Goal: Task Accomplishment & Management: Complete application form

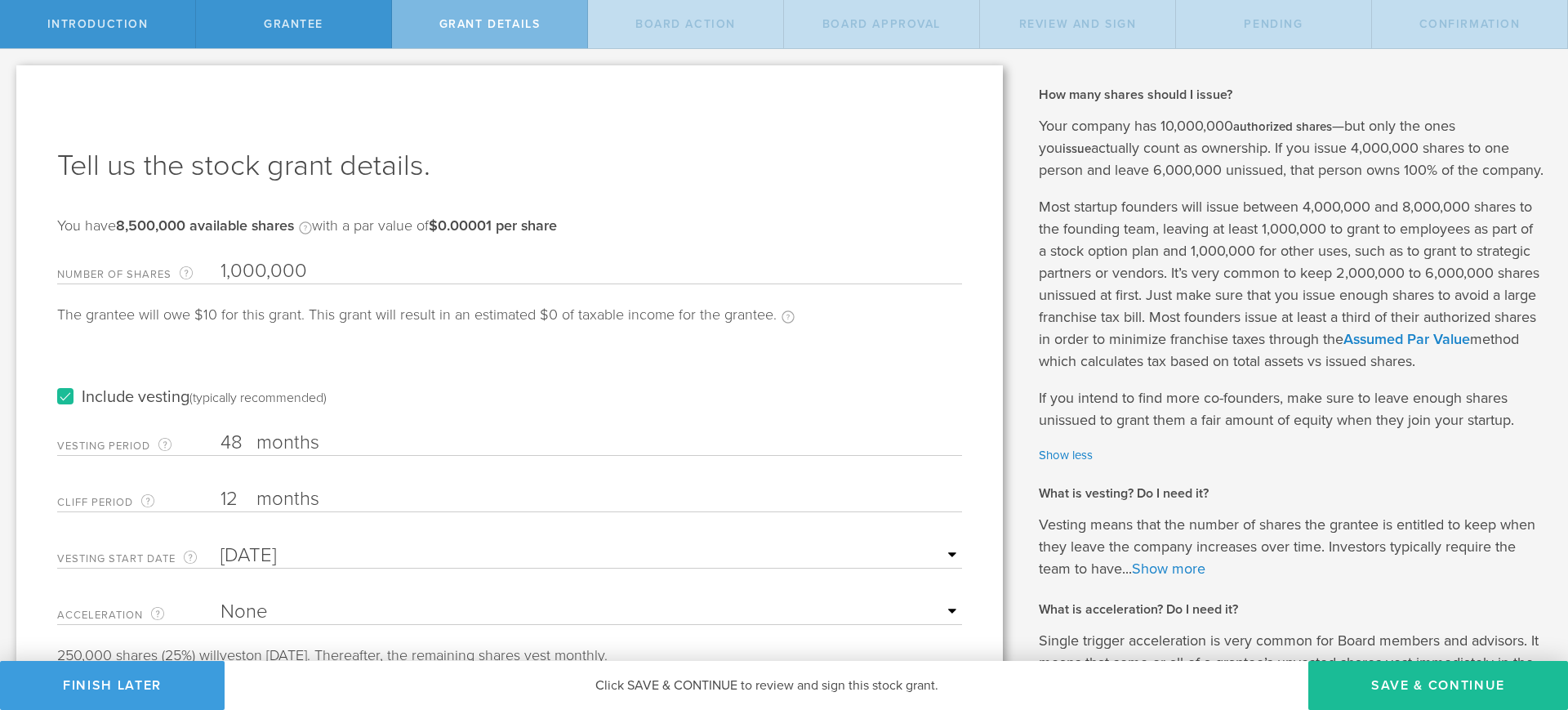
click at [231, 261] on input "1,000,000" at bounding box center [591, 272] width 741 height 25
click at [1470, 339] on link "Assumed Par Value" at bounding box center [1406, 339] width 127 height 18
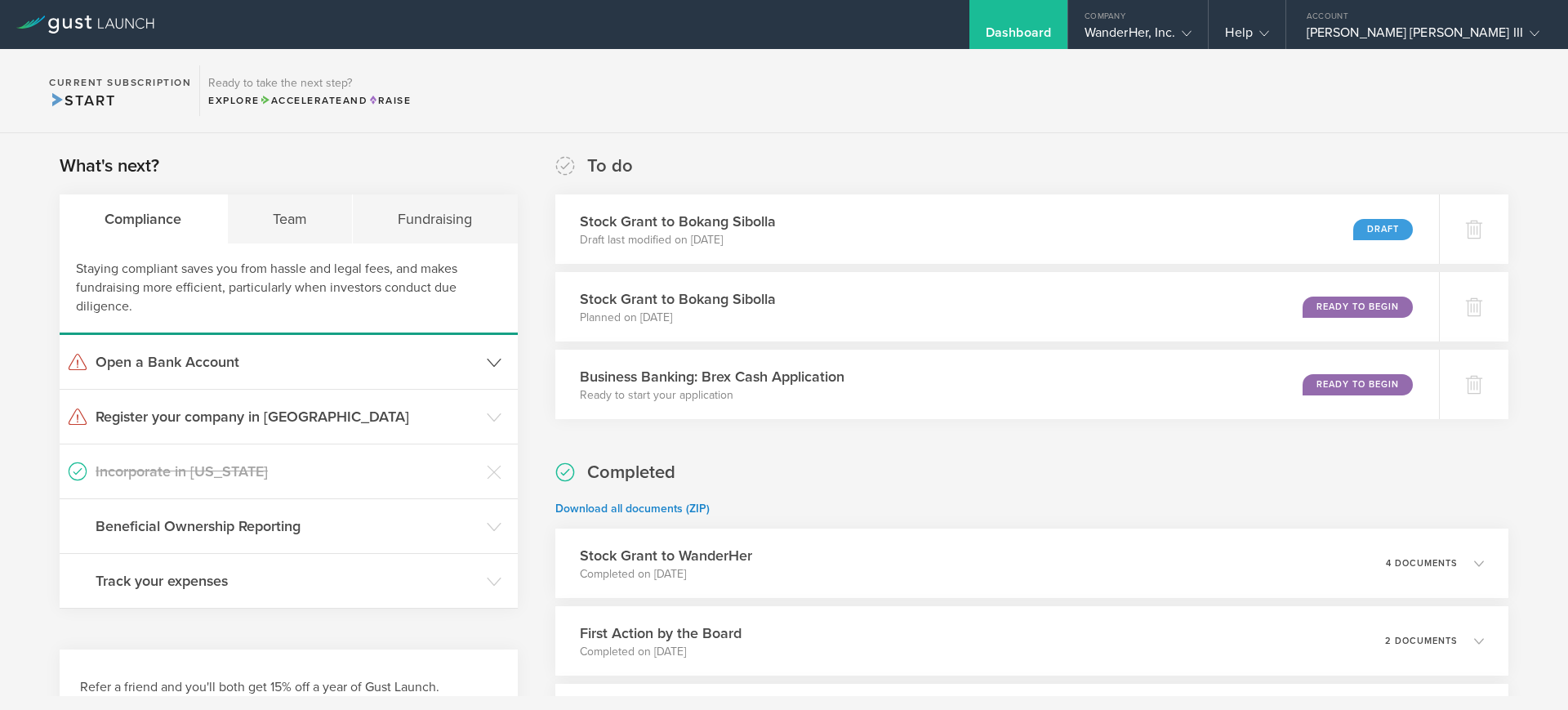
click at [329, 360] on h3 "Open a Bank Account" at bounding box center [287, 362] width 383 height 21
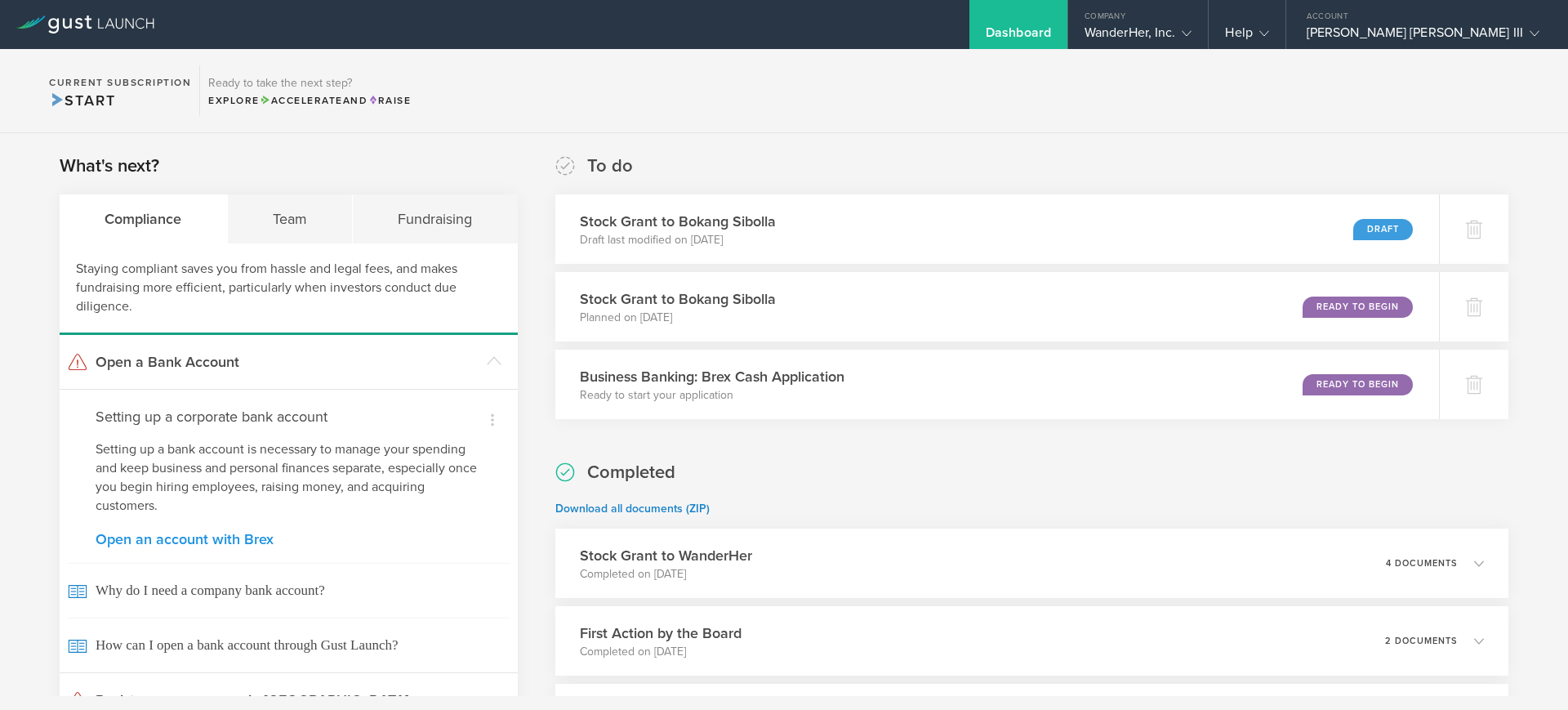
click at [208, 537] on link "Open an account with Brex" at bounding box center [289, 539] width 387 height 15
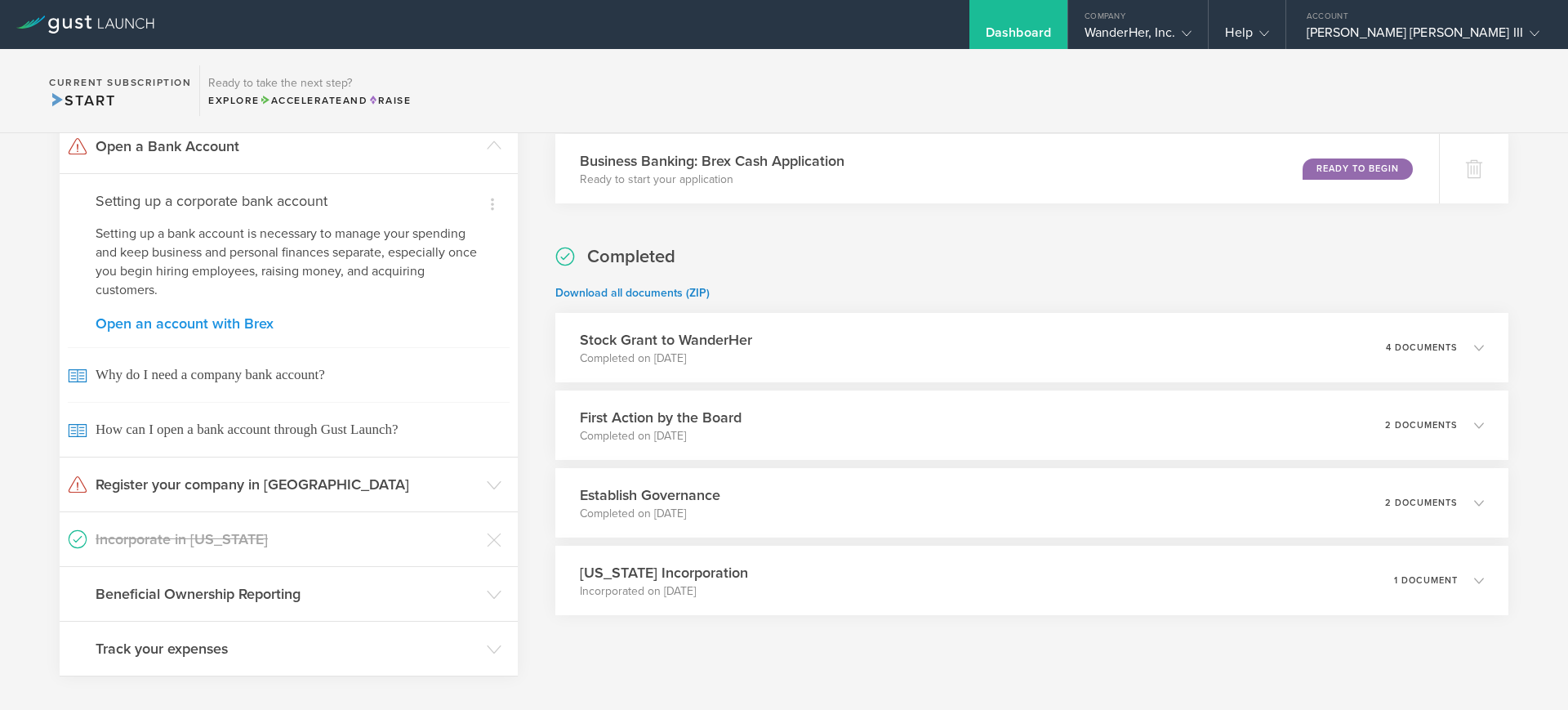
scroll to position [217, 0]
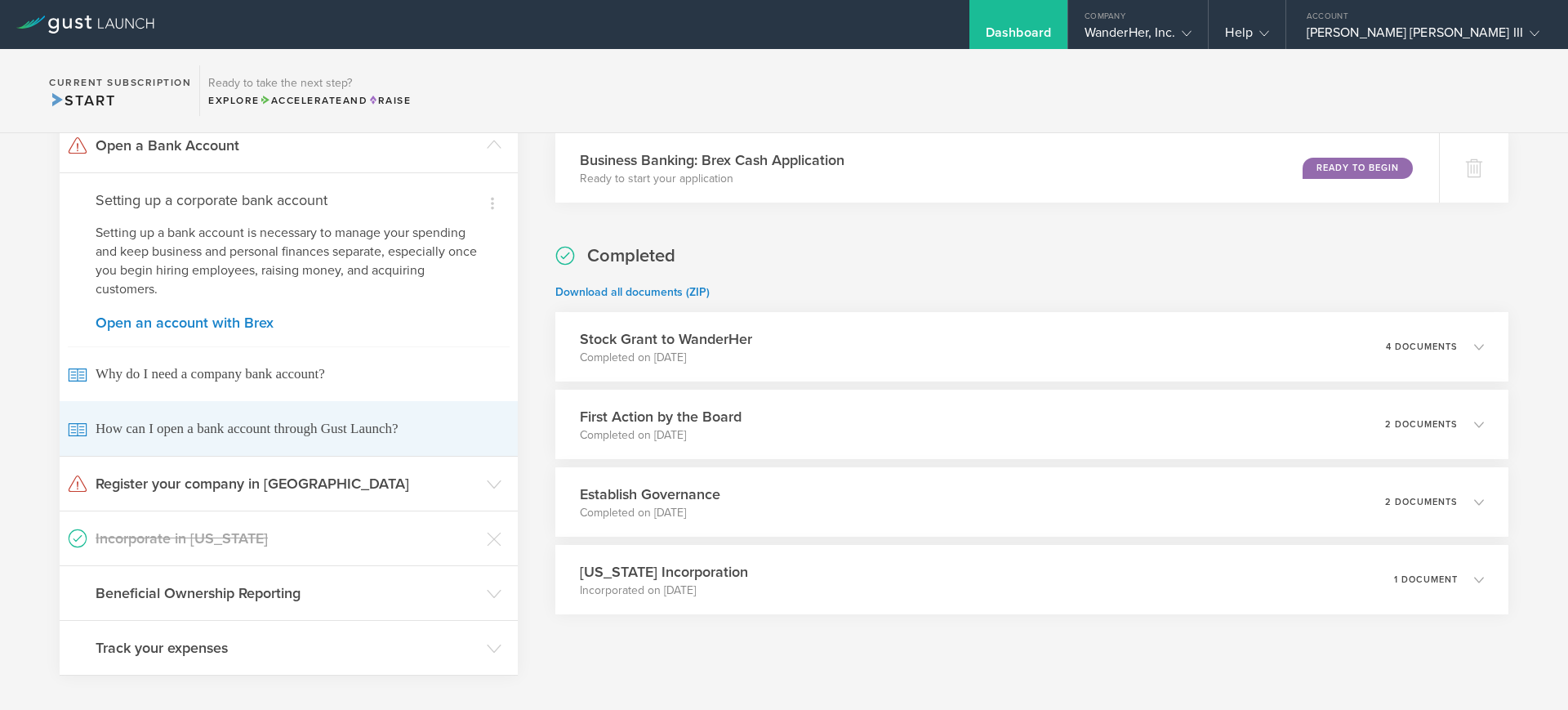
click at [282, 422] on span "How can I open a bank account through Gust Launch?" at bounding box center [289, 429] width 441 height 55
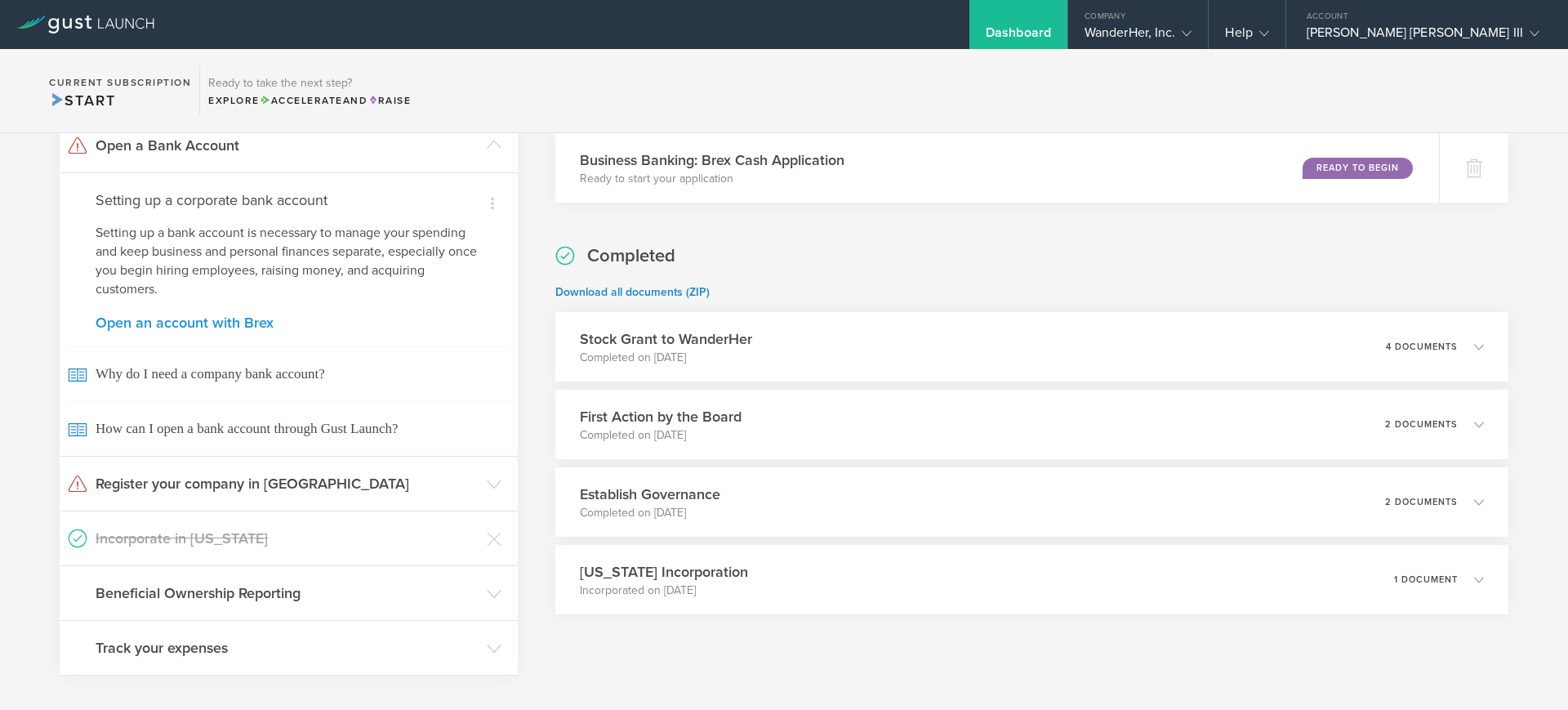
click at [195, 327] on link "Open an account with Brex" at bounding box center [289, 323] width 387 height 15
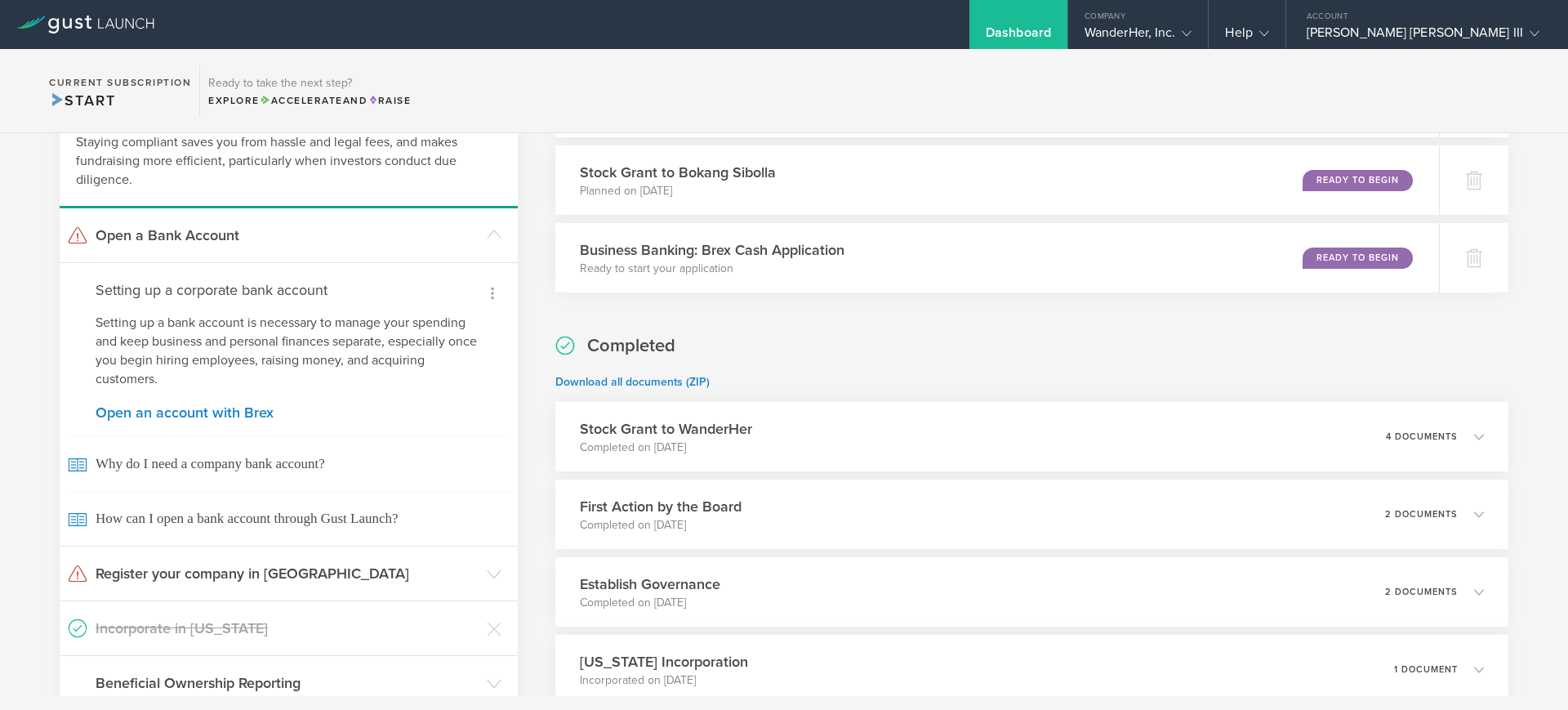
click at [495, 288] on icon at bounding box center [492, 294] width 20 height 20
click at [118, 344] on div at bounding box center [784, 355] width 1568 height 710
drag, startPoint x: 159, startPoint y: 409, endPoint x: 150, endPoint y: 411, distance: 9.2
click at [150, 411] on link "Open an account with Brex" at bounding box center [289, 413] width 387 height 15
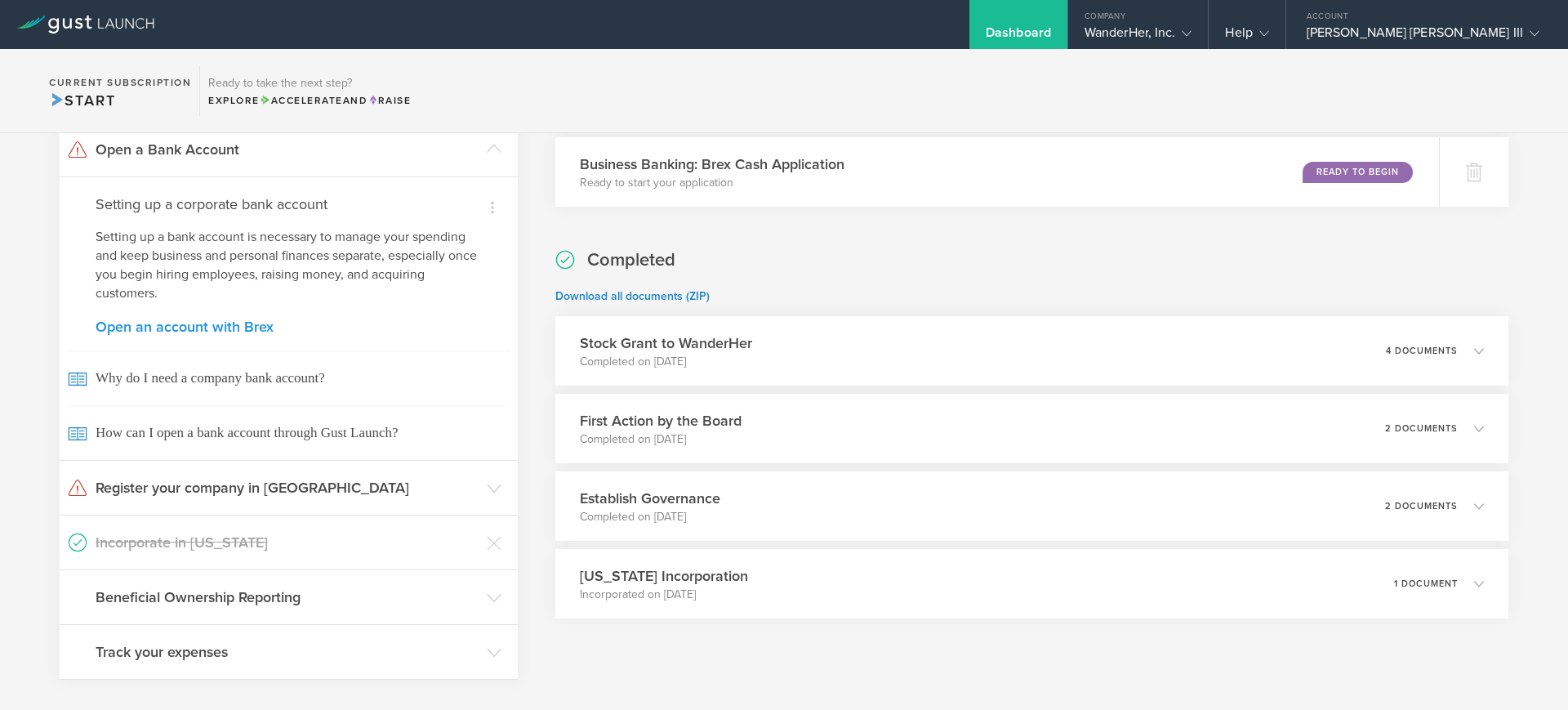
scroll to position [217, 0]
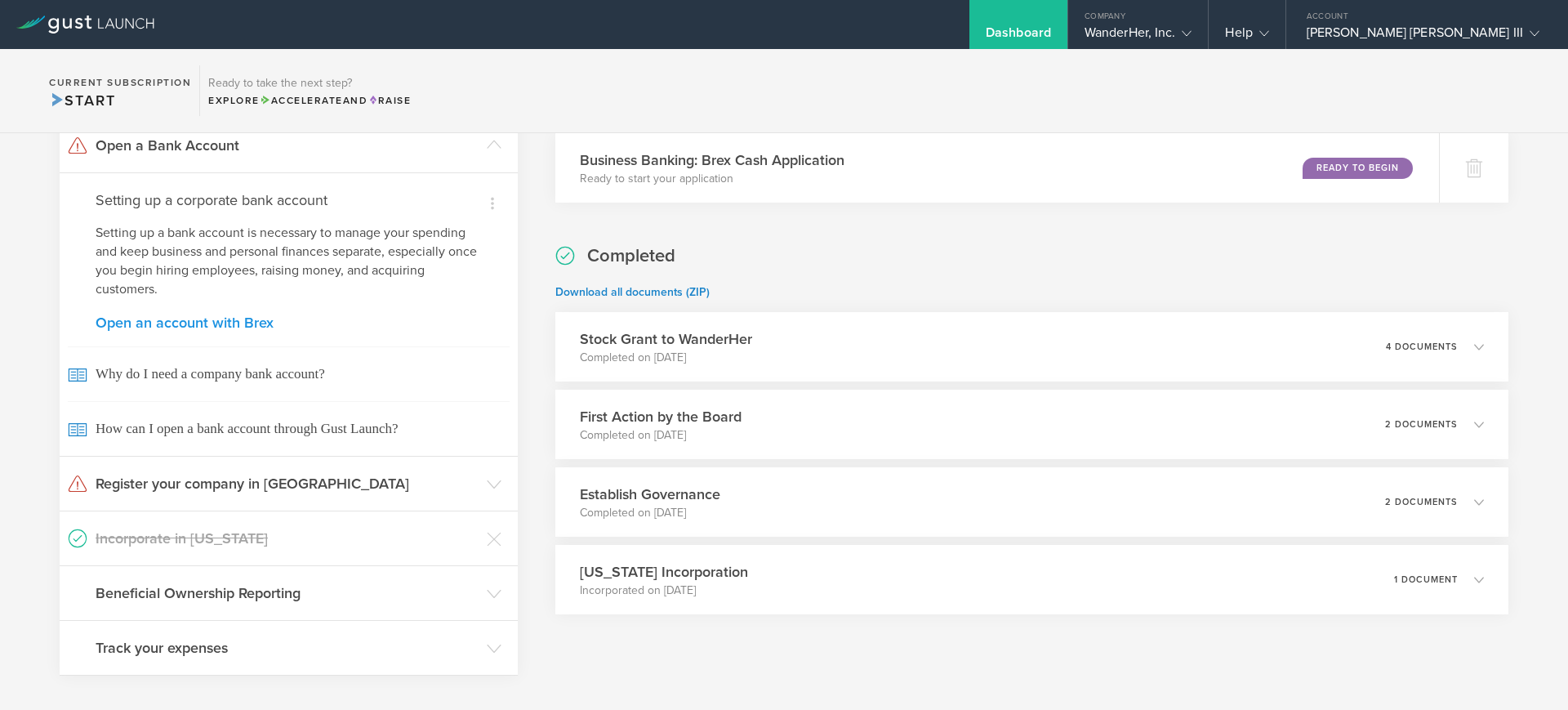
click at [233, 326] on link "Open an account with Brex" at bounding box center [289, 323] width 387 height 15
click at [178, 321] on link "Open an account with Brex" at bounding box center [289, 323] width 387 height 15
click at [237, 321] on link "Open an account with Brex" at bounding box center [289, 323] width 387 height 15
drag, startPoint x: 237, startPoint y: 321, endPoint x: 205, endPoint y: 321, distance: 32.0
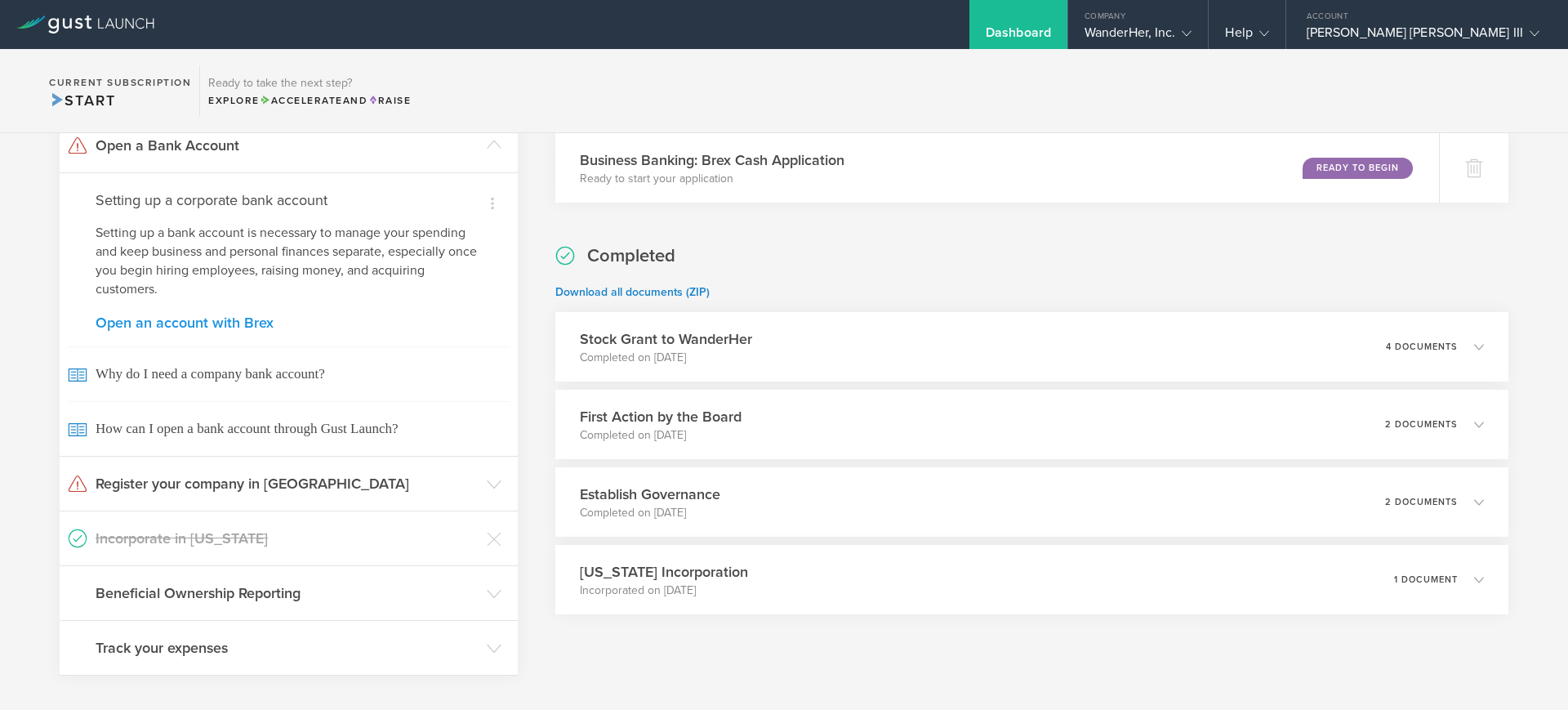
click at [205, 321] on link "Open an account with Brex" at bounding box center [289, 323] width 387 height 15
click at [345, 299] on p "Setting up a bank account is necessary to manage your spending and keep busines…" at bounding box center [289, 262] width 387 height 75
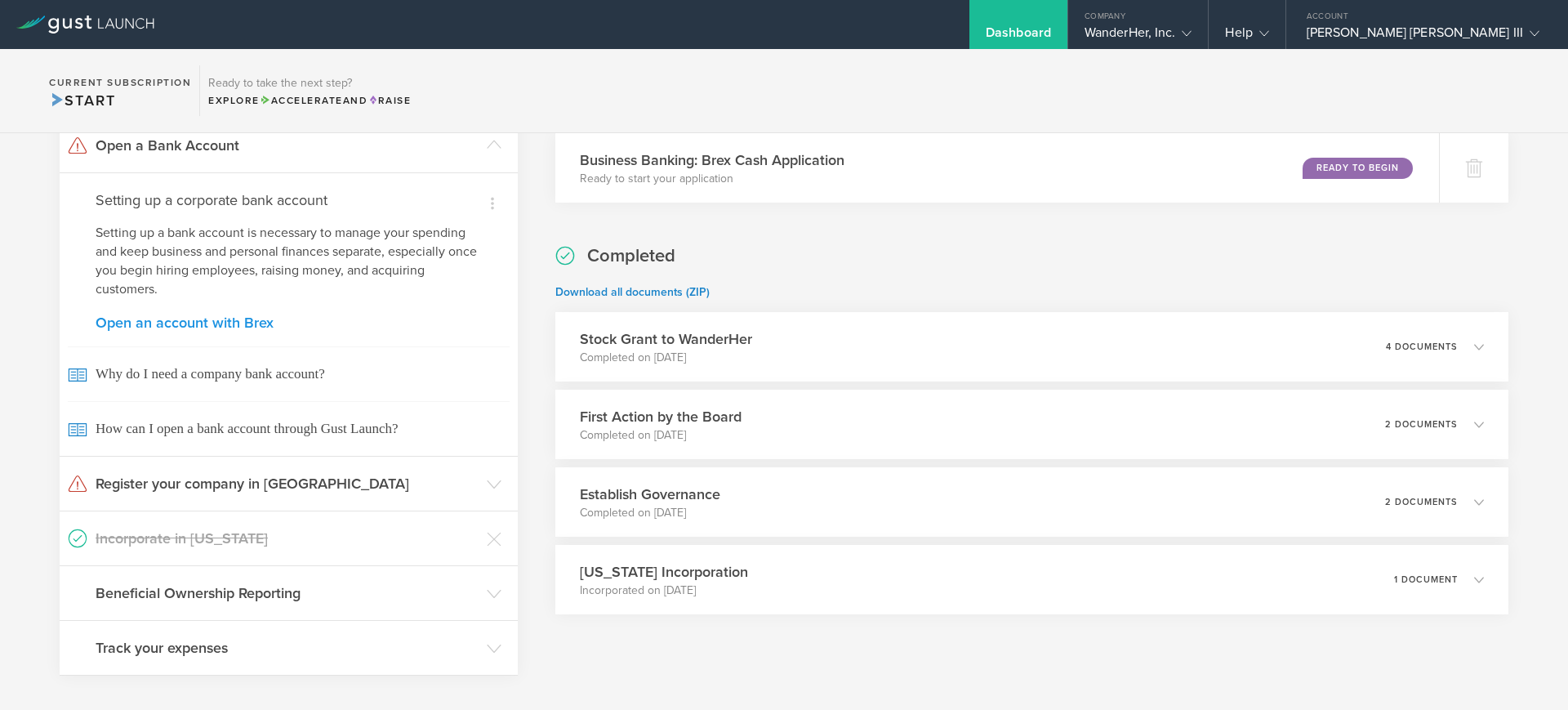
click at [216, 321] on link "Open an account with Brex" at bounding box center [289, 323] width 387 height 15
click at [219, 322] on link "Open an account with Brex" at bounding box center [289, 323] width 387 height 15
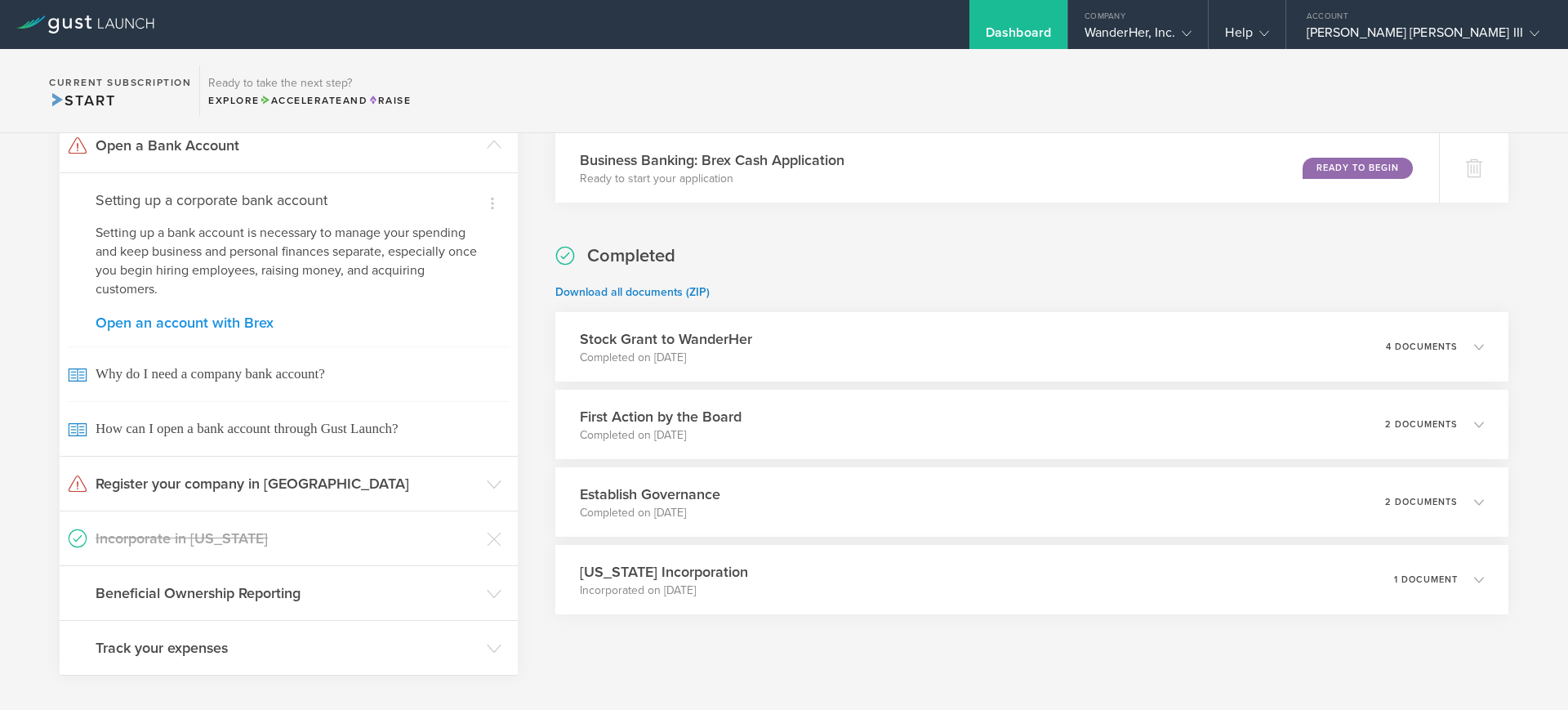
click at [219, 322] on link "Open an account with Brex" at bounding box center [289, 323] width 387 height 15
click at [277, 254] on p "Setting up a bank account is necessary to manage your spending and keep busines…" at bounding box center [289, 262] width 387 height 75
click at [489, 201] on icon at bounding box center [492, 204] width 20 height 20
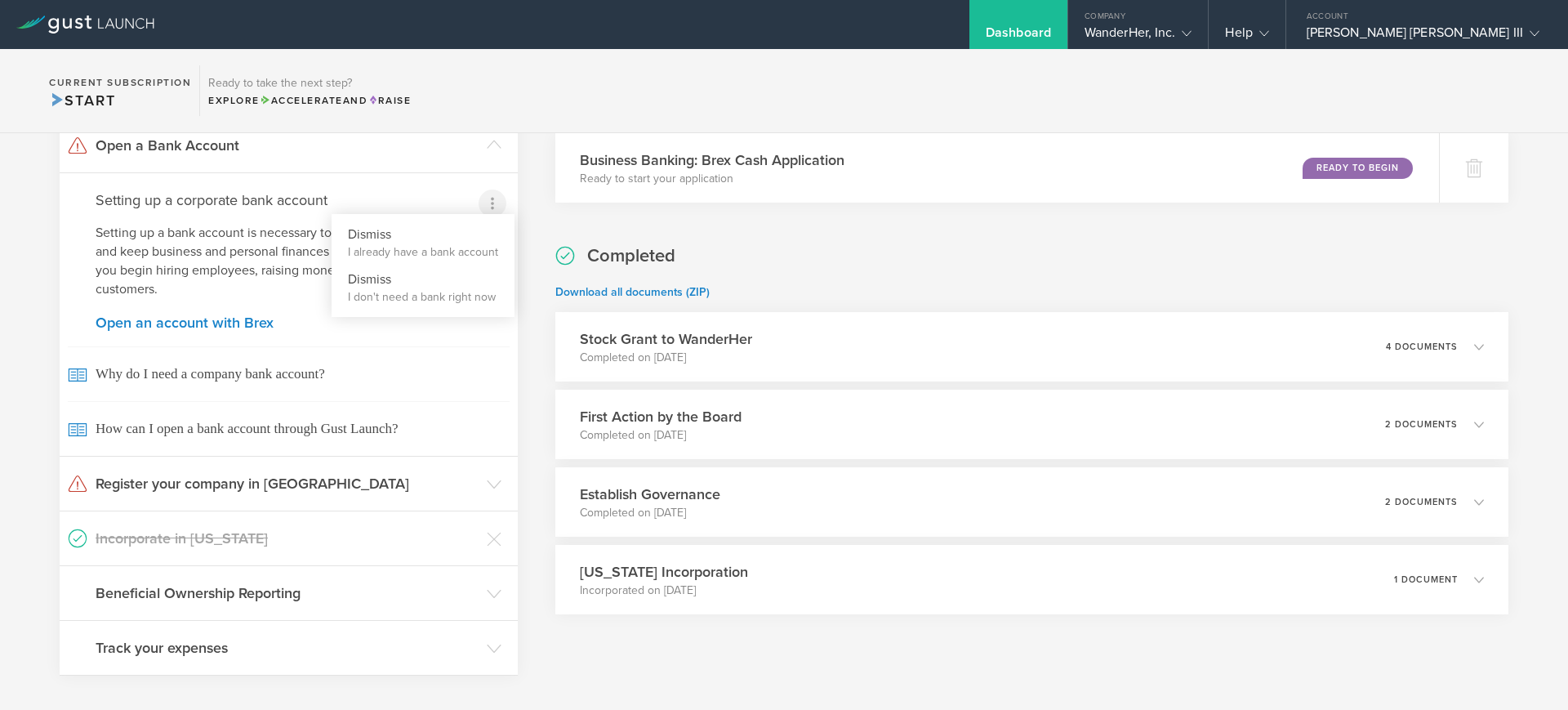
click at [217, 152] on div at bounding box center [784, 355] width 1568 height 710
click at [218, 152] on h3 "Open a Bank Account" at bounding box center [287, 146] width 383 height 21
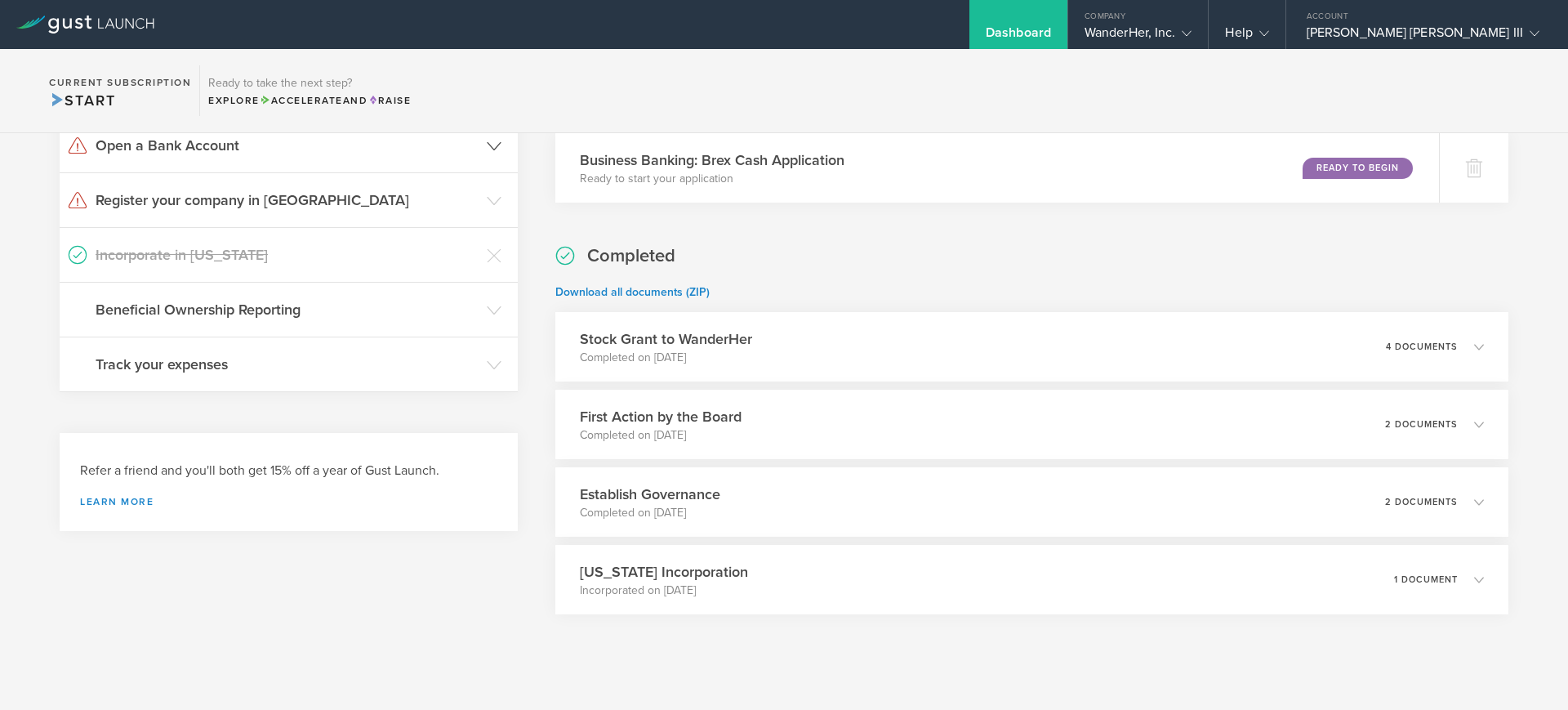
click at [218, 152] on h3 "Open a Bank Account" at bounding box center [287, 146] width 383 height 21
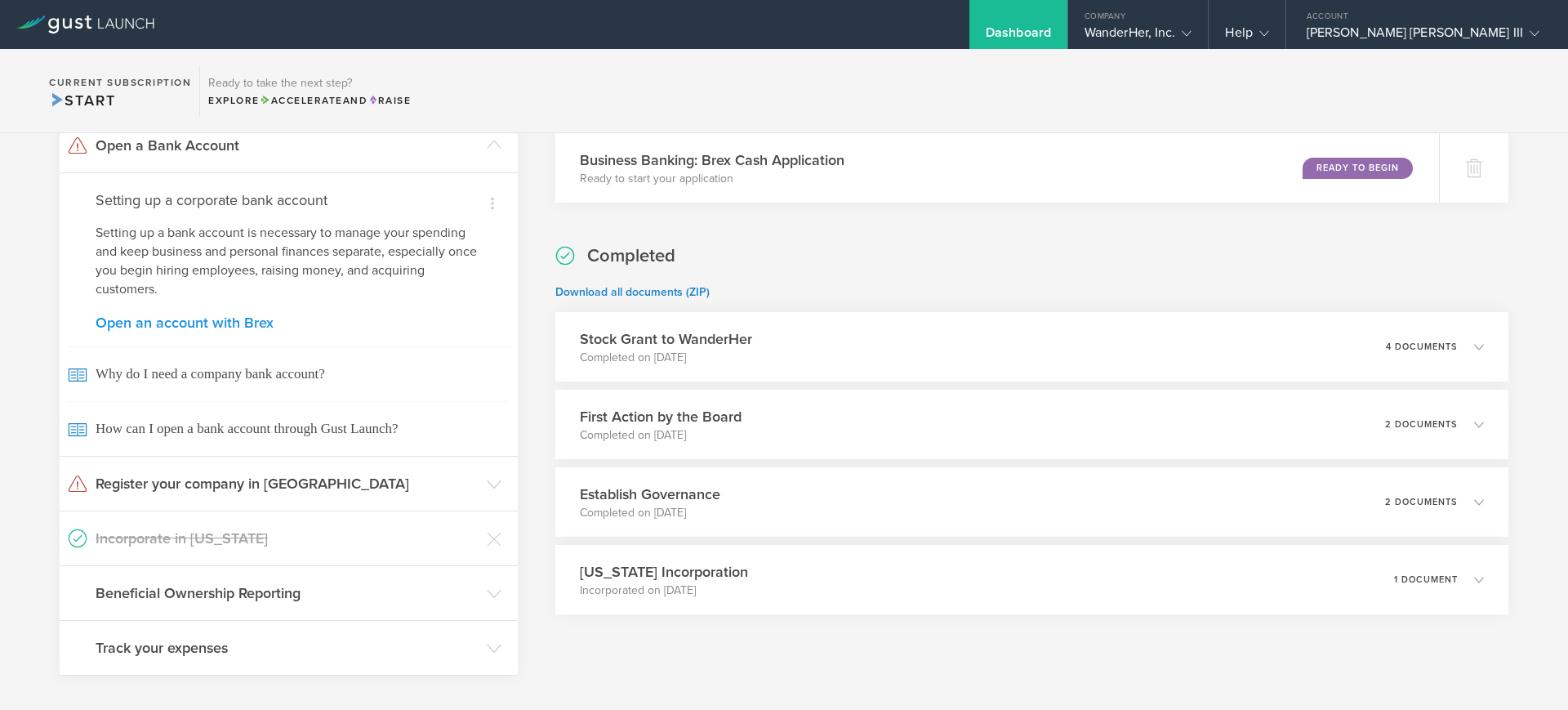
click at [208, 316] on link "Open an account with Brex" at bounding box center [289, 323] width 387 height 15
click at [319, 596] on h3 "Beneficial Ownership Reporting" at bounding box center [287, 593] width 383 height 21
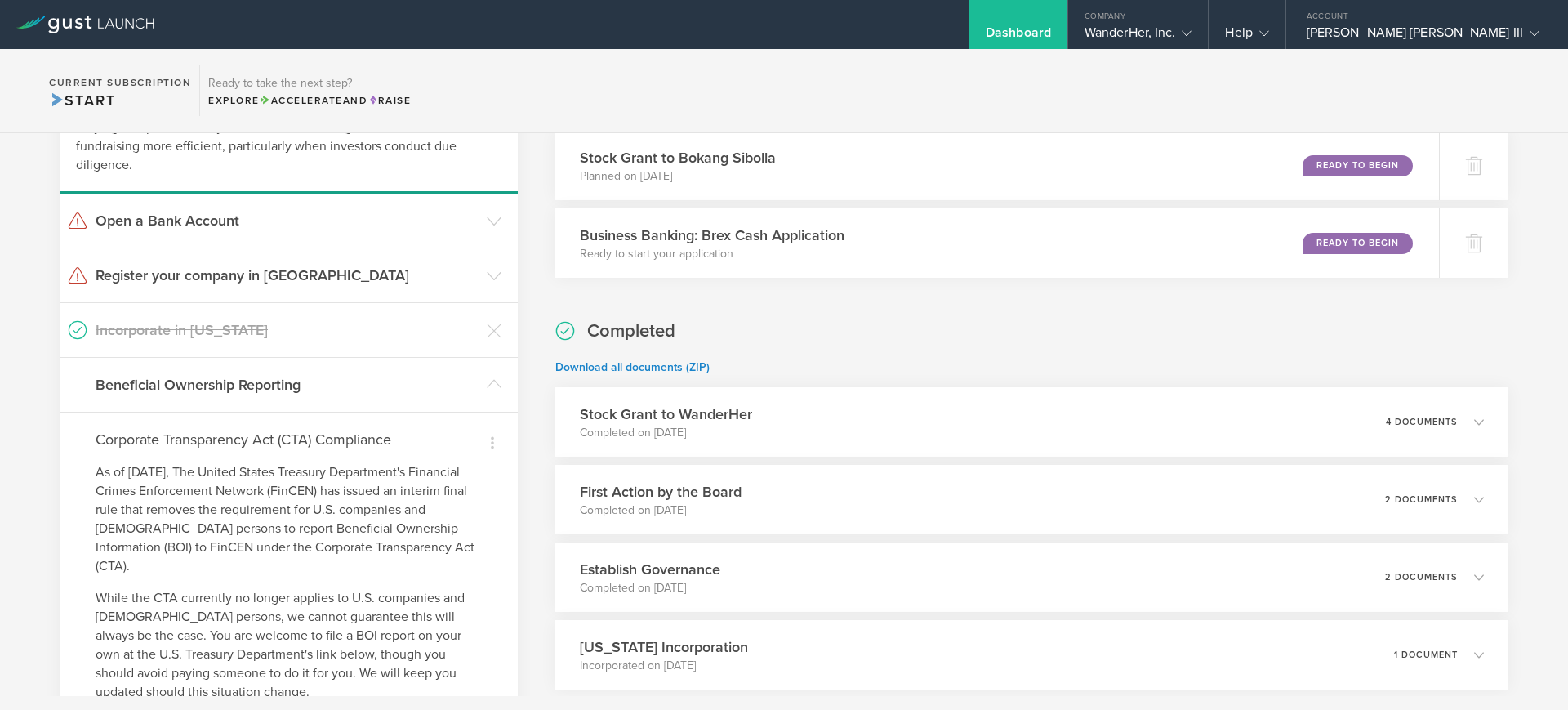
scroll to position [139, 0]
click at [284, 391] on h3 "Beneficial Ownership Reporting" at bounding box center [287, 388] width 383 height 21
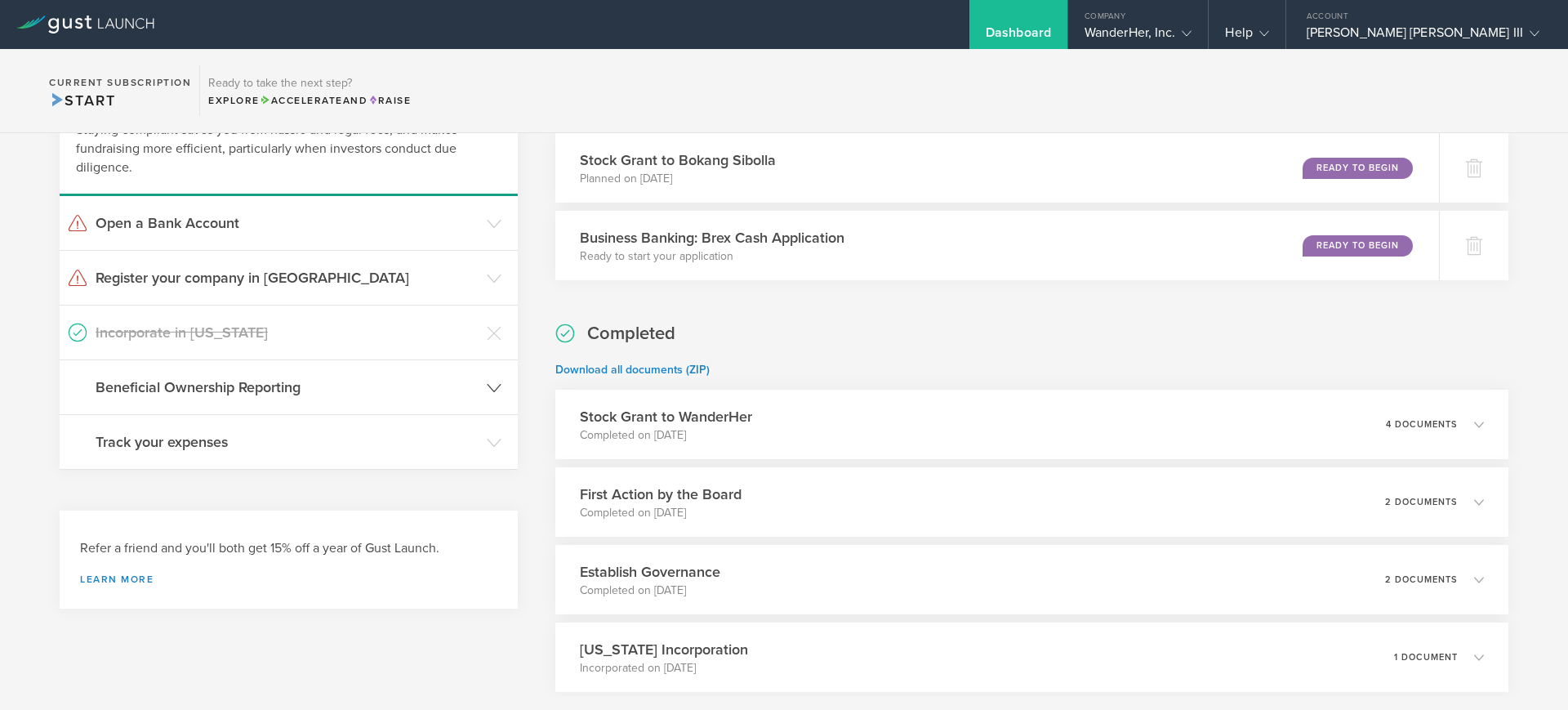
click at [284, 391] on h3 "Beneficial Ownership Reporting" at bounding box center [287, 388] width 383 height 21
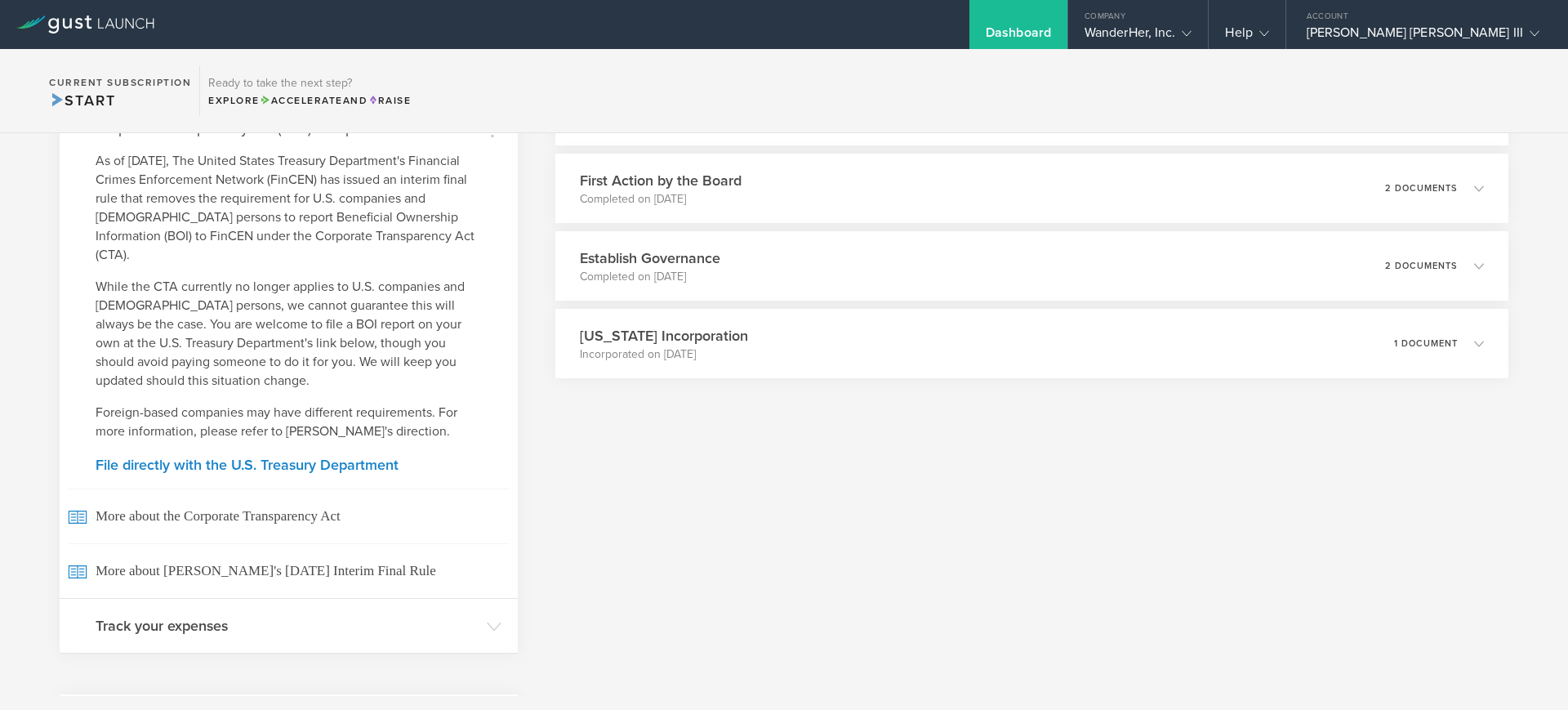
scroll to position [453, 0]
click at [254, 456] on link "File directly with the U.S. Treasury Department" at bounding box center [289, 464] width 387 height 15
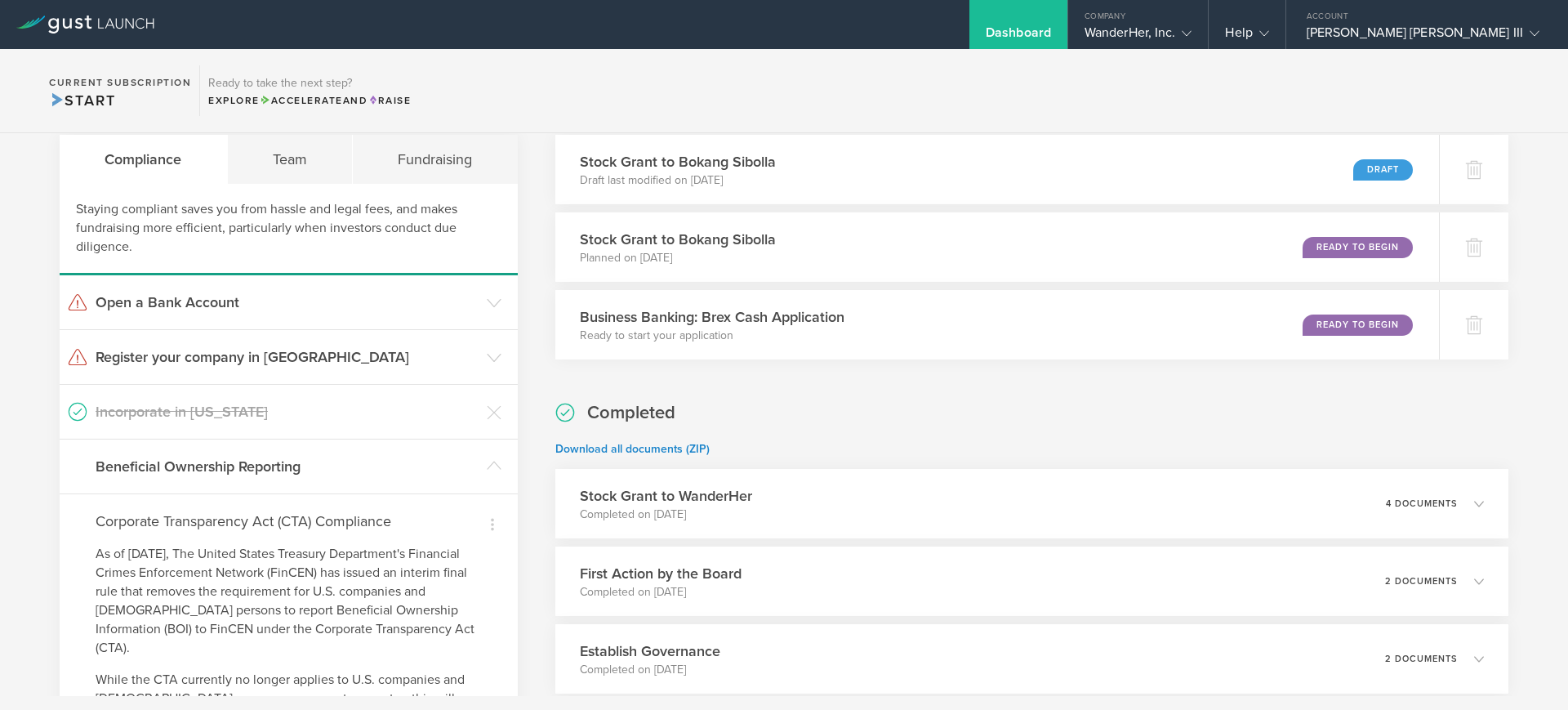
scroll to position [60, 0]
click at [265, 311] on h3 "Open a Bank Account" at bounding box center [287, 303] width 383 height 21
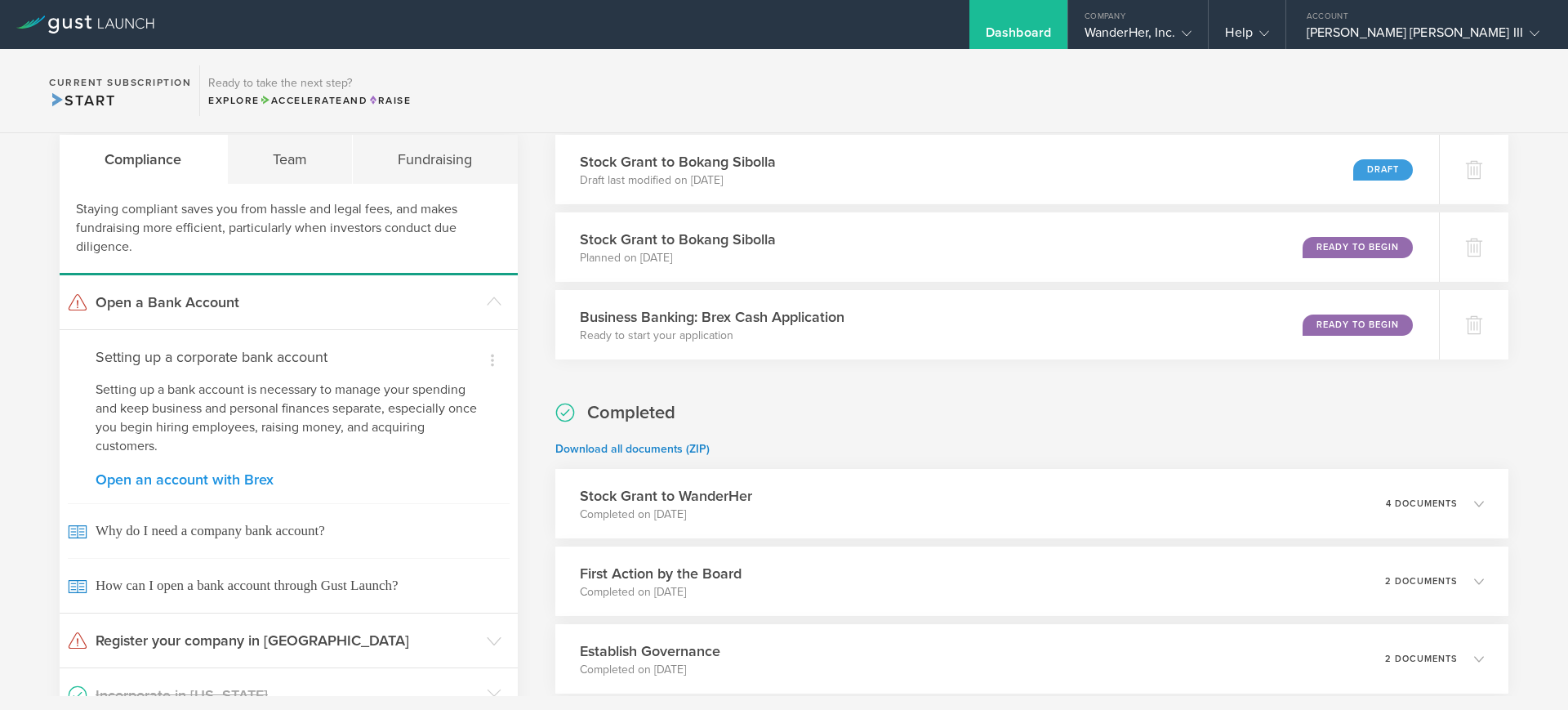
click at [219, 480] on link "Open an account with Brex" at bounding box center [289, 479] width 387 height 15
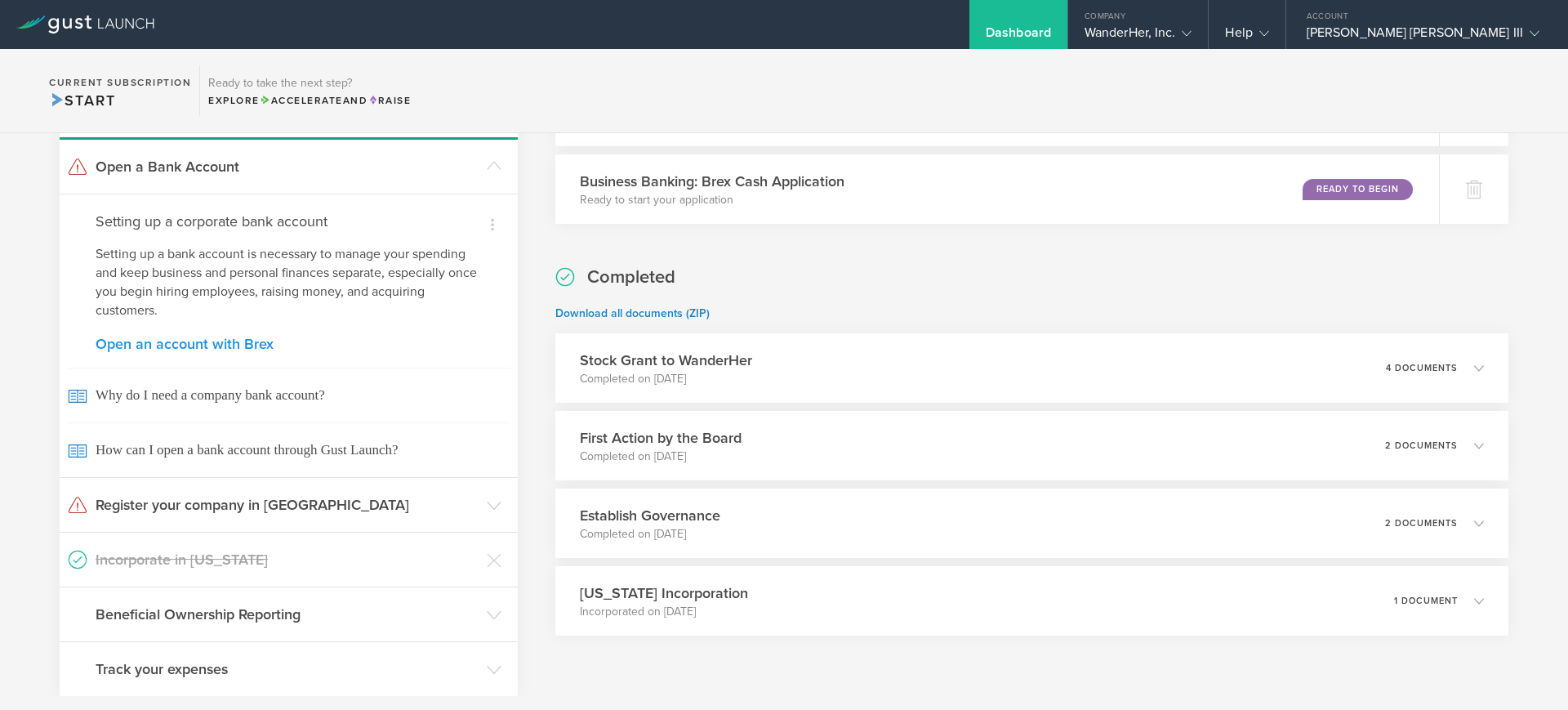
scroll to position [217, 0]
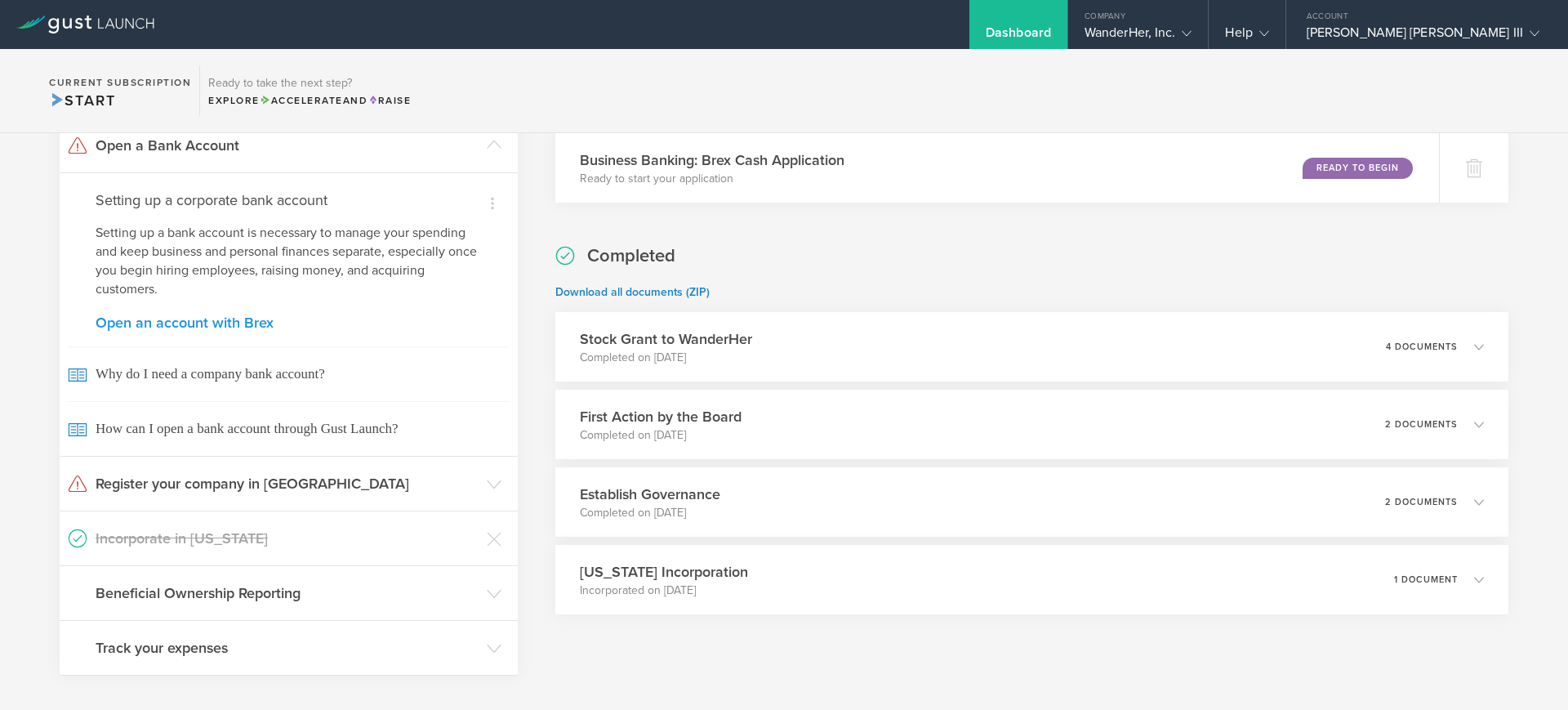
click at [213, 321] on link "Open an account with Brex" at bounding box center [289, 323] width 387 height 15
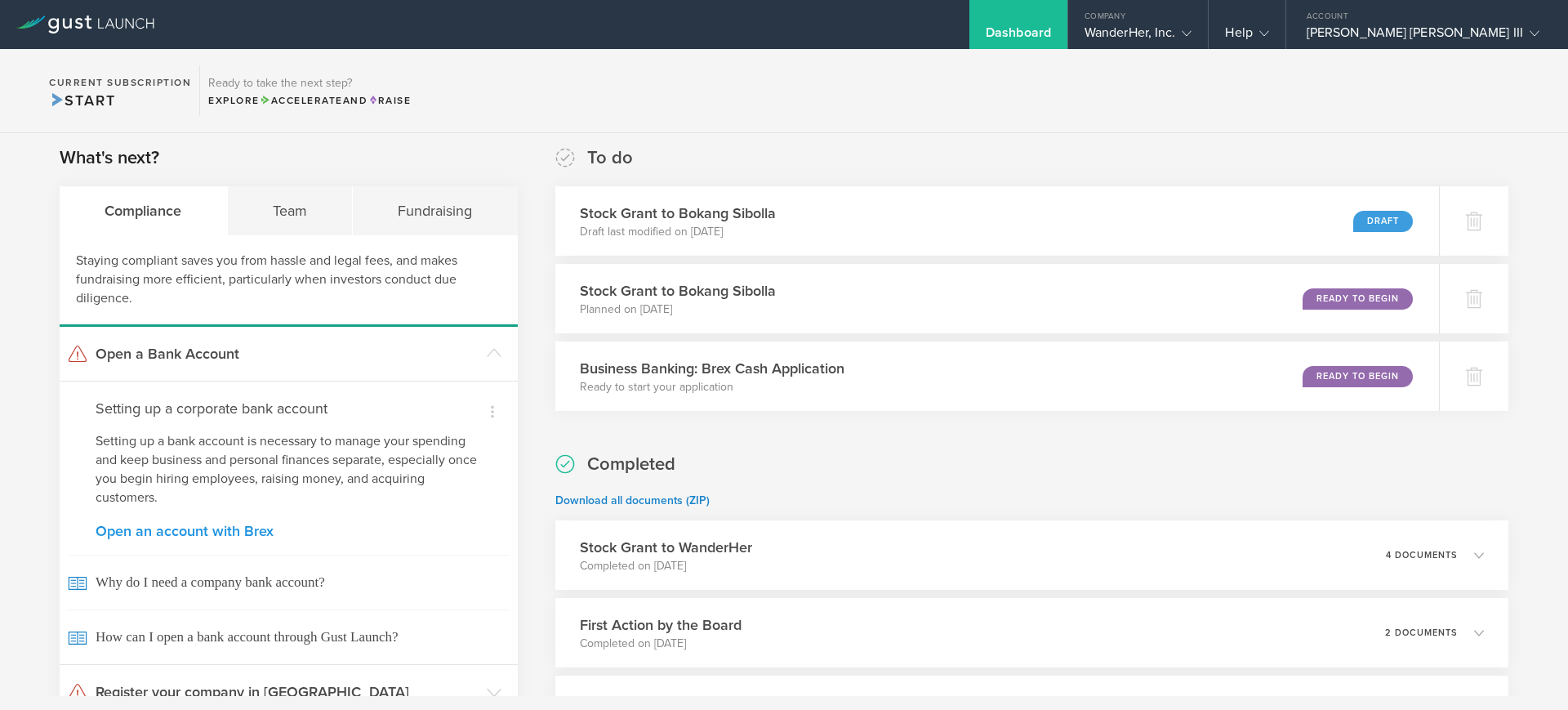
scroll to position [0, 0]
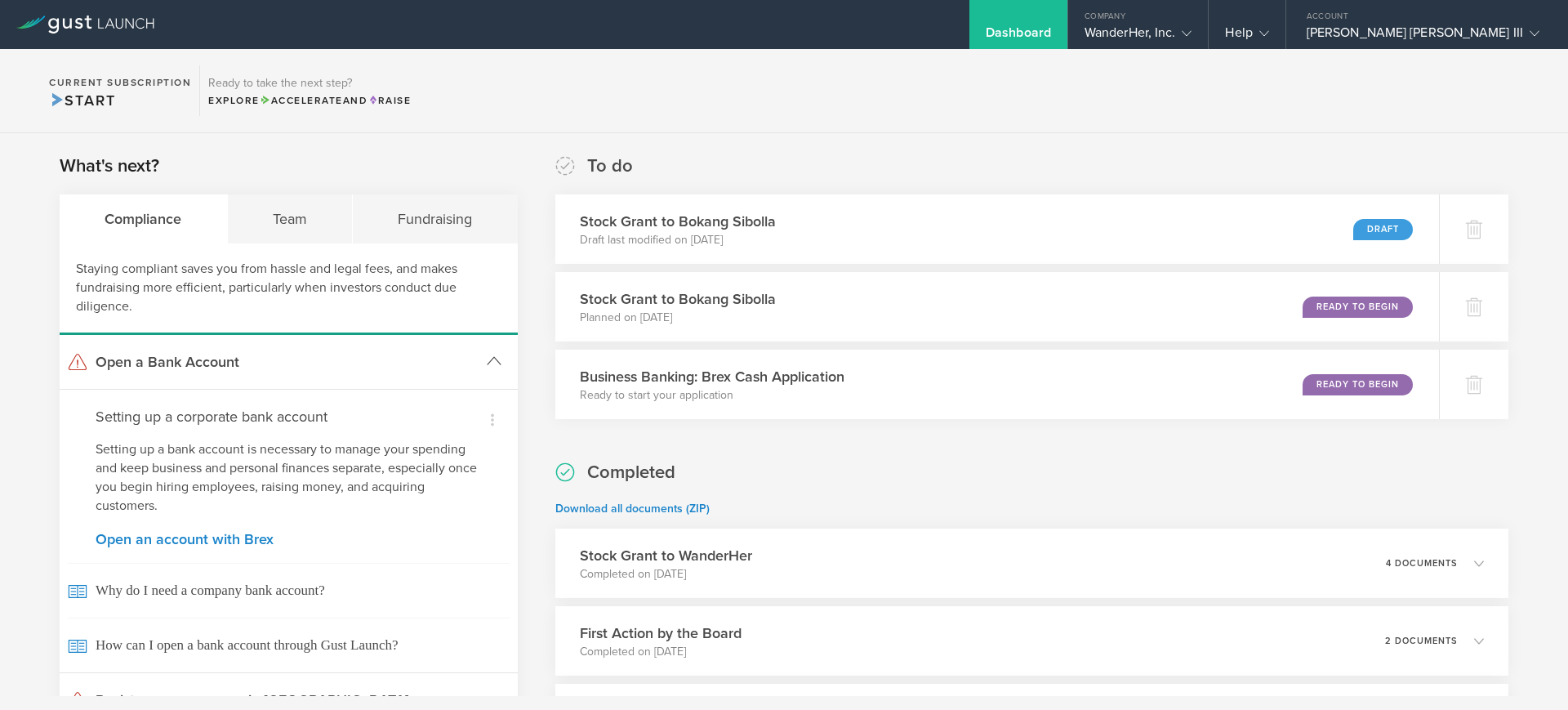
click at [437, 371] on h3 "Open a Bank Account" at bounding box center [287, 362] width 383 height 21
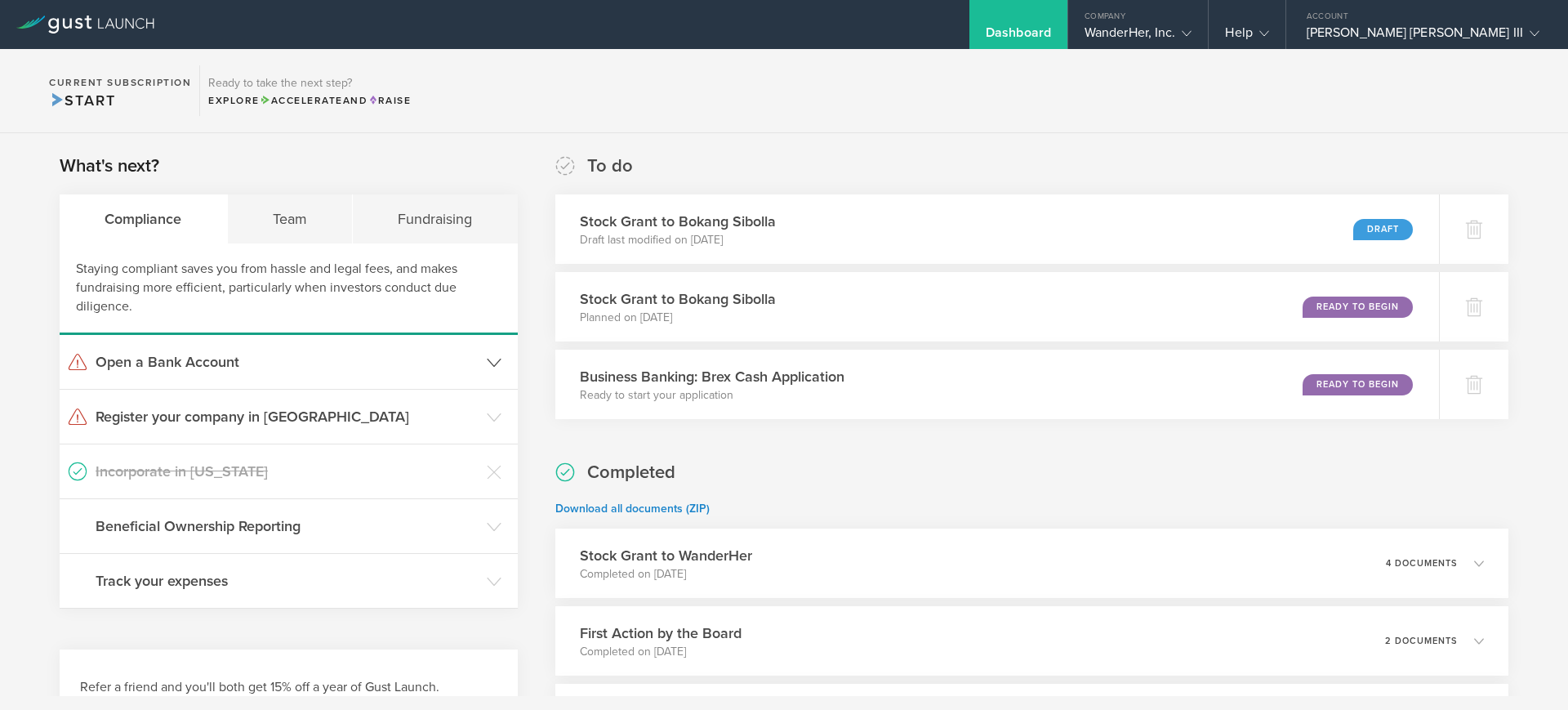
click at [382, 374] on header "Open a Bank Account" at bounding box center [289, 362] width 458 height 54
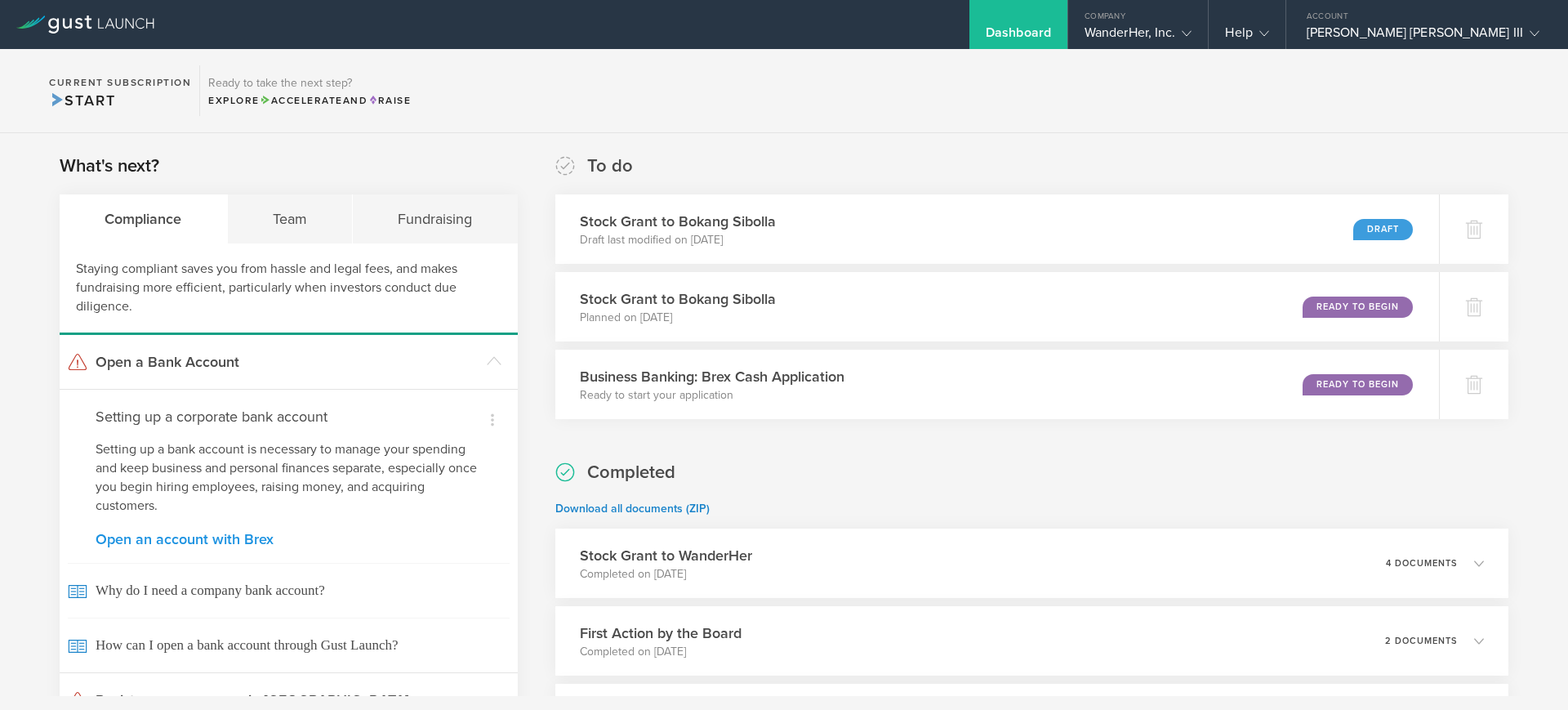
click at [262, 533] on link "Open an account with Brex" at bounding box center [289, 539] width 387 height 15
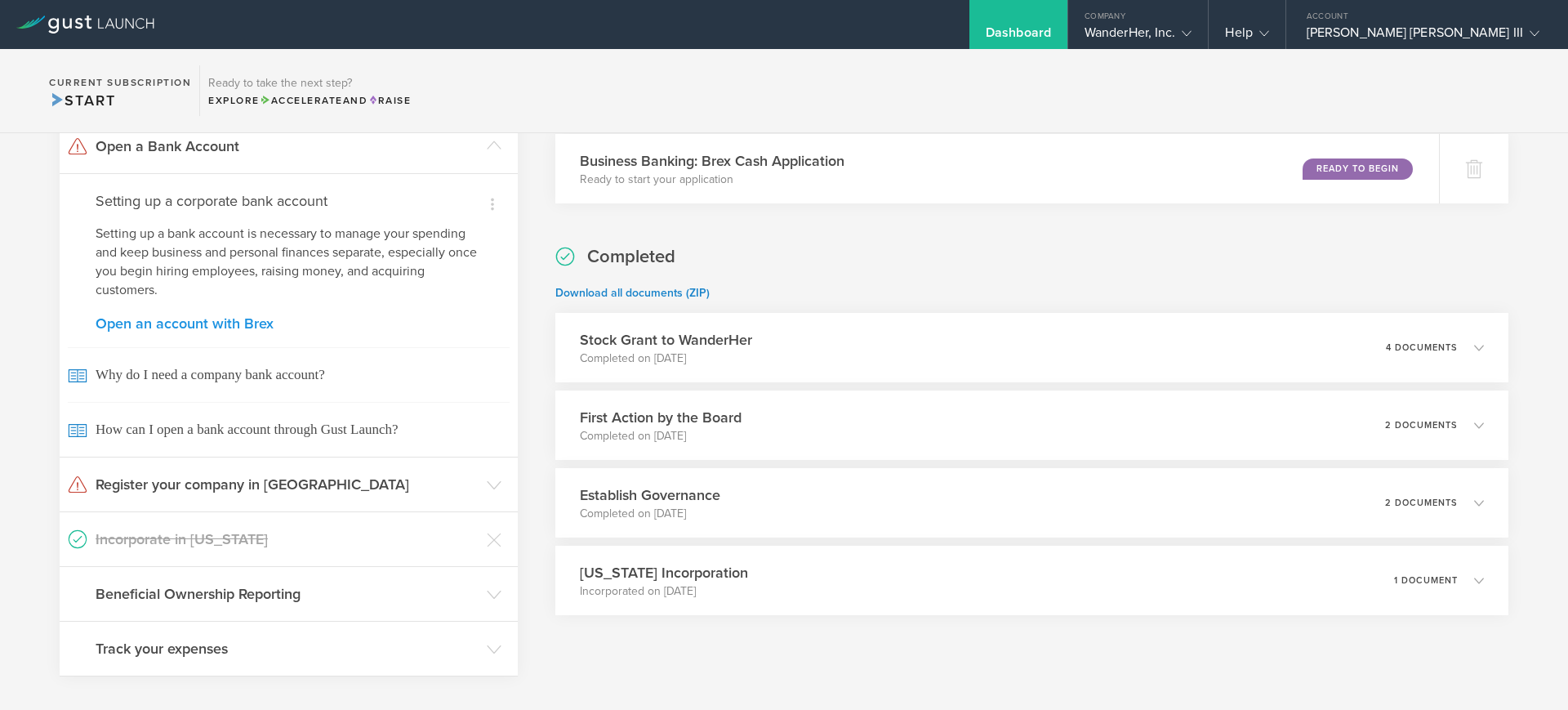
scroll to position [217, 0]
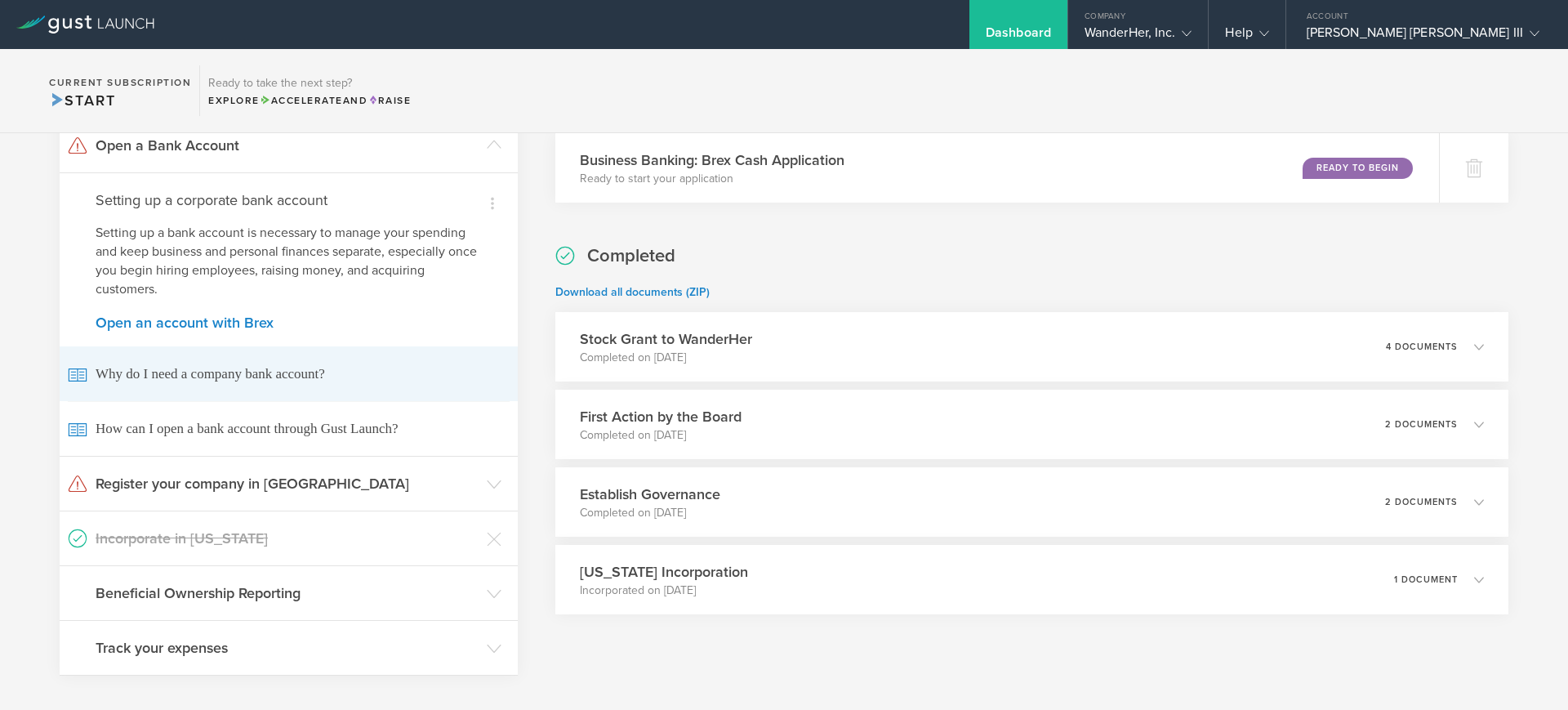
click at [300, 378] on span "Why do I need a company bank account?" at bounding box center [289, 374] width 441 height 55
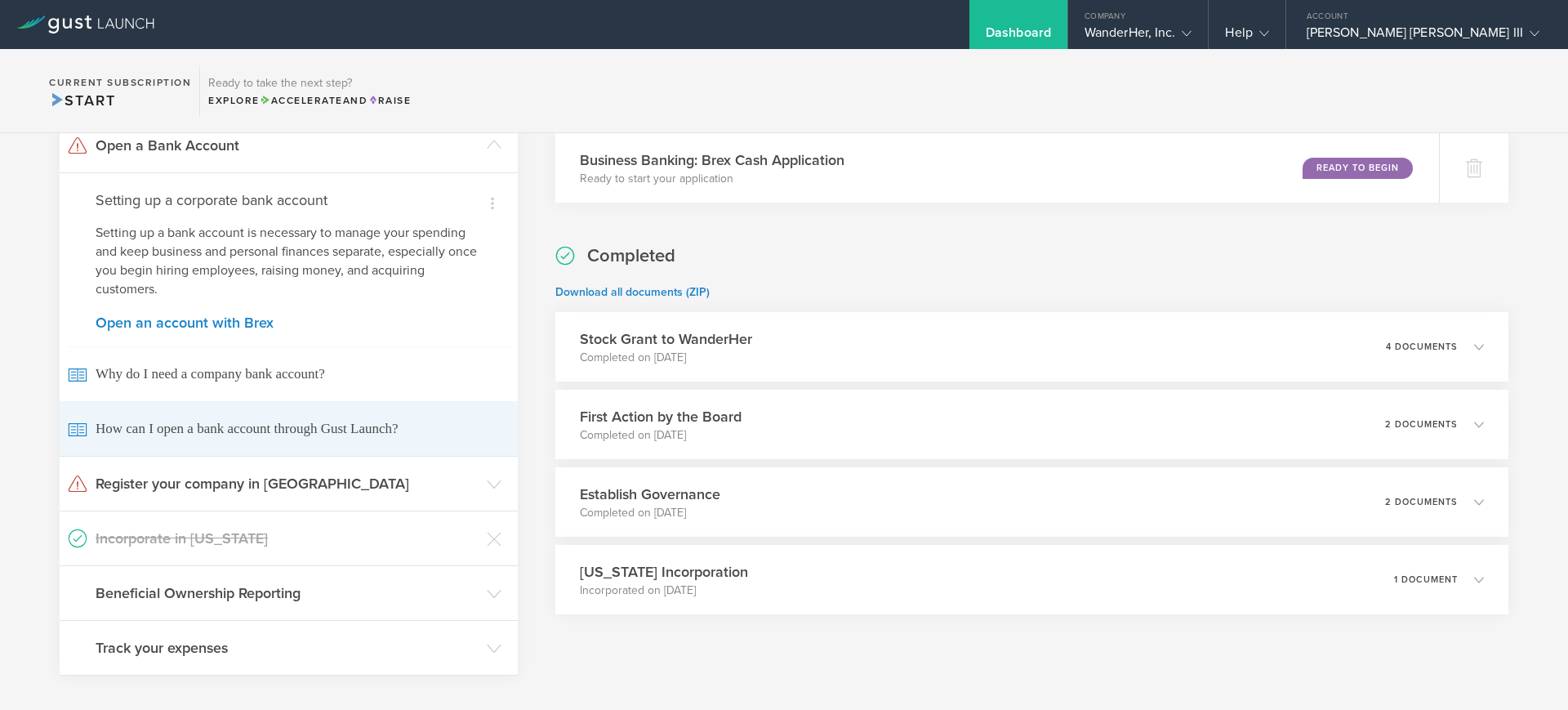
click at [327, 430] on span "How can I open a bank account through Gust Launch?" at bounding box center [289, 429] width 441 height 55
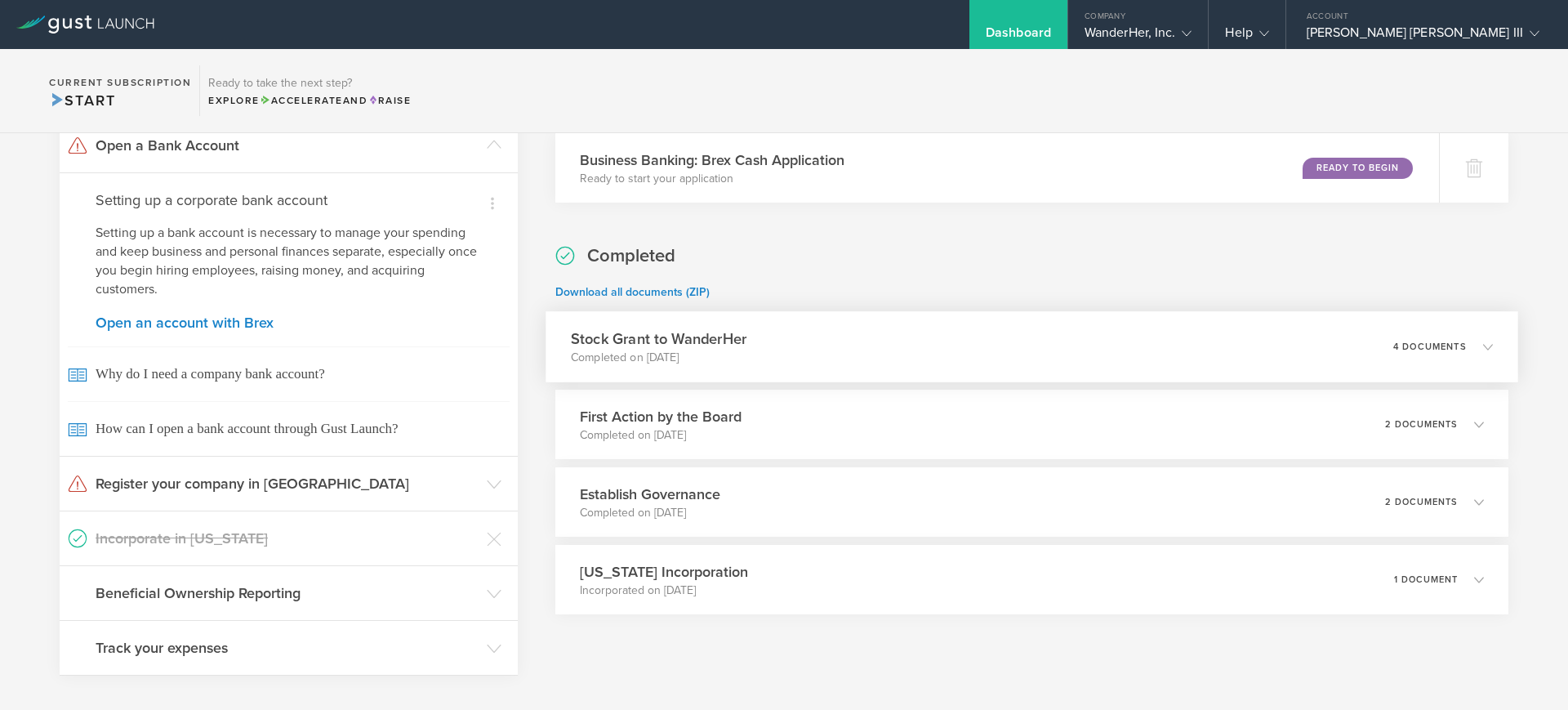
click at [701, 347] on h3 "Stock Grant to WanderHer" at bounding box center [658, 339] width 176 height 22
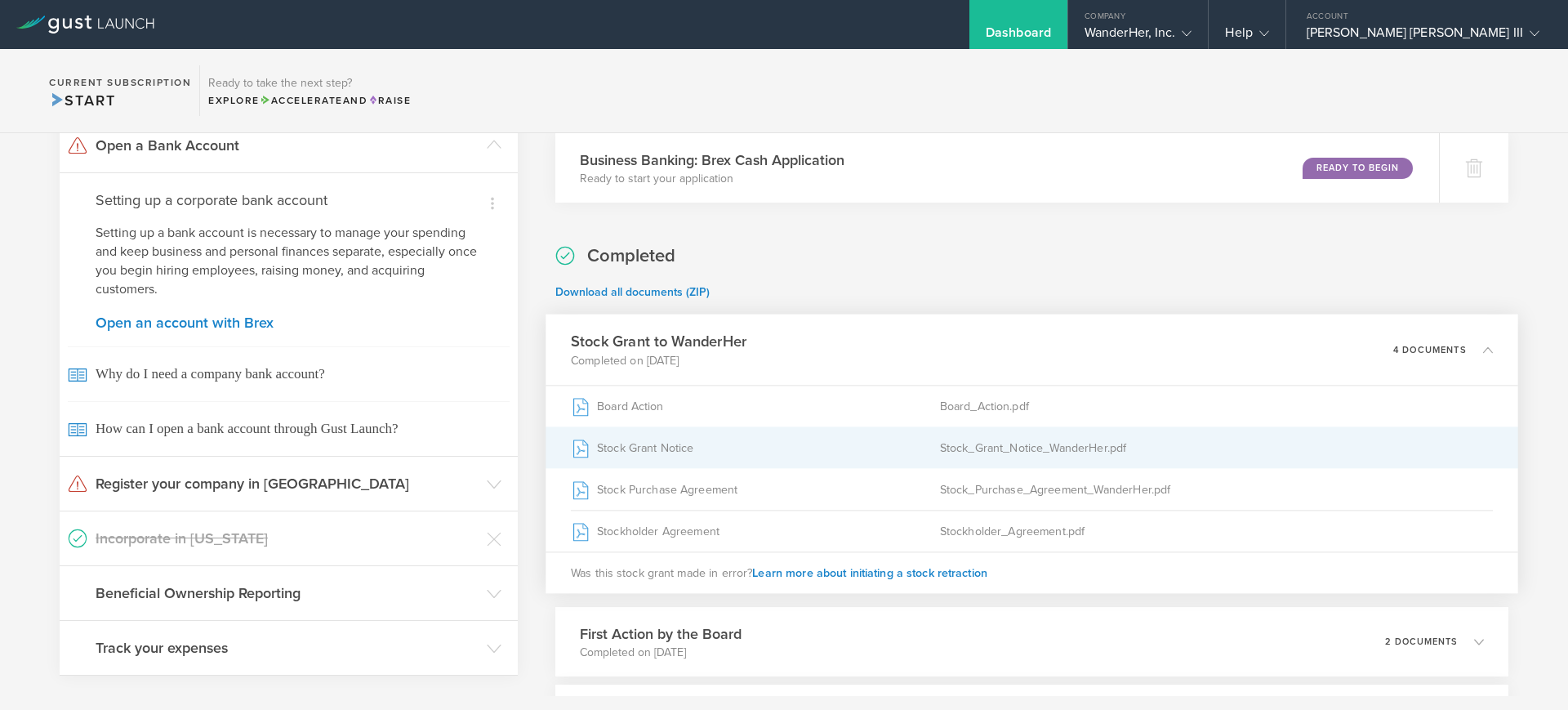
click at [682, 443] on div "Stock Grant Notice" at bounding box center [755, 447] width 370 height 41
click at [742, 439] on div "Stock Grant Notice" at bounding box center [755, 447] width 370 height 41
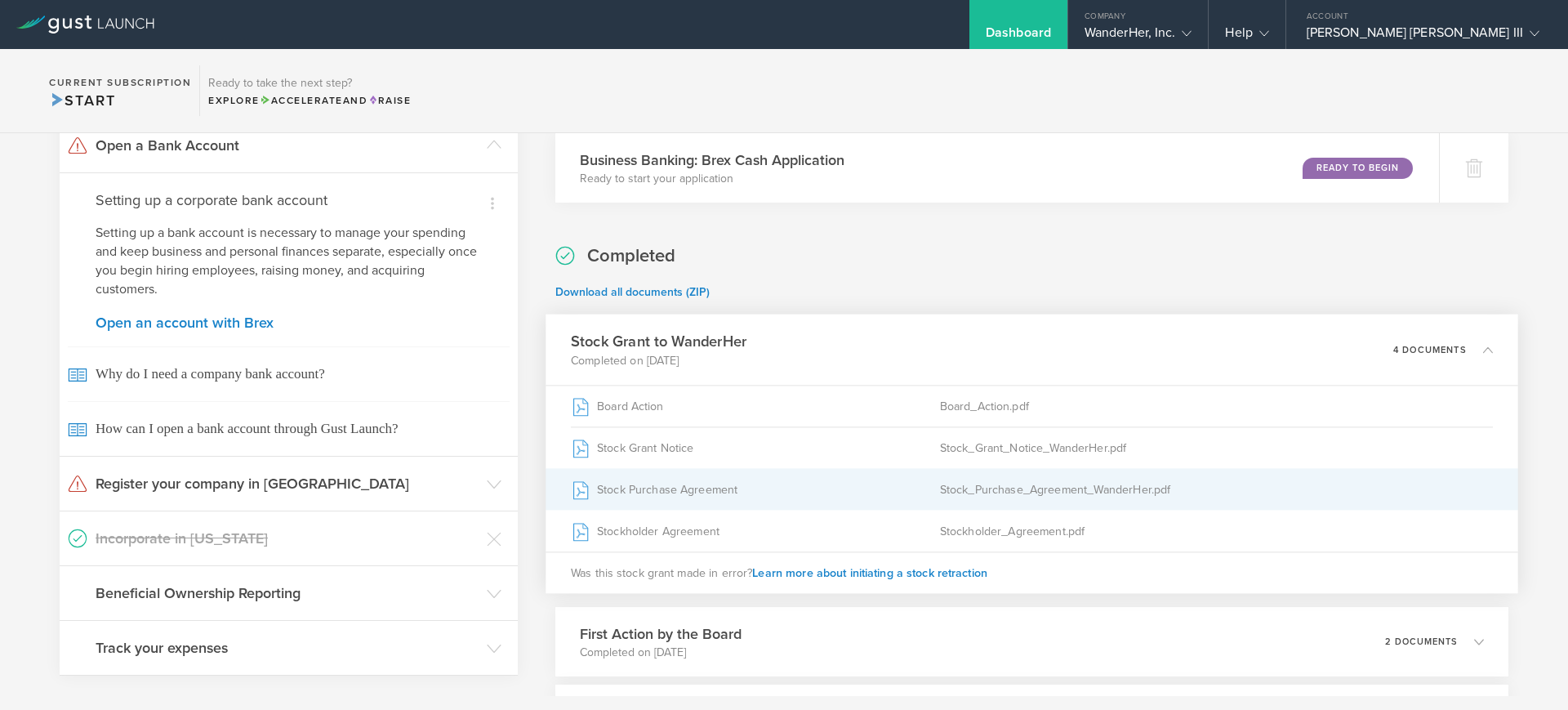
click at [699, 482] on div "Stock Purchase Agreement" at bounding box center [755, 489] width 370 height 41
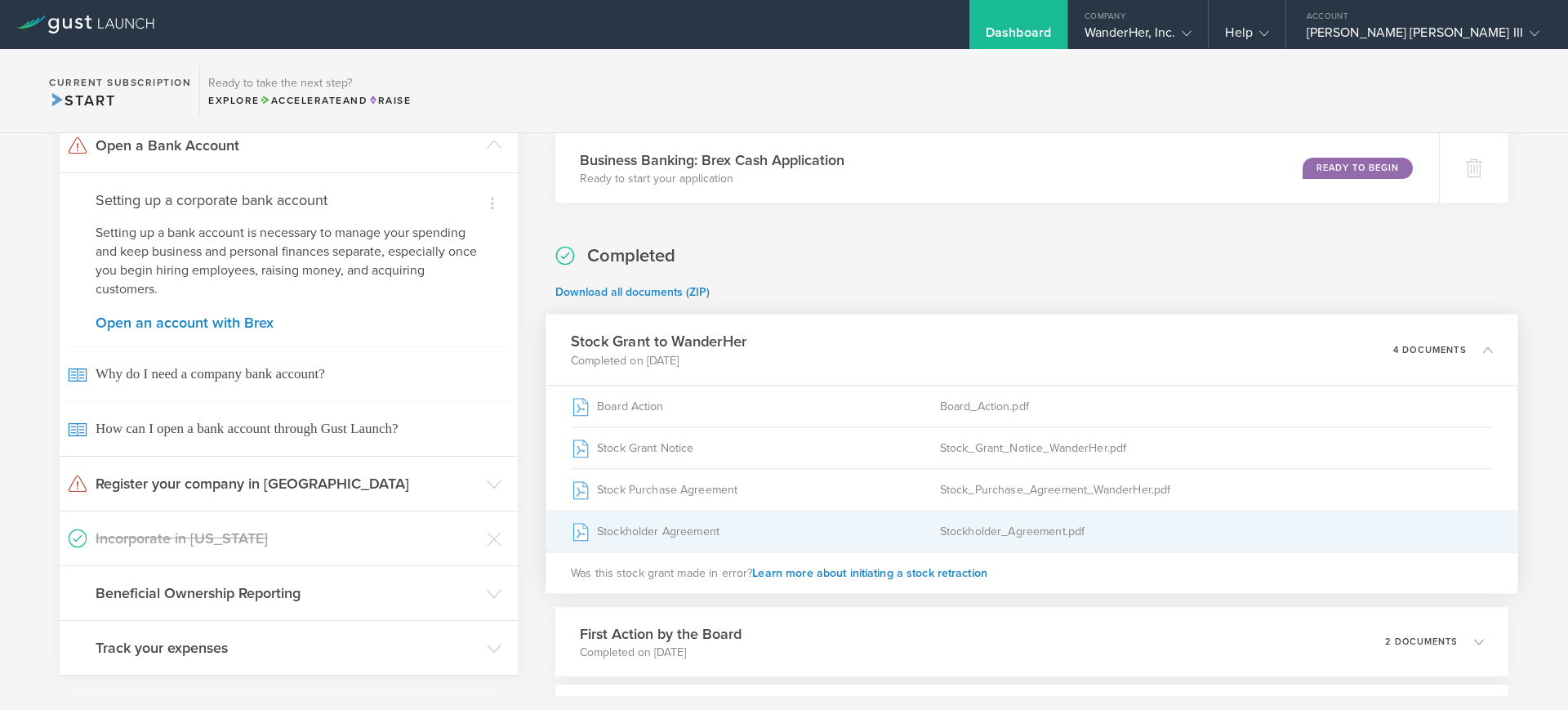
scroll to position [454, 0]
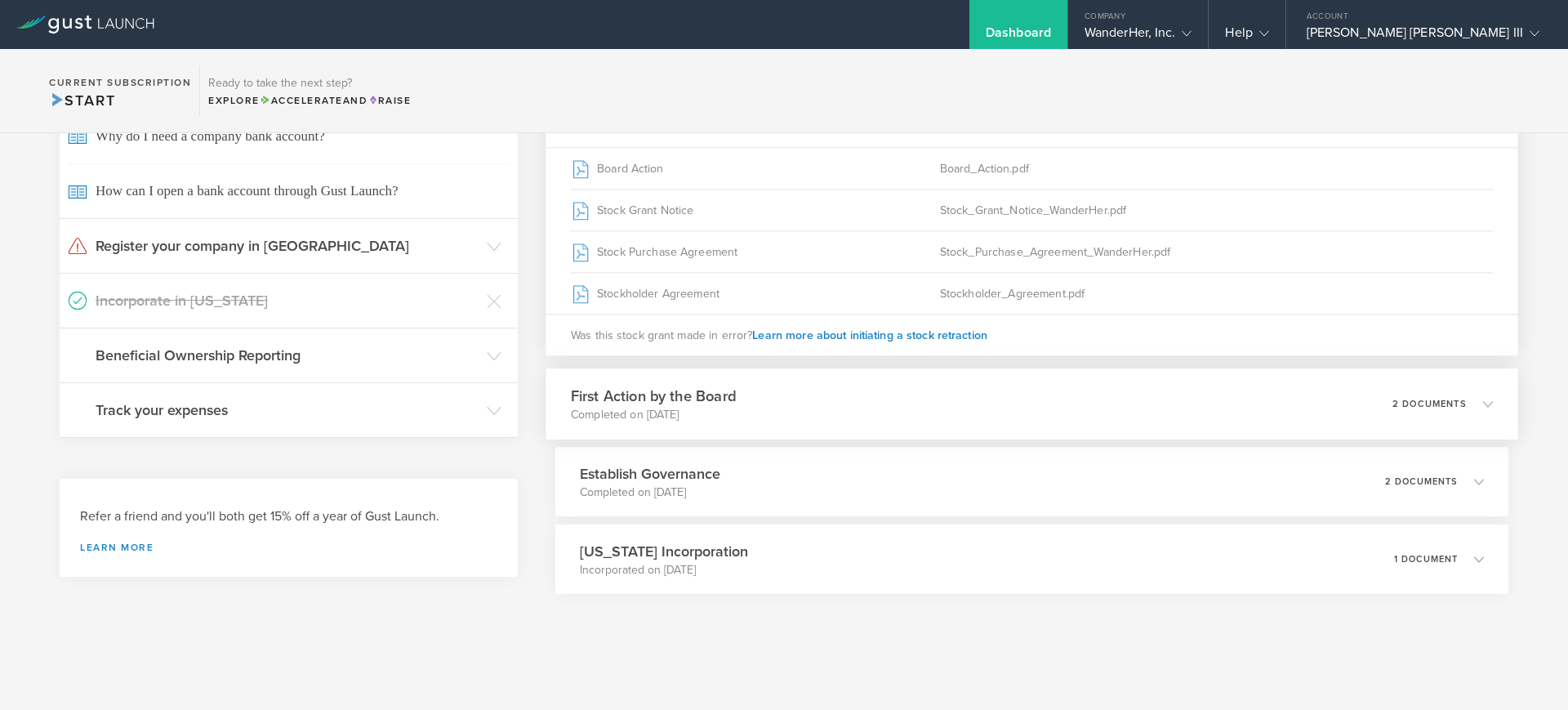
click at [694, 410] on p "Completed on Aug 21, 2025" at bounding box center [653, 416] width 165 height 16
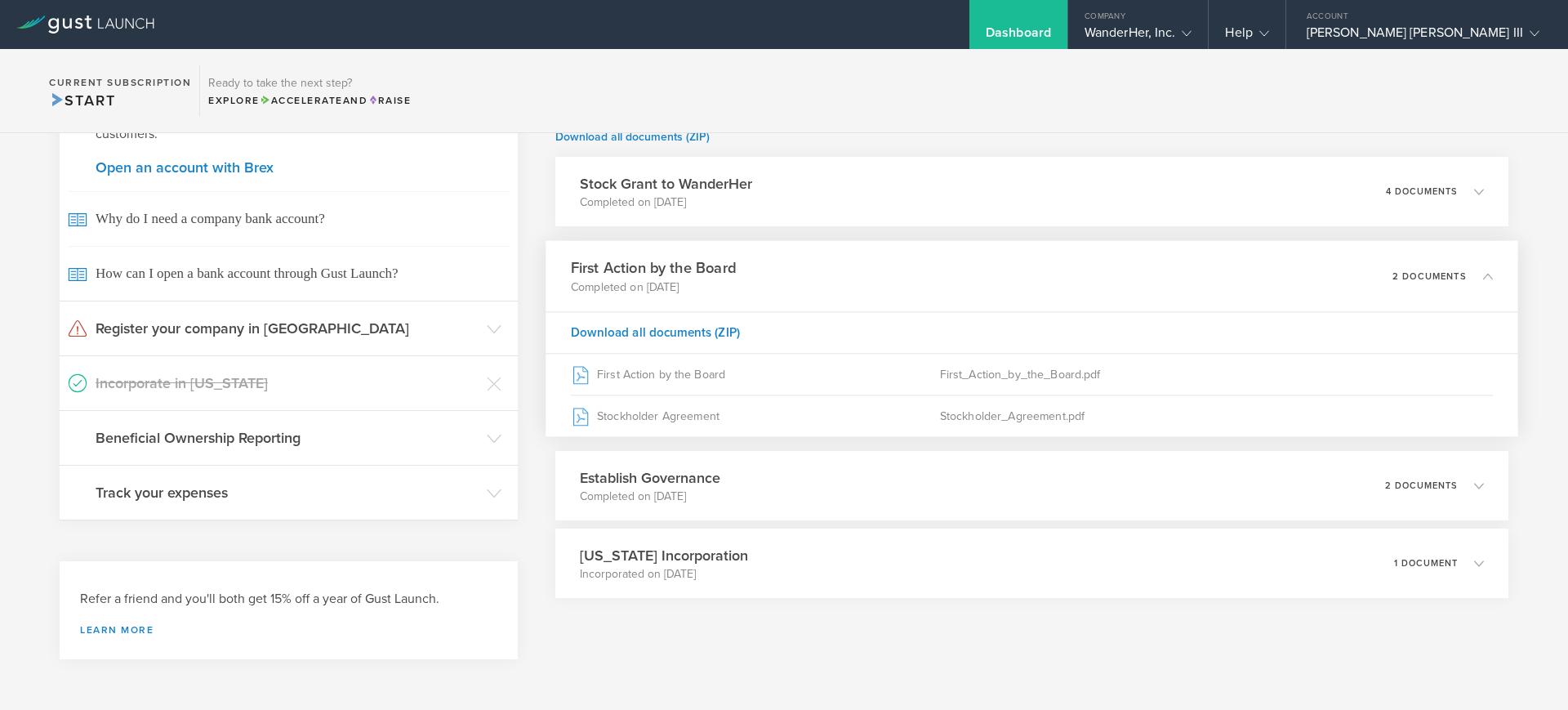
scroll to position [376, 0]
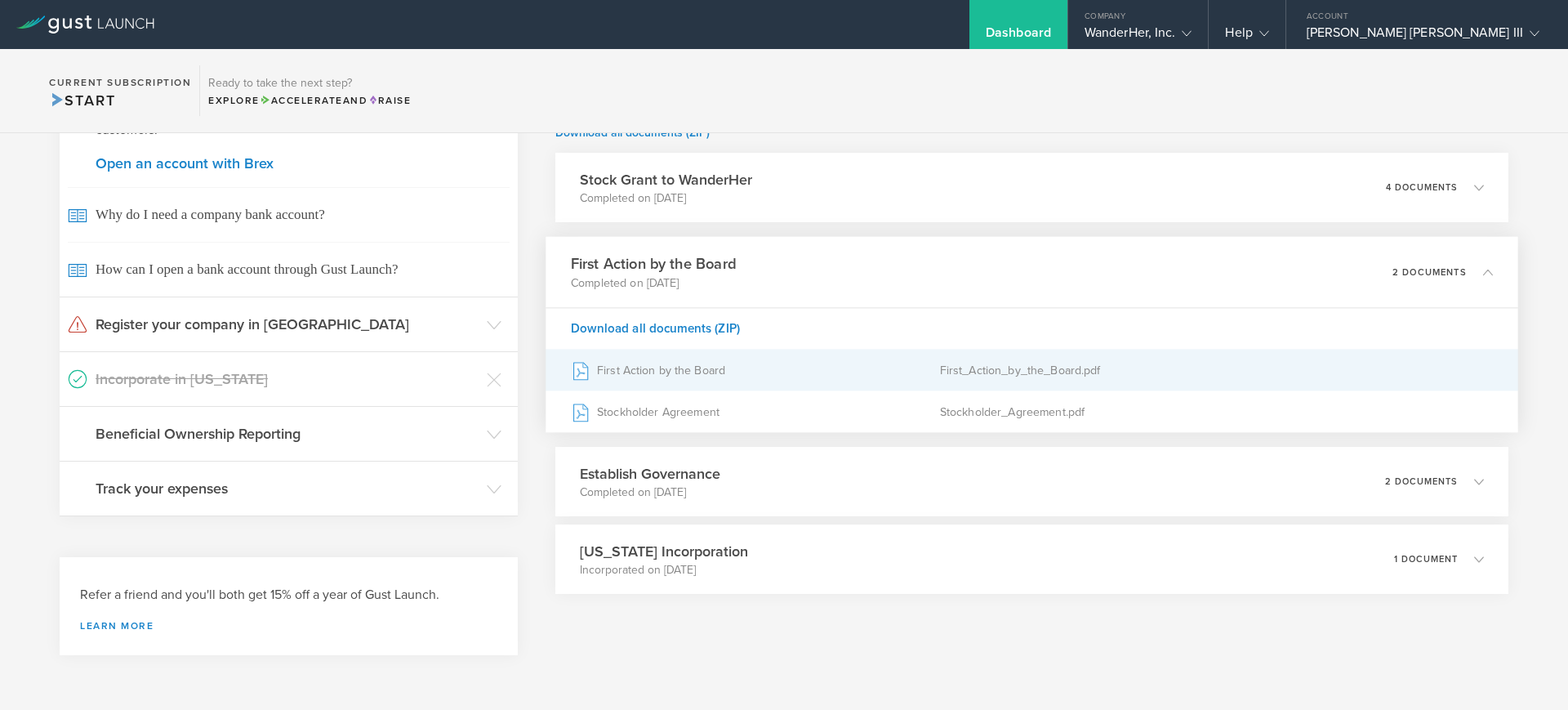
click at [730, 368] on div "First Action by the Board" at bounding box center [755, 371] width 370 height 41
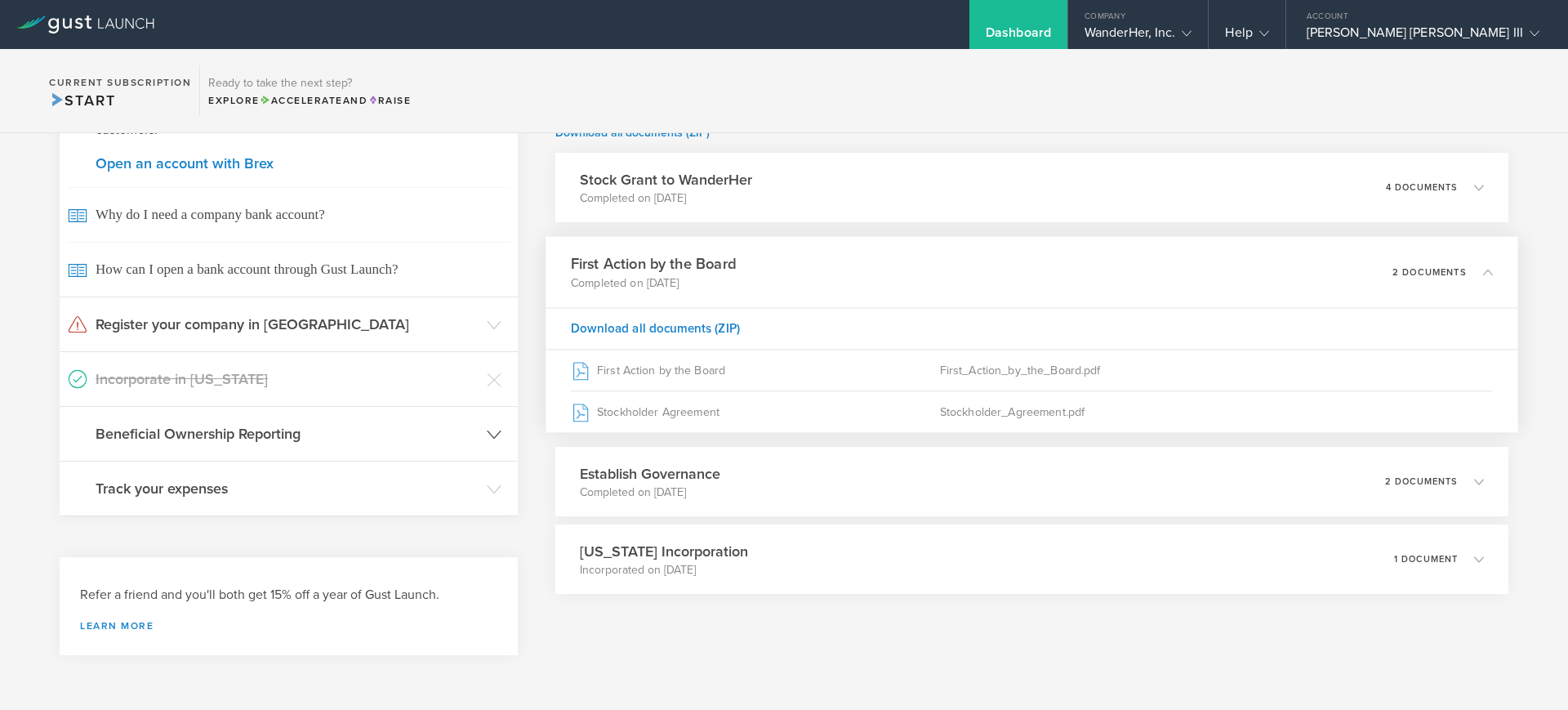
click at [293, 443] on h3 "Beneficial Ownership Reporting" at bounding box center [287, 434] width 383 height 21
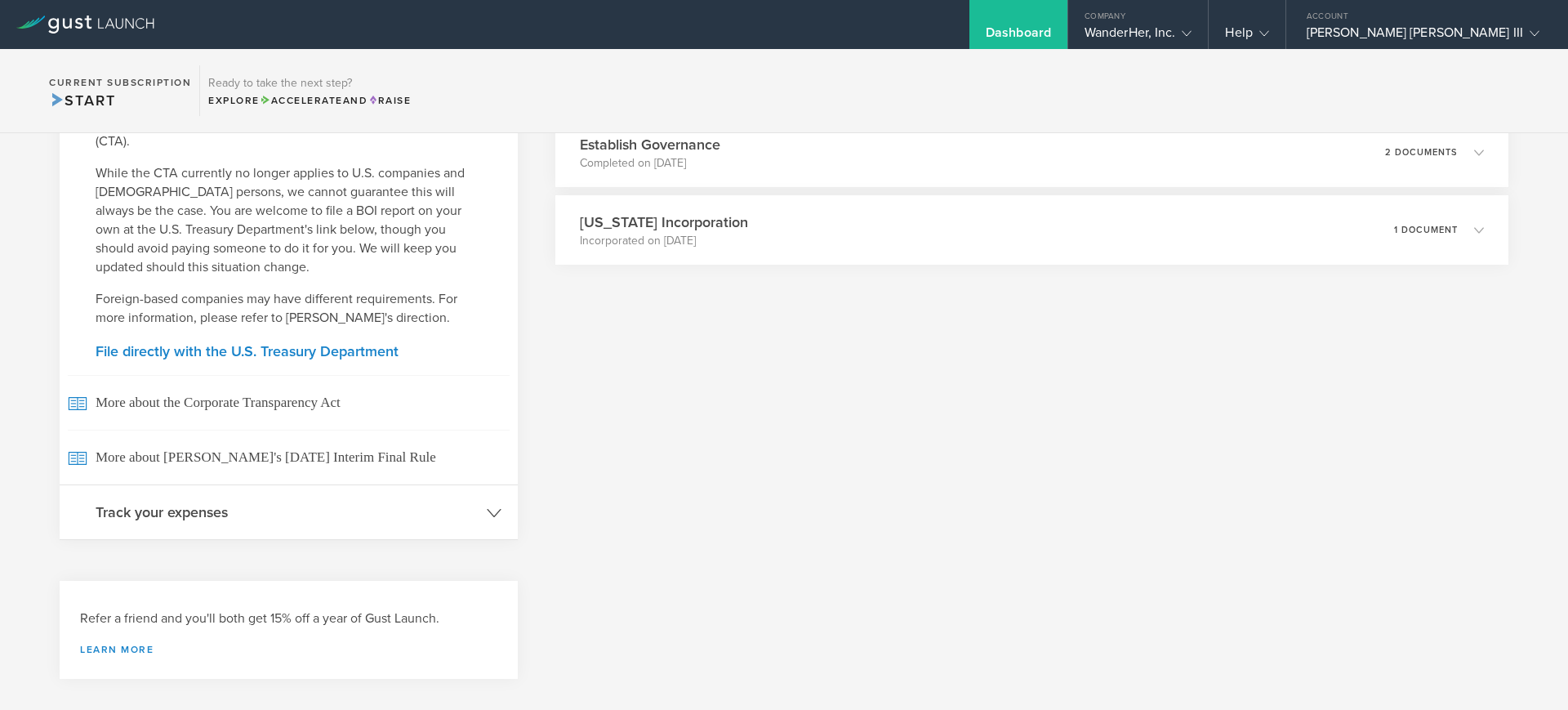
click at [394, 501] on h3 "Track your expenses" at bounding box center [287, 512] width 383 height 21
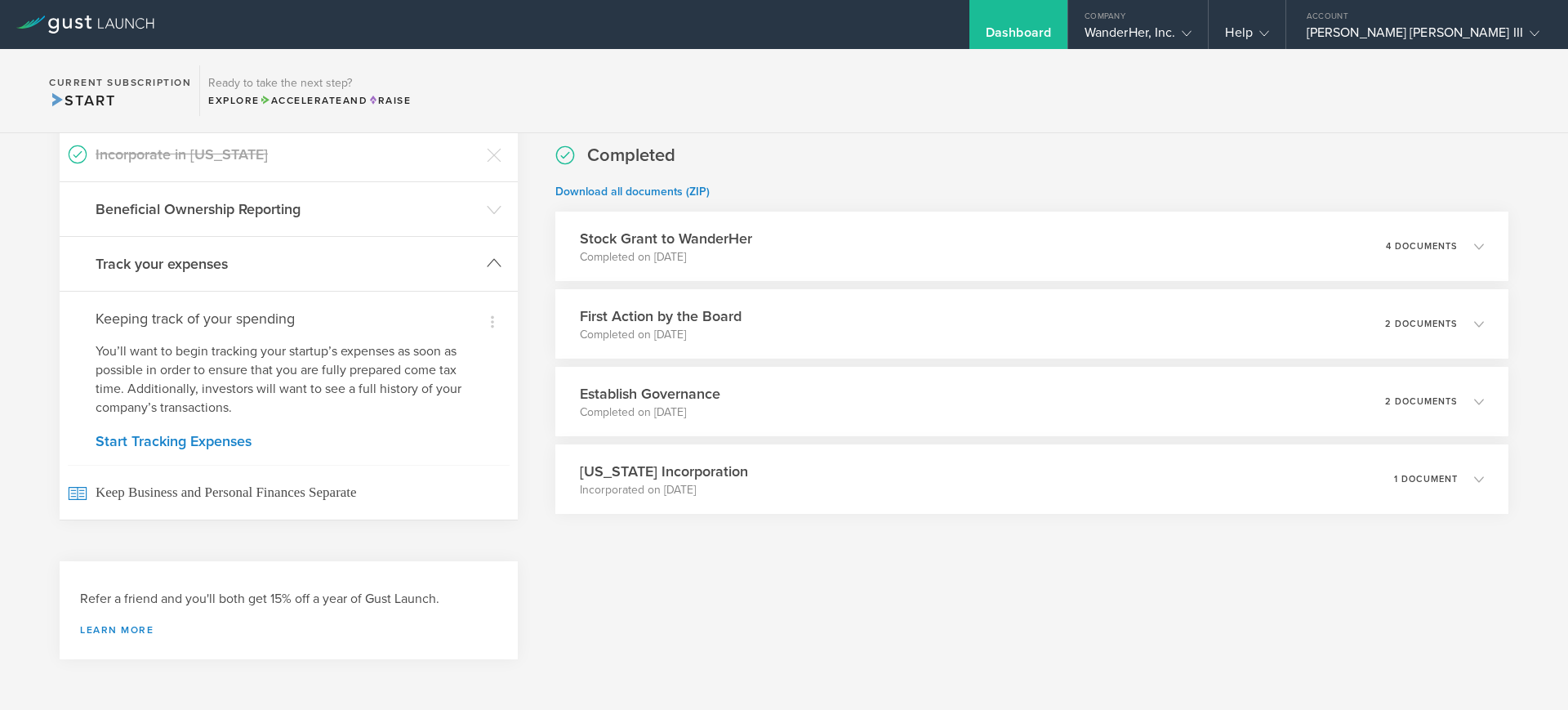
scroll to position [0, 0]
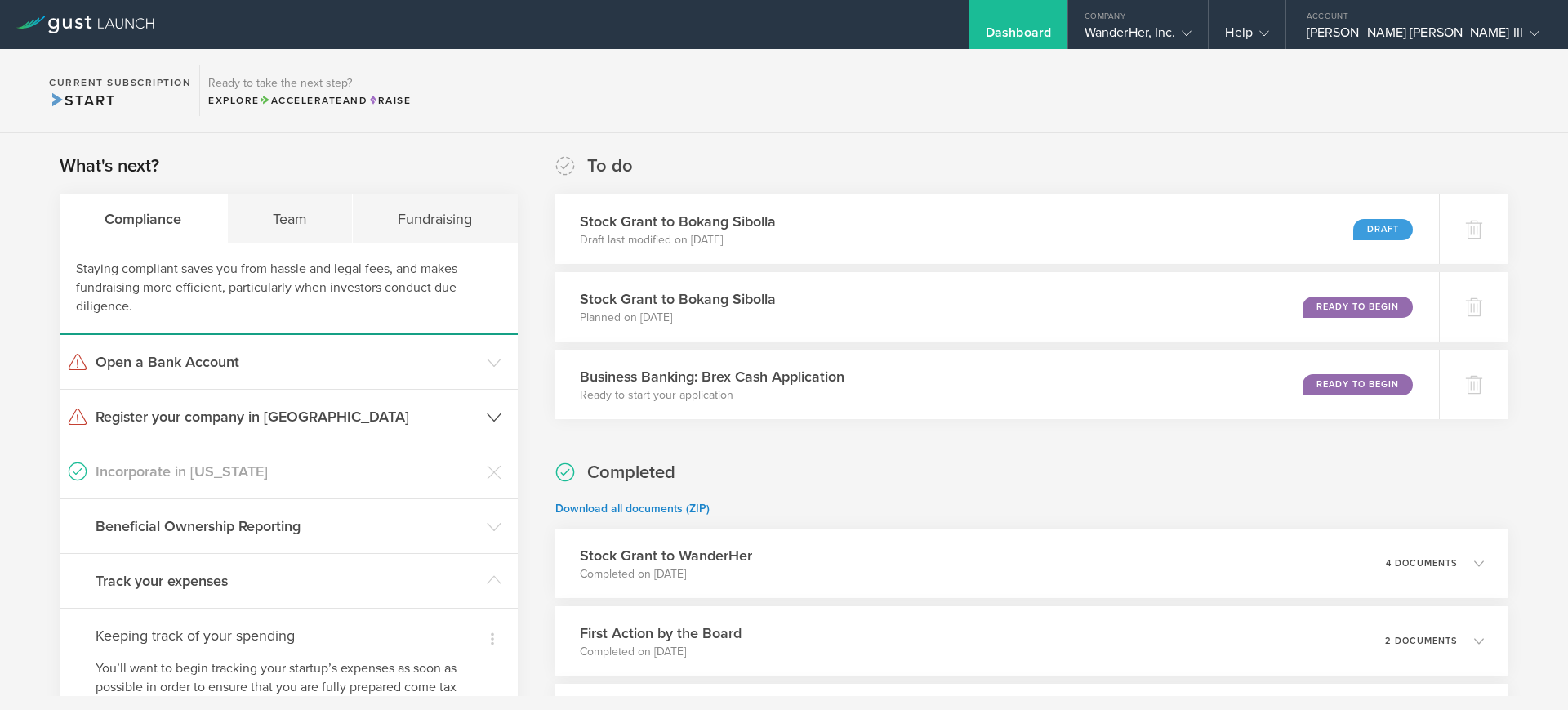
click at [379, 429] on header "Register your company in NY" at bounding box center [289, 417] width 458 height 54
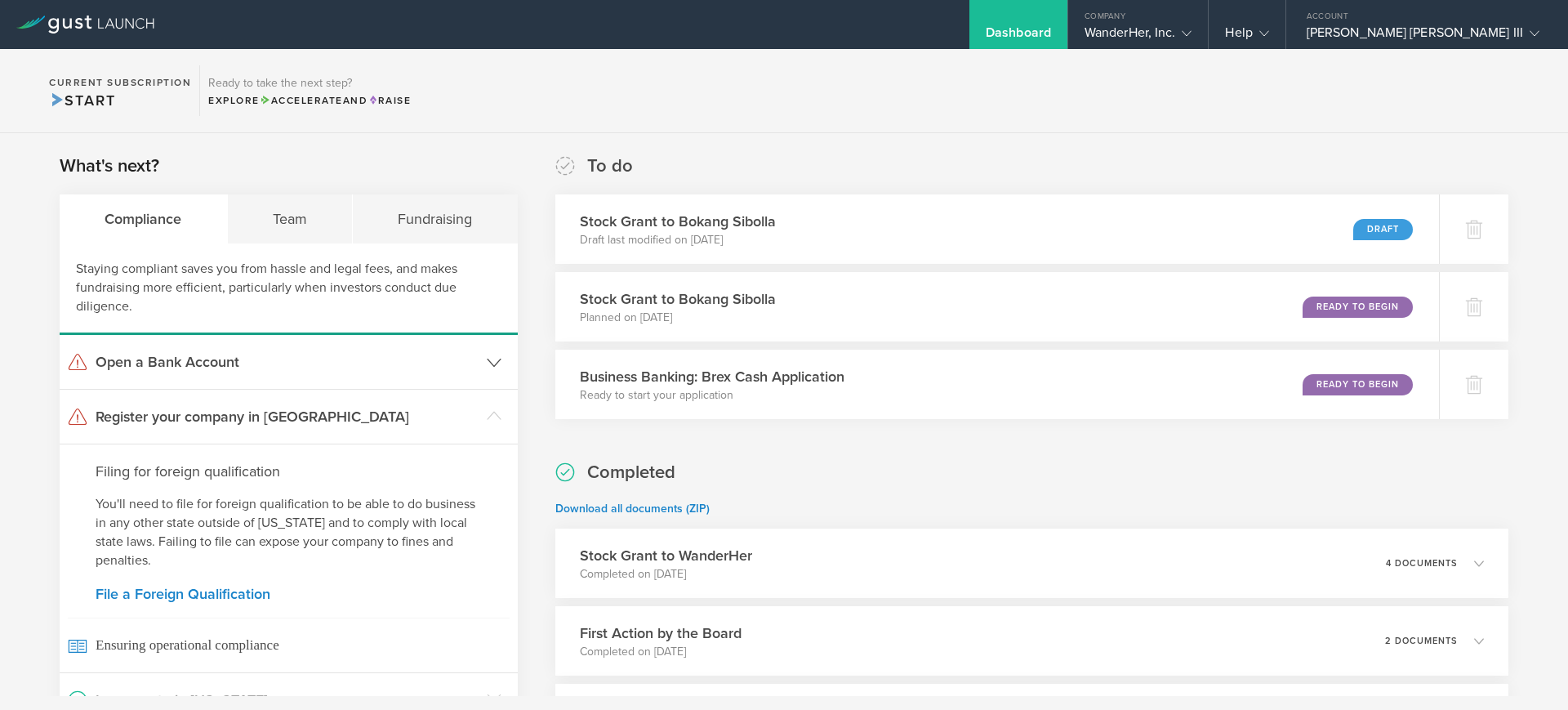
click at [433, 349] on header "Open a Bank Account" at bounding box center [289, 362] width 458 height 54
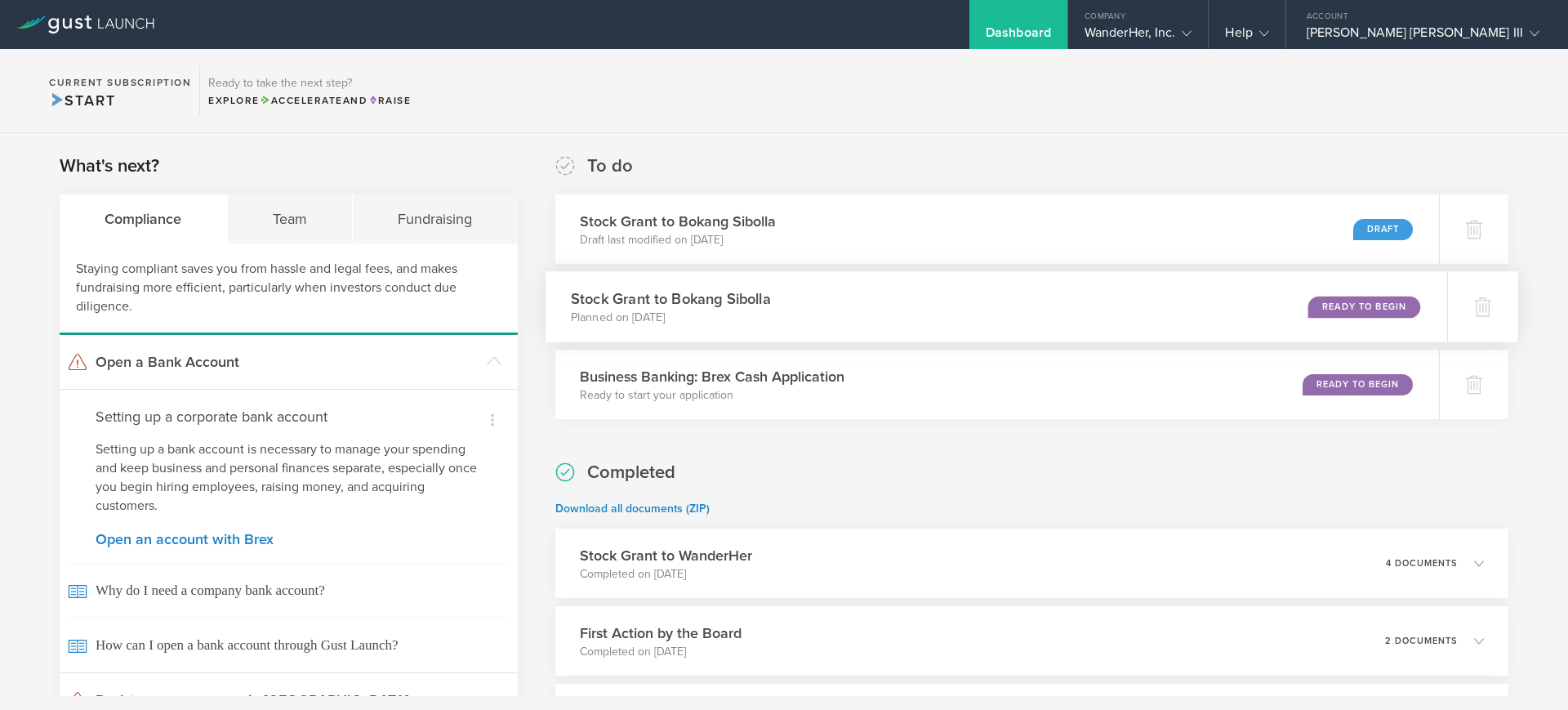
click at [751, 312] on p "Planned on Aug 21, 2025" at bounding box center [670, 318] width 200 height 16
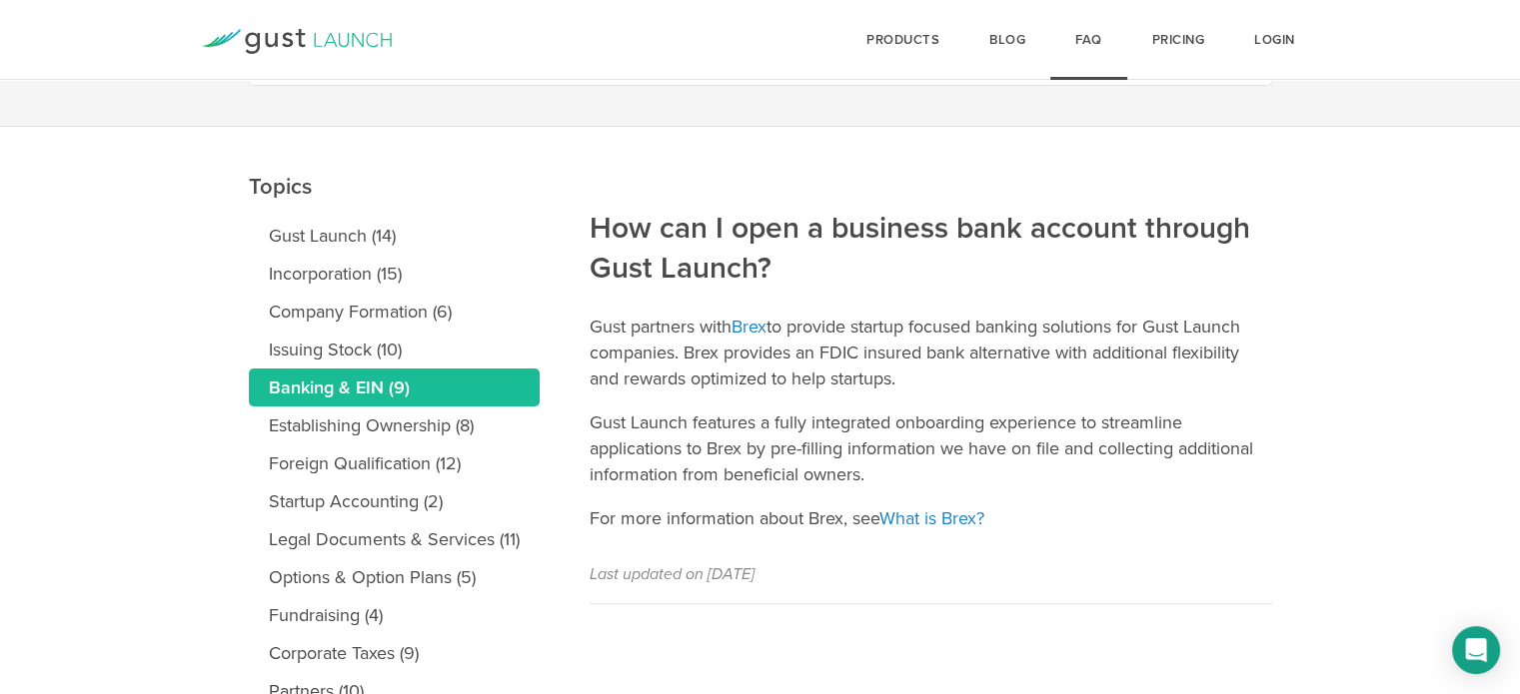
scroll to position [148, 0]
click at [927, 511] on link "What is Brex?" at bounding box center [931, 518] width 105 height 22
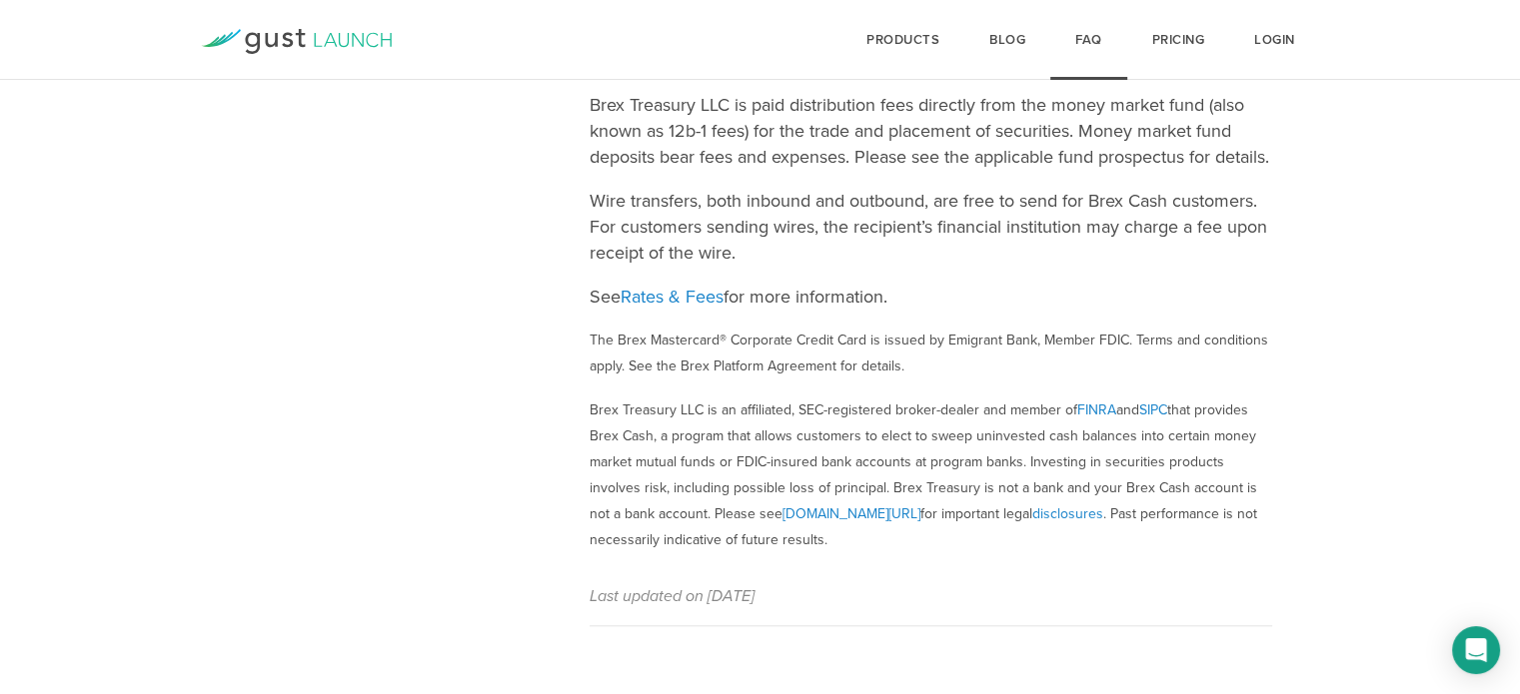
scroll to position [1951, 0]
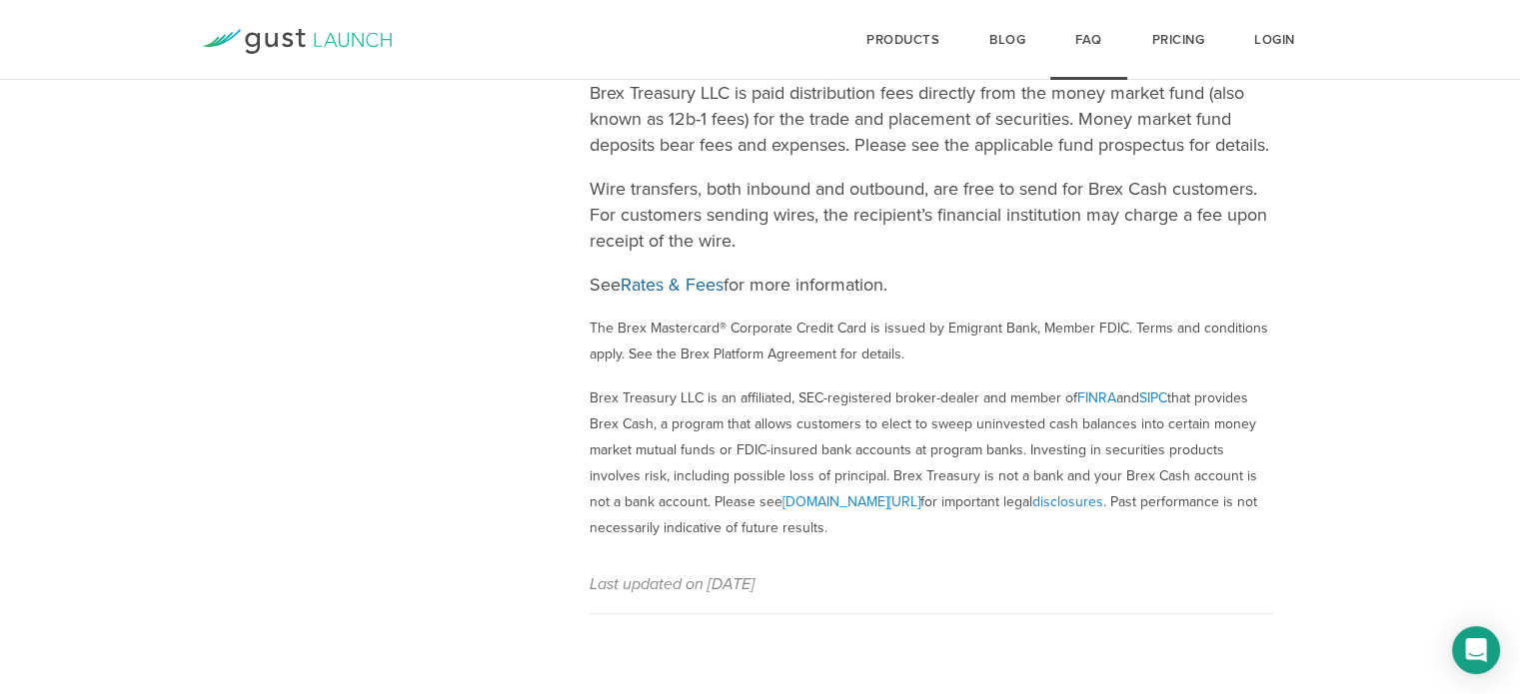
click at [692, 285] on link "Rates & Fees" at bounding box center [671, 285] width 103 height 22
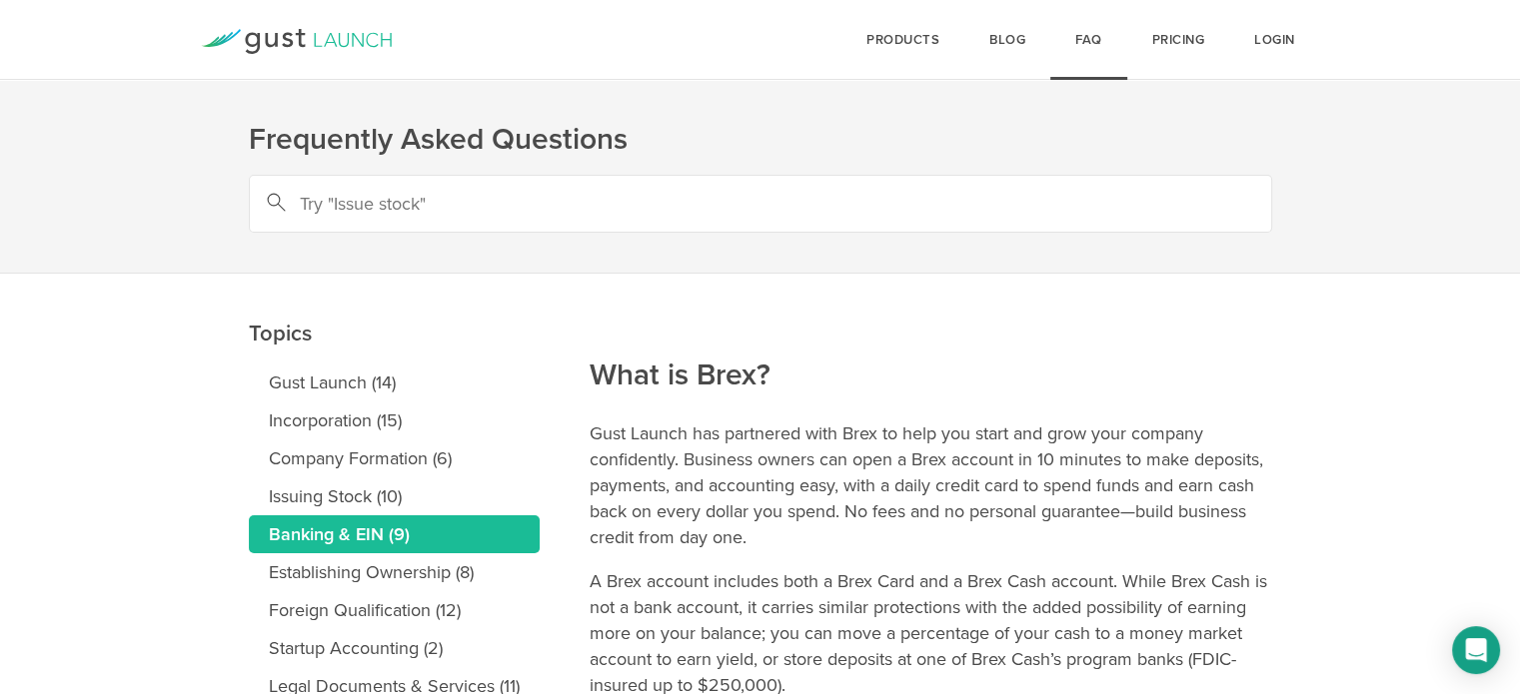
scroll to position [390, 0]
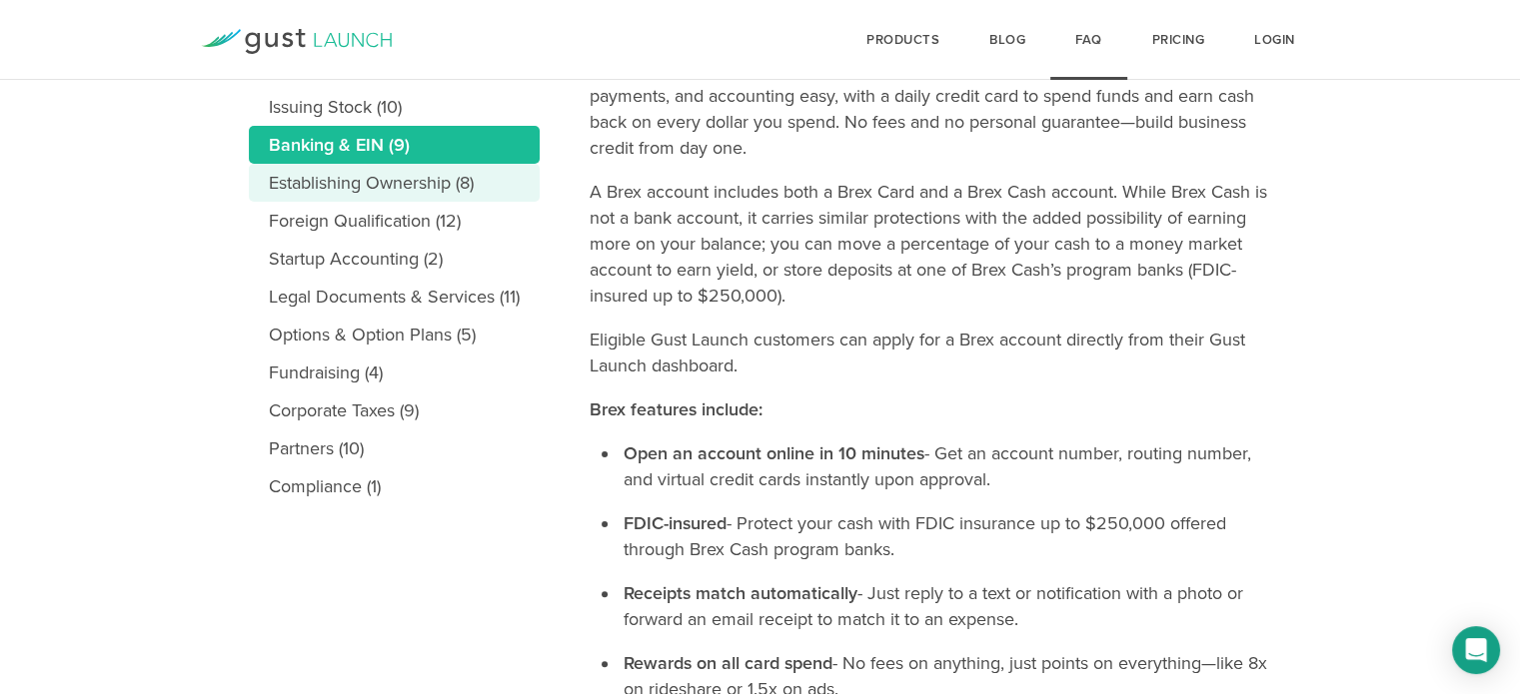
click at [397, 173] on link "Establishing Ownership (8)" at bounding box center [394, 183] width 291 height 38
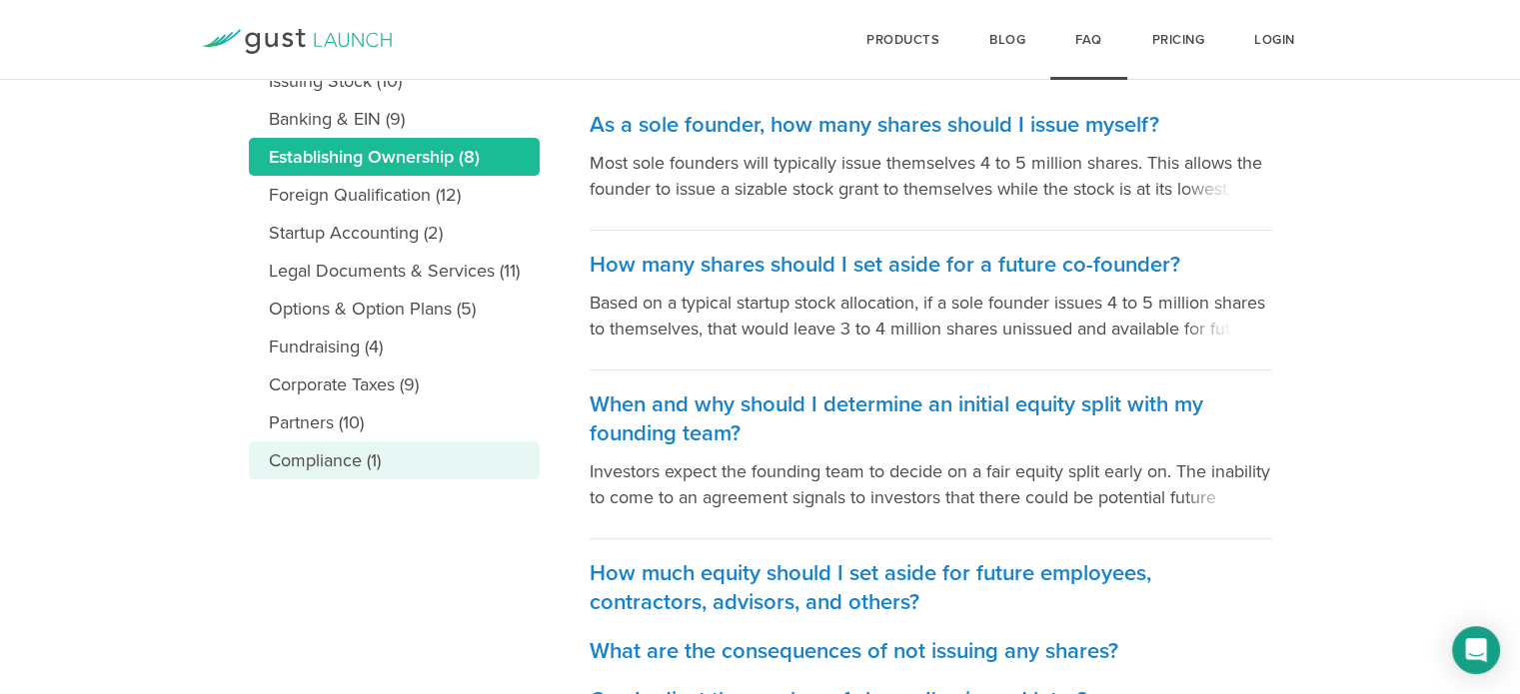
scroll to position [260, 0]
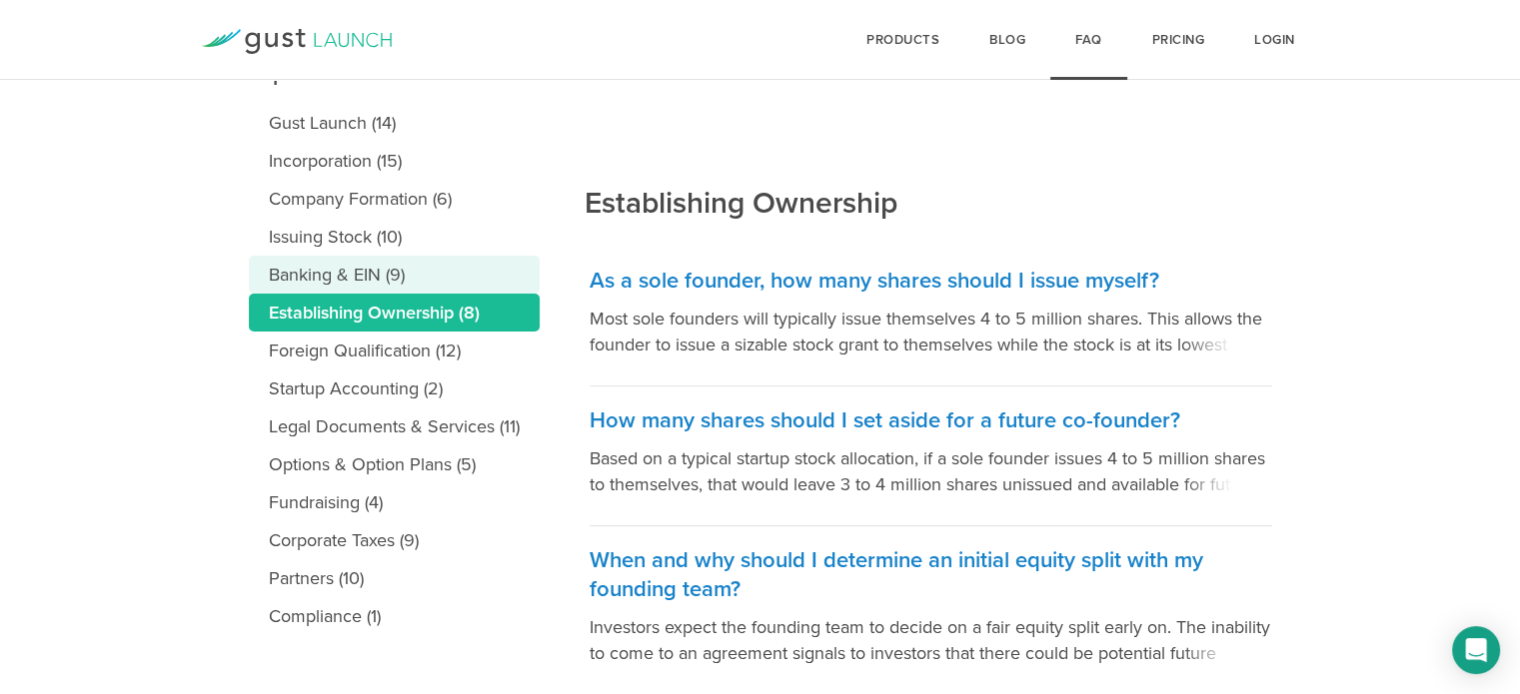
click at [356, 278] on link "Banking & EIN (9)" at bounding box center [394, 275] width 291 height 38
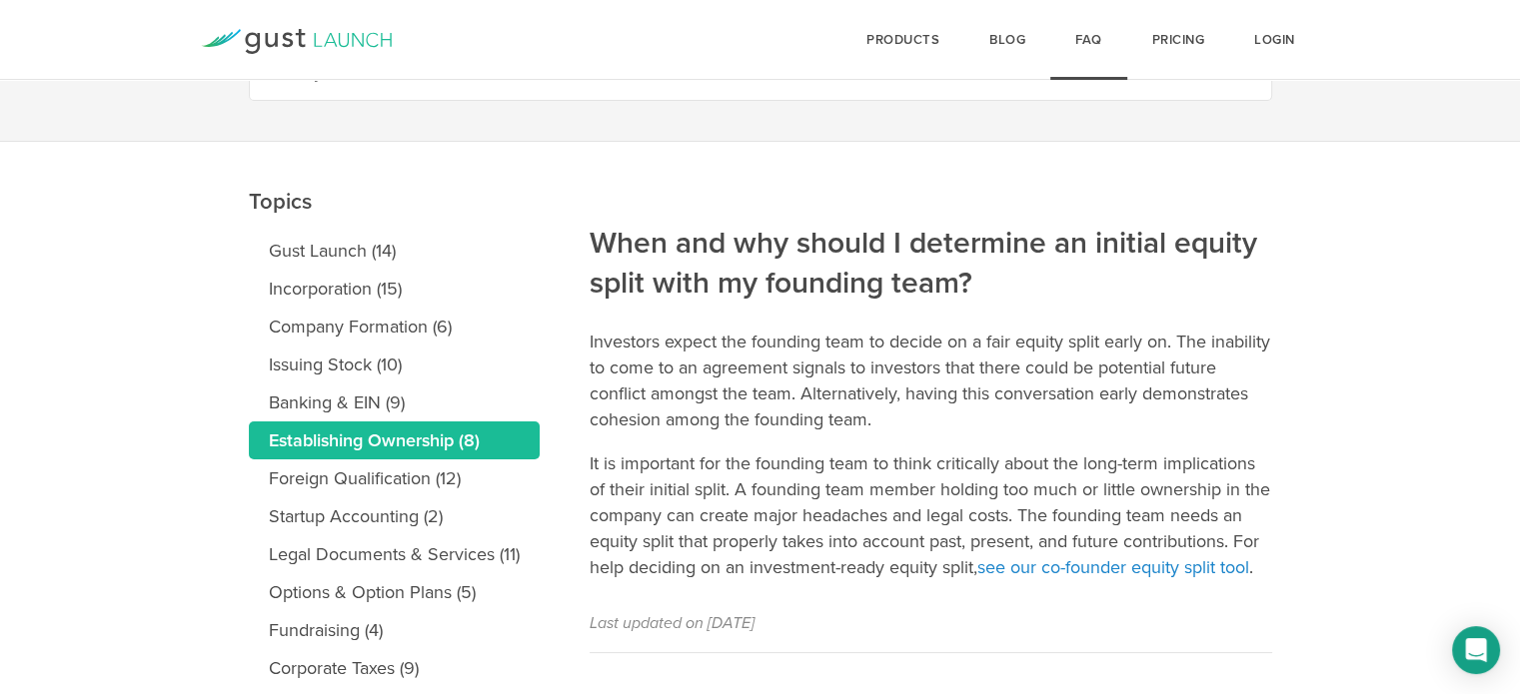
scroll to position [134, 0]
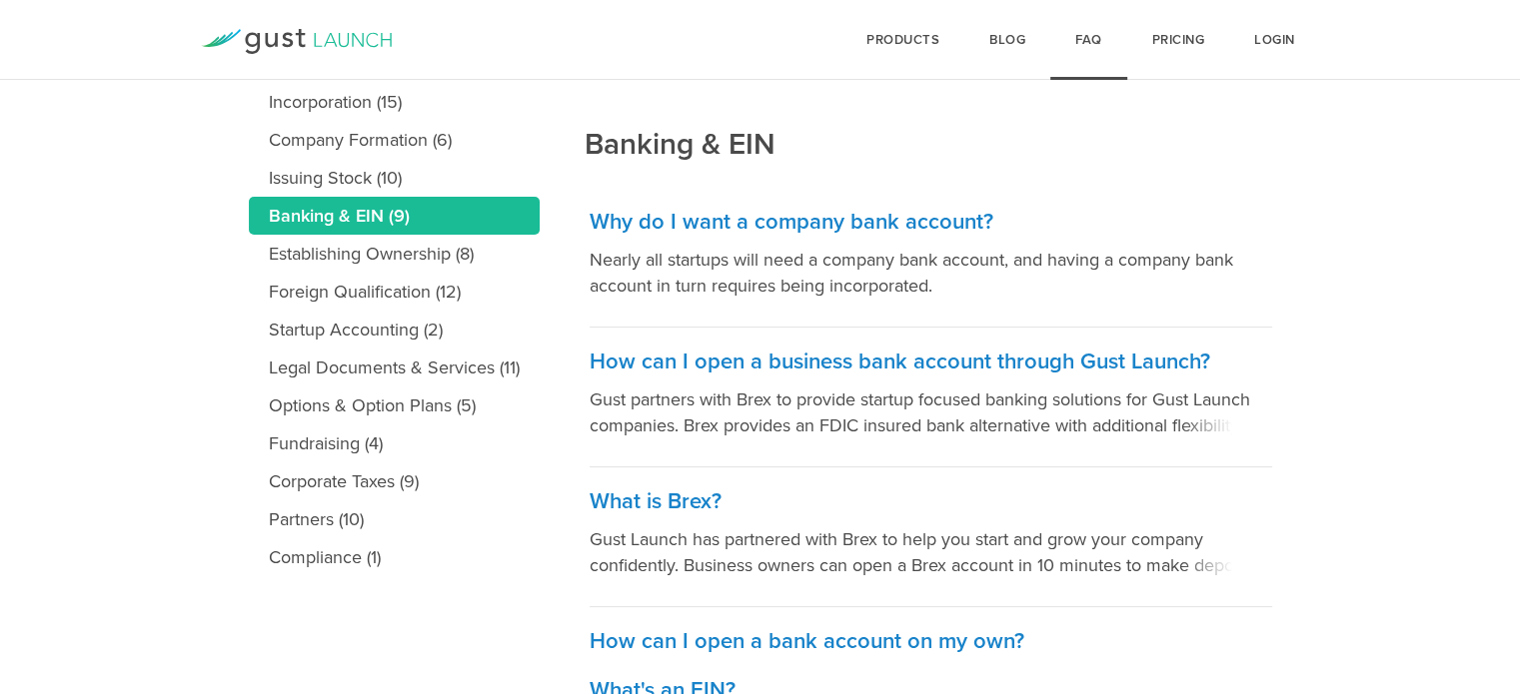
scroll to position [320, 0]
click at [870, 347] on h3 "How can I open a business bank account through Gust Launch?" at bounding box center [930, 361] width 682 height 29
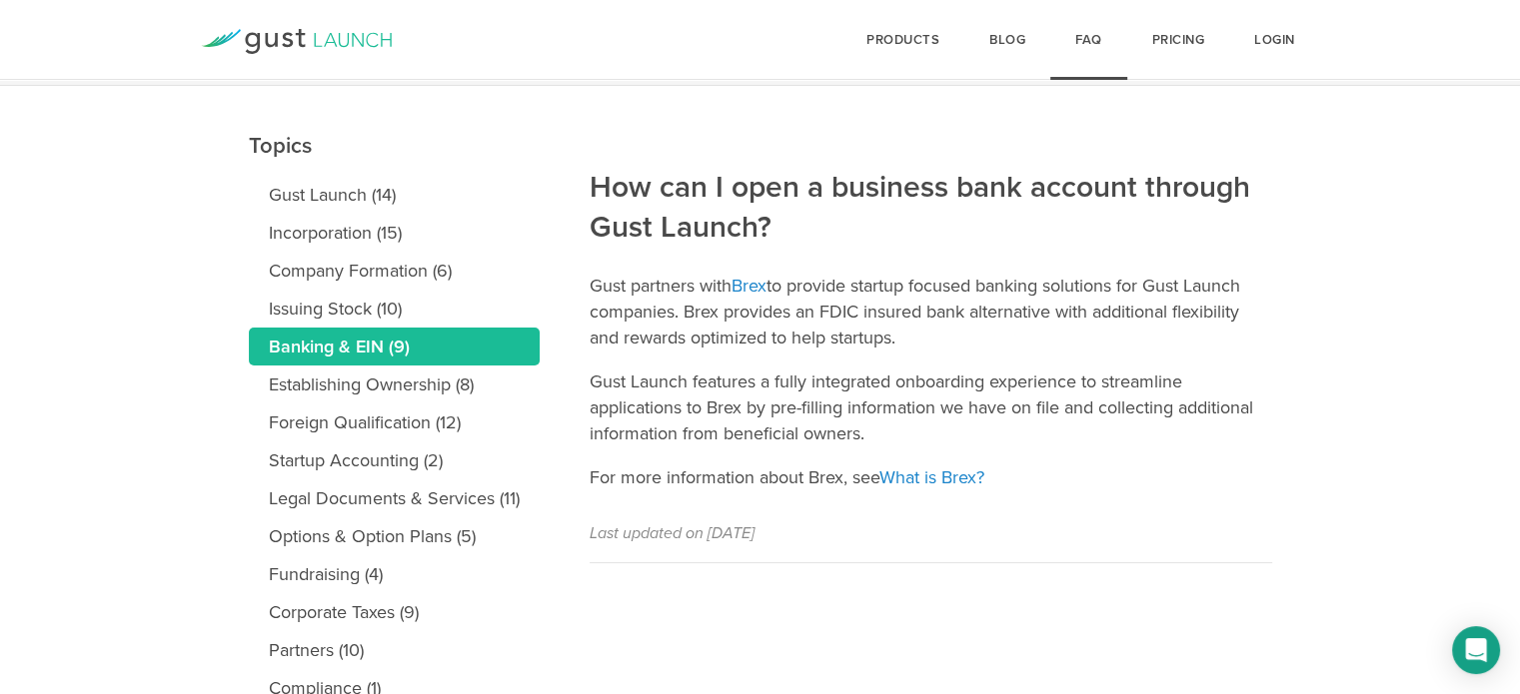
scroll to position [239, 0]
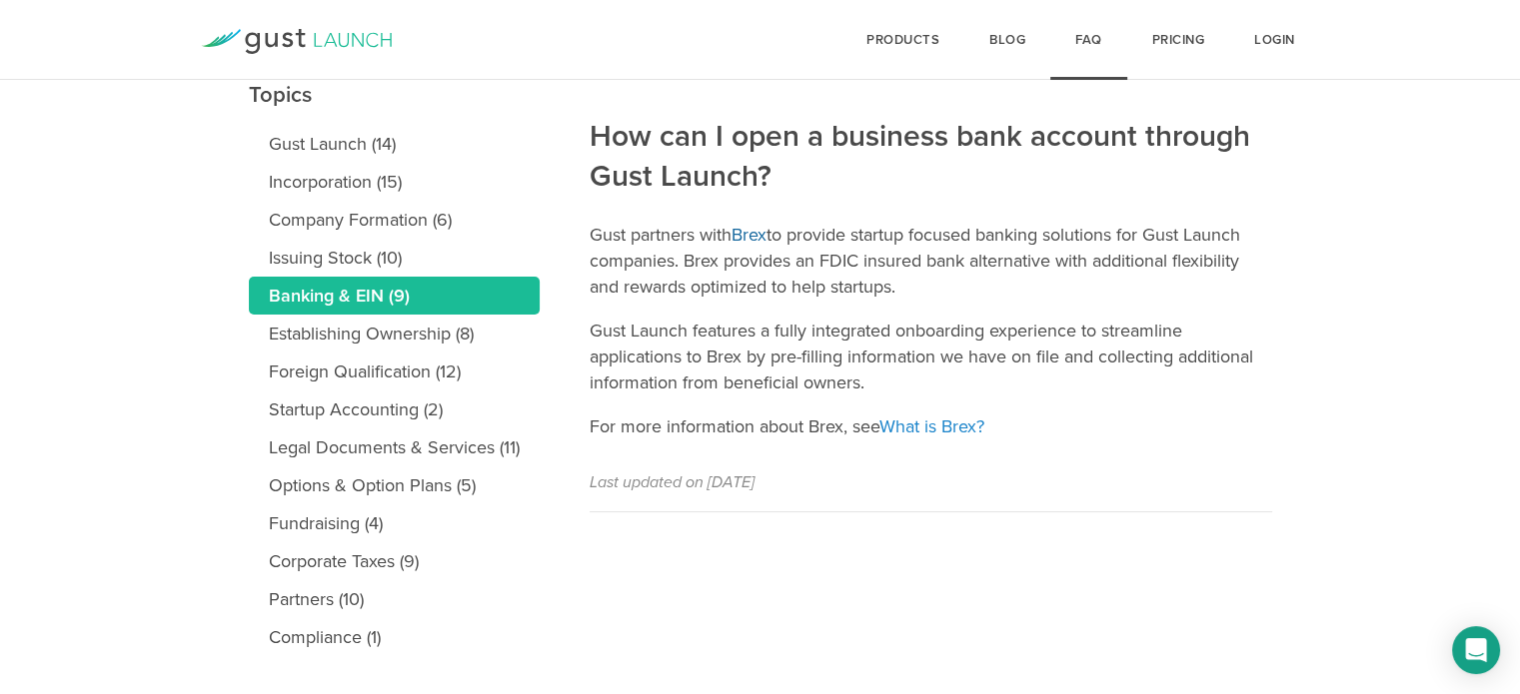
click at [747, 236] on link "Brex" at bounding box center [748, 235] width 35 height 22
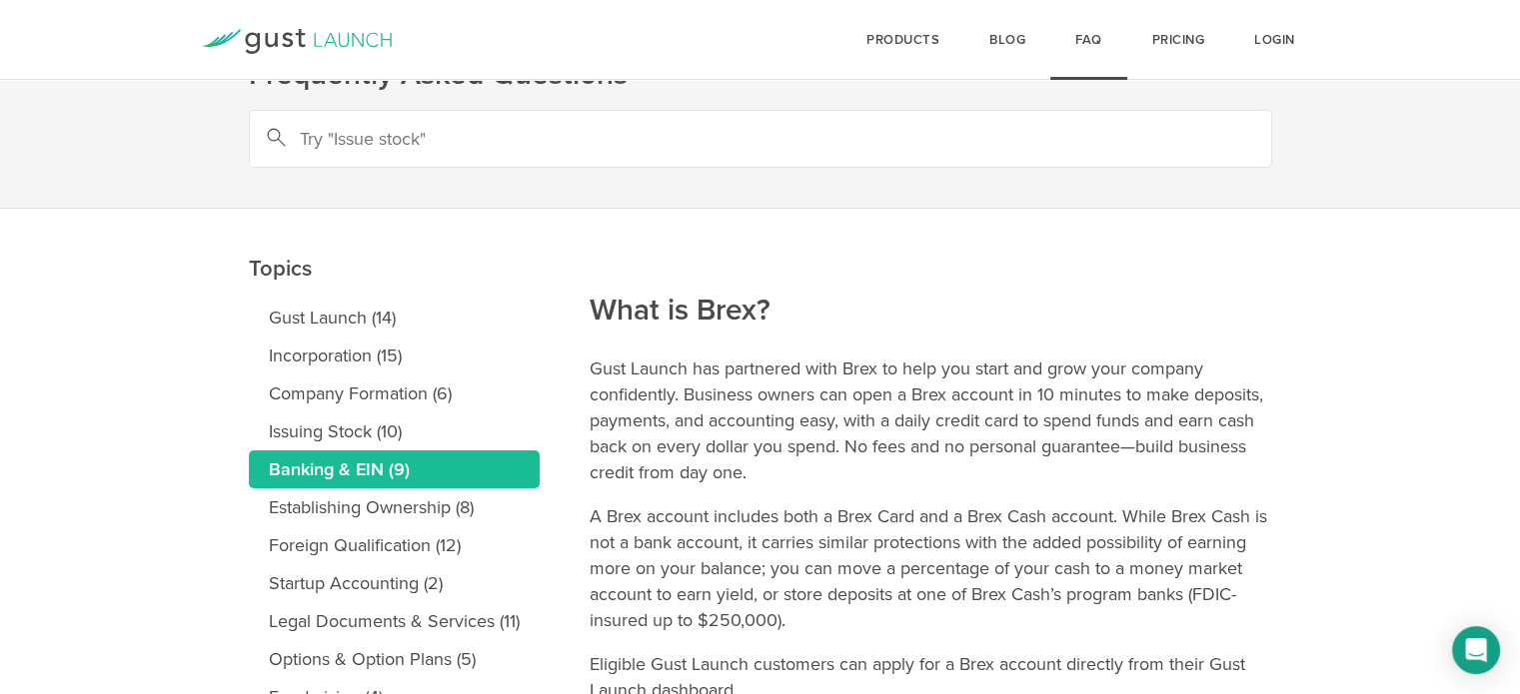
scroll to position [60, 0]
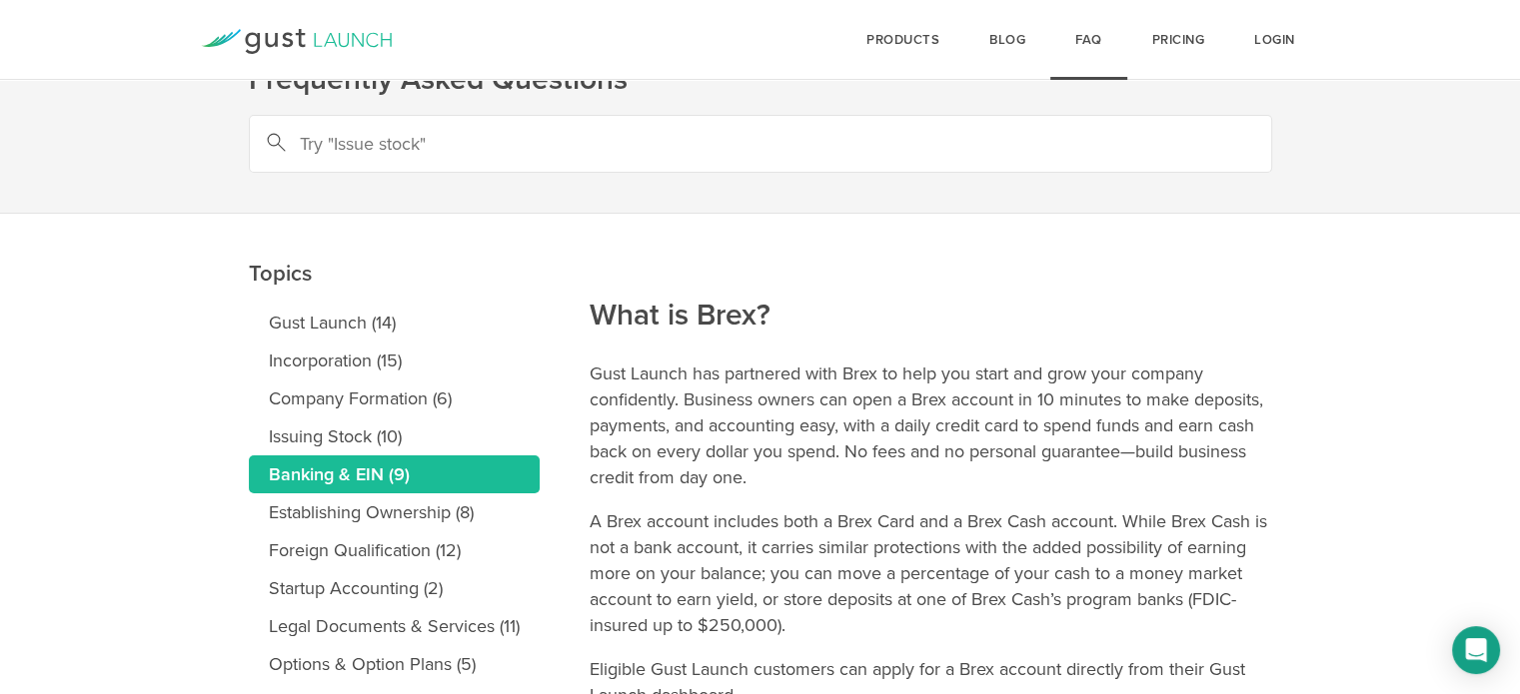
click at [404, 470] on link "Banking & EIN (9)" at bounding box center [394, 475] width 291 height 38
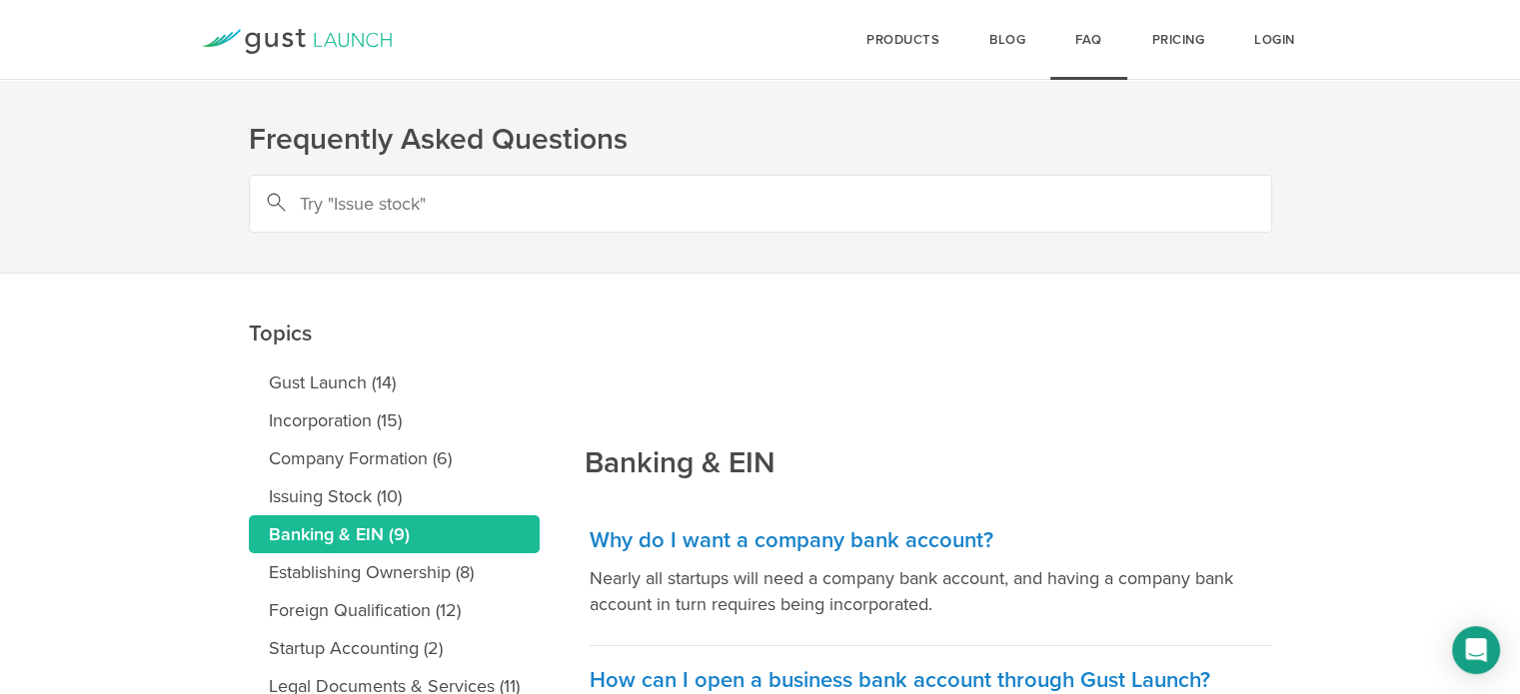
scroll to position [278, 0]
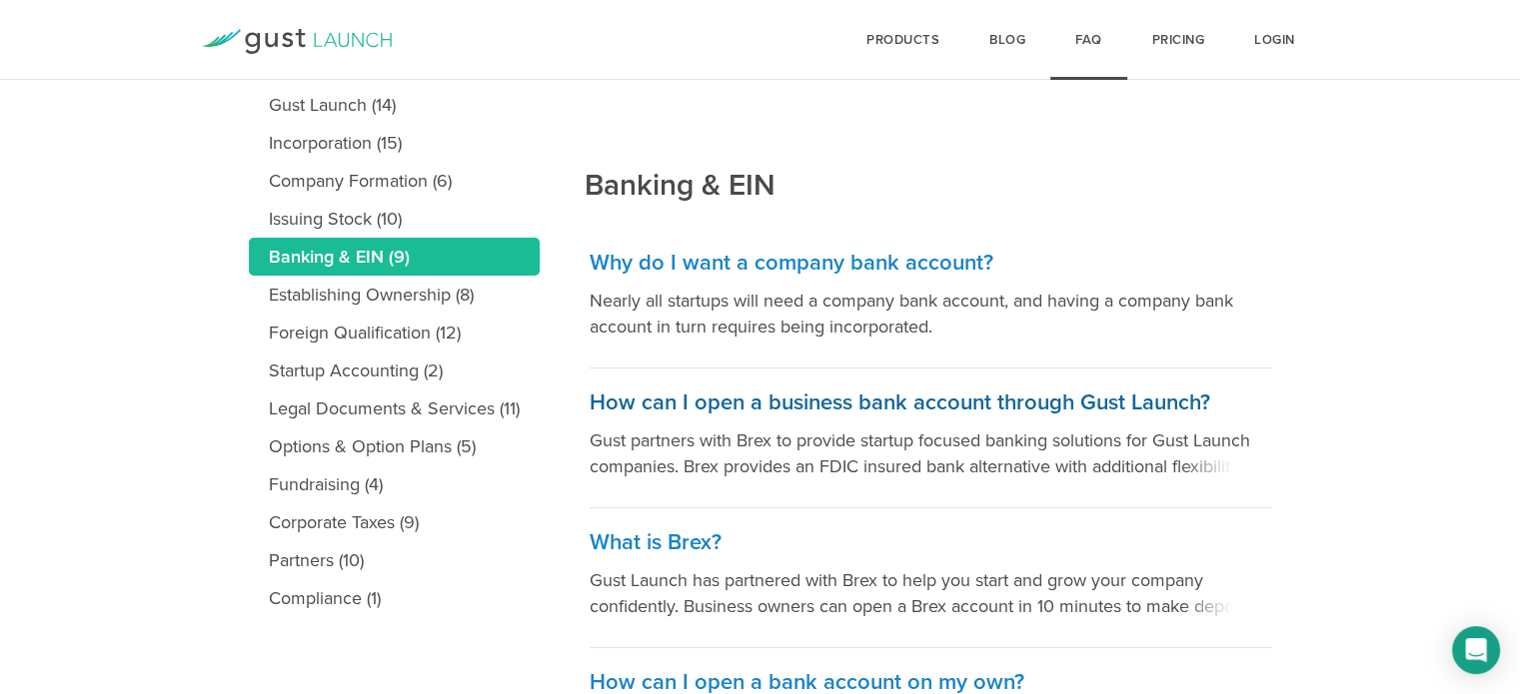
click at [901, 405] on h3 "How can I open a business bank account through Gust Launch?" at bounding box center [930, 403] width 682 height 29
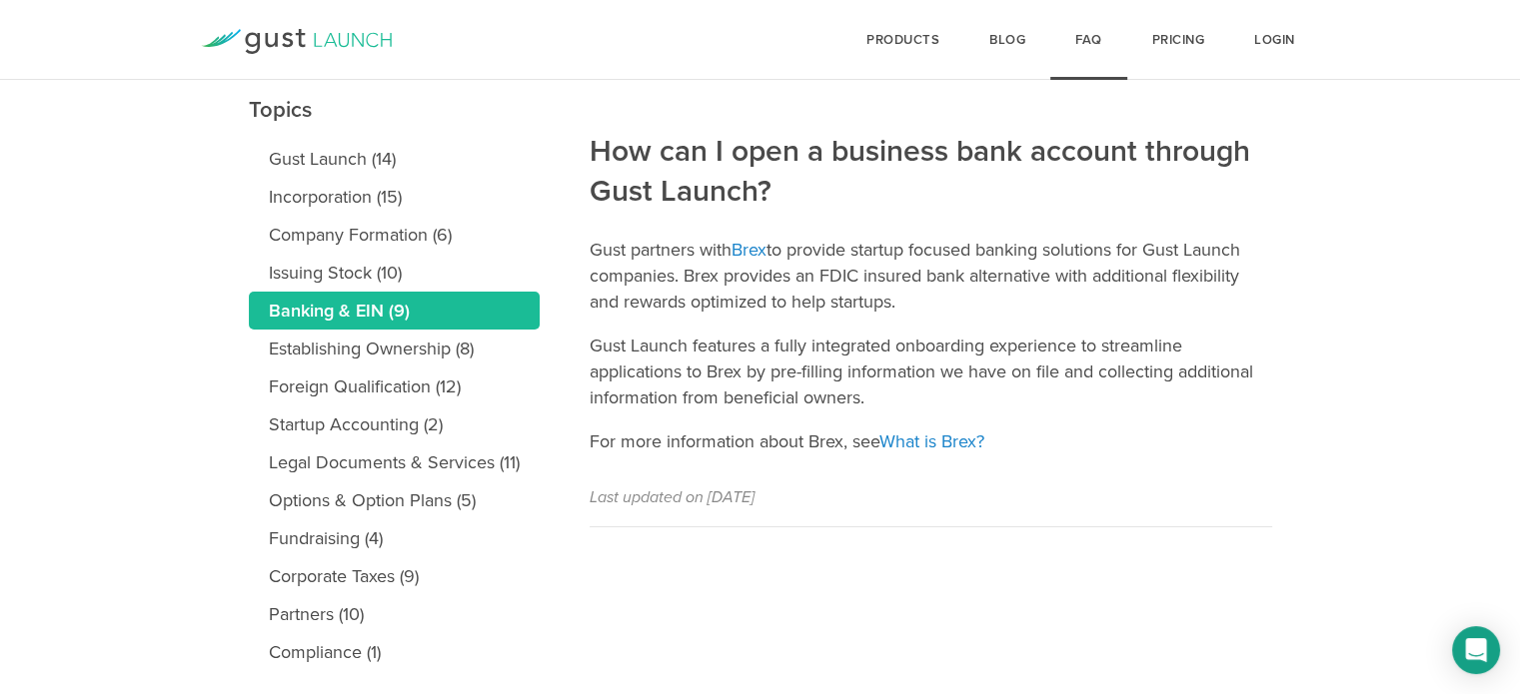
scroll to position [227, 0]
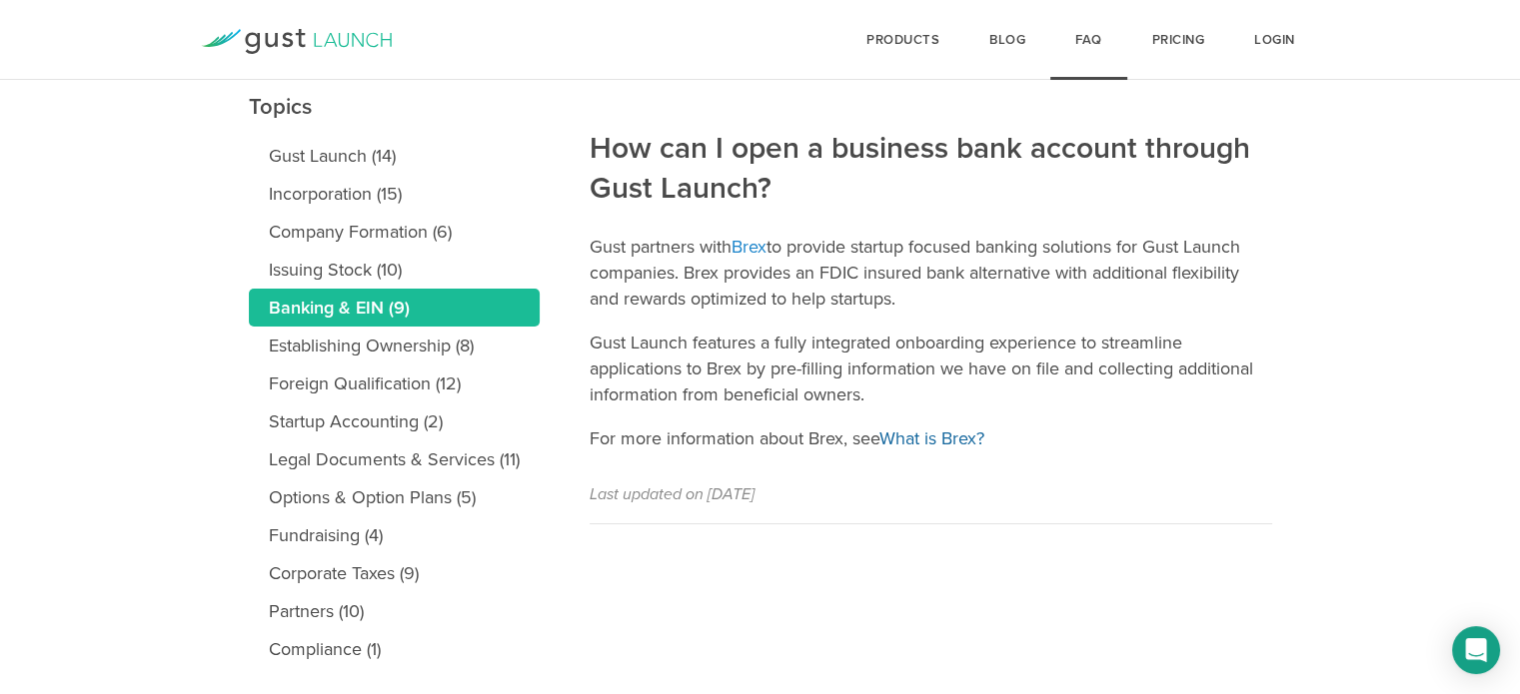
click at [947, 436] on link "What is Brex?" at bounding box center [931, 439] width 105 height 22
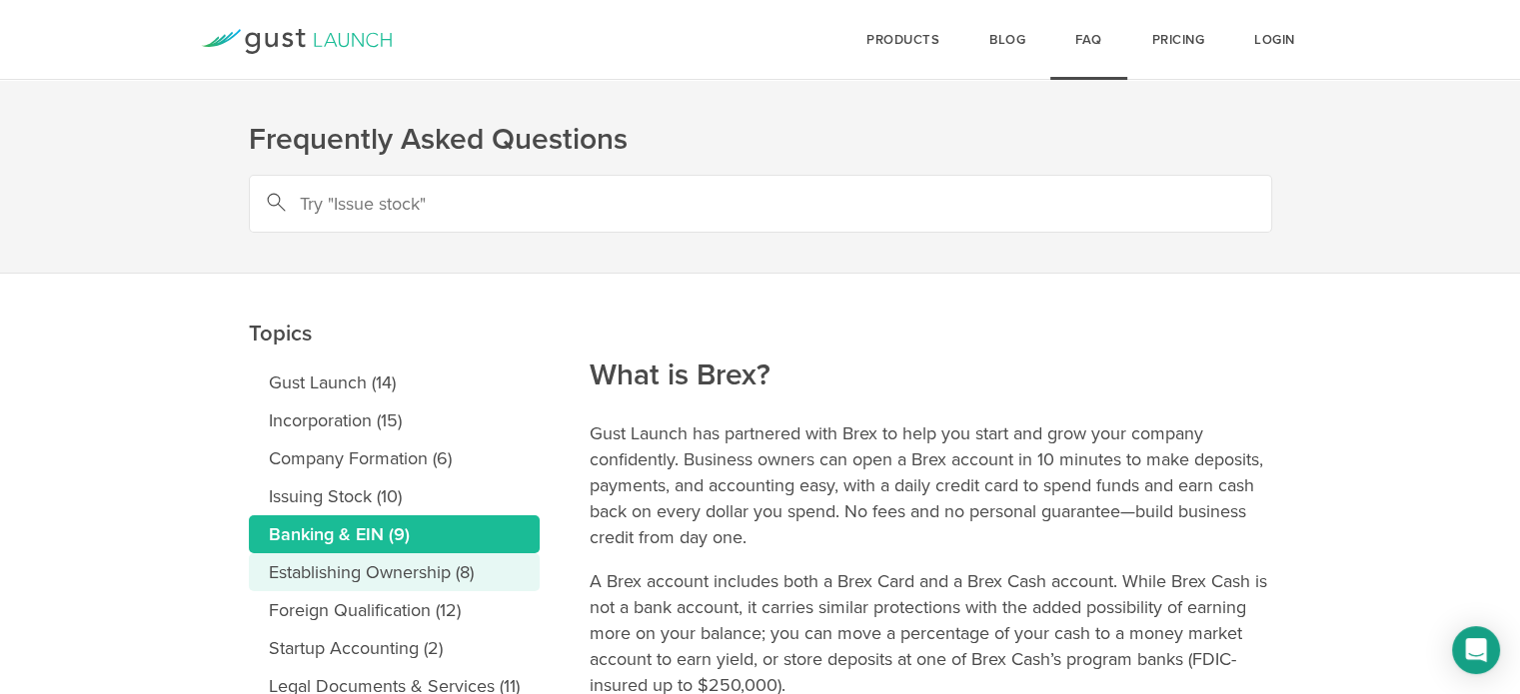
click at [433, 562] on link "Establishing Ownership (8)" at bounding box center [394, 572] width 291 height 38
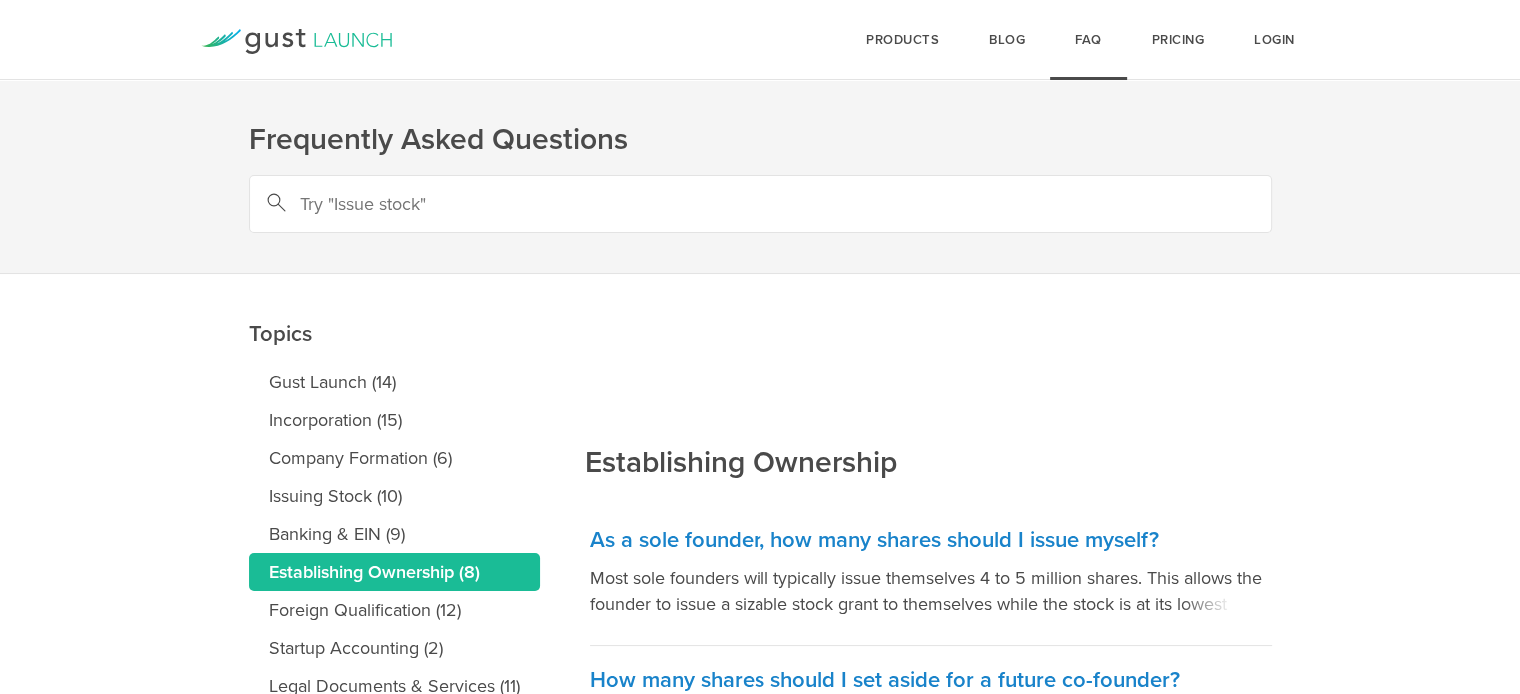
click at [433, 610] on link "Foreign Qualification (12)" at bounding box center [394, 610] width 291 height 38
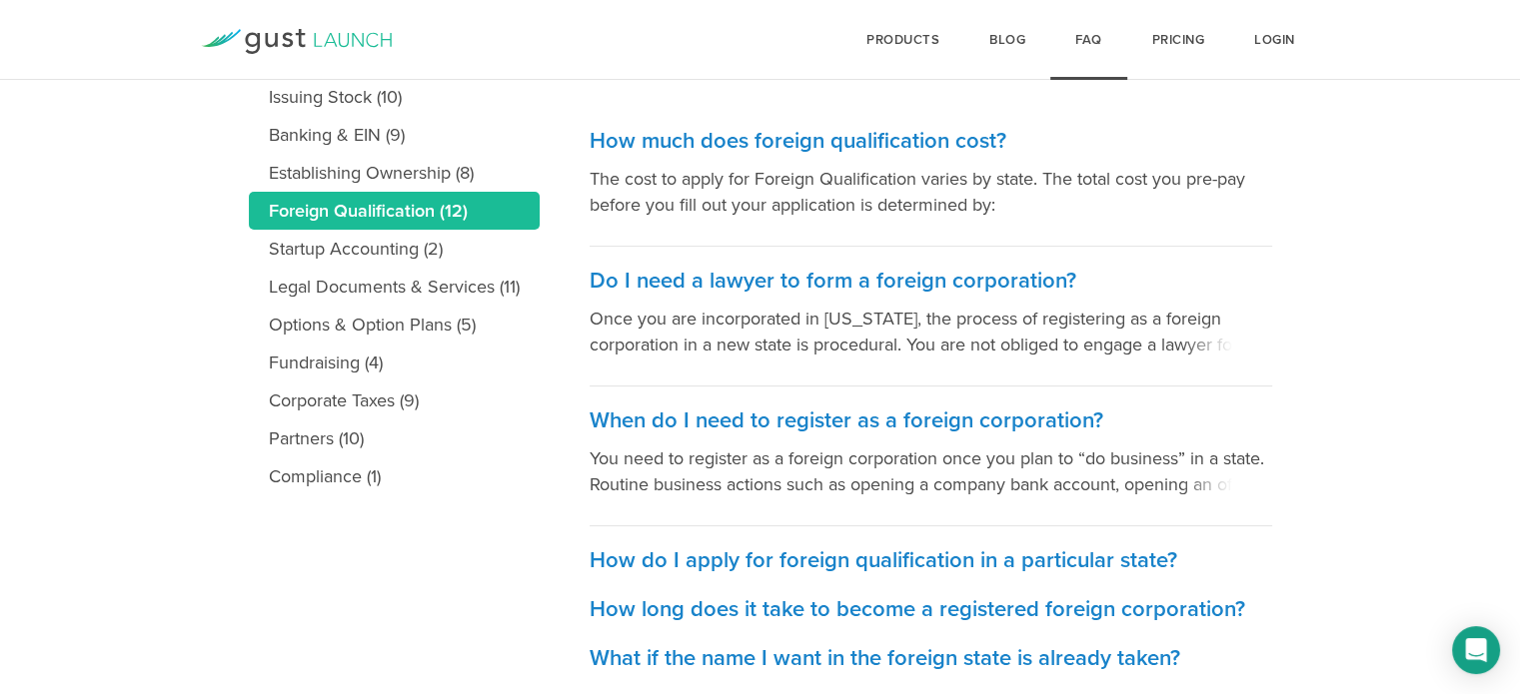
scroll to position [400, 0]
click at [811, 144] on h3 "How much does foreign qualification cost?" at bounding box center [930, 141] width 682 height 29
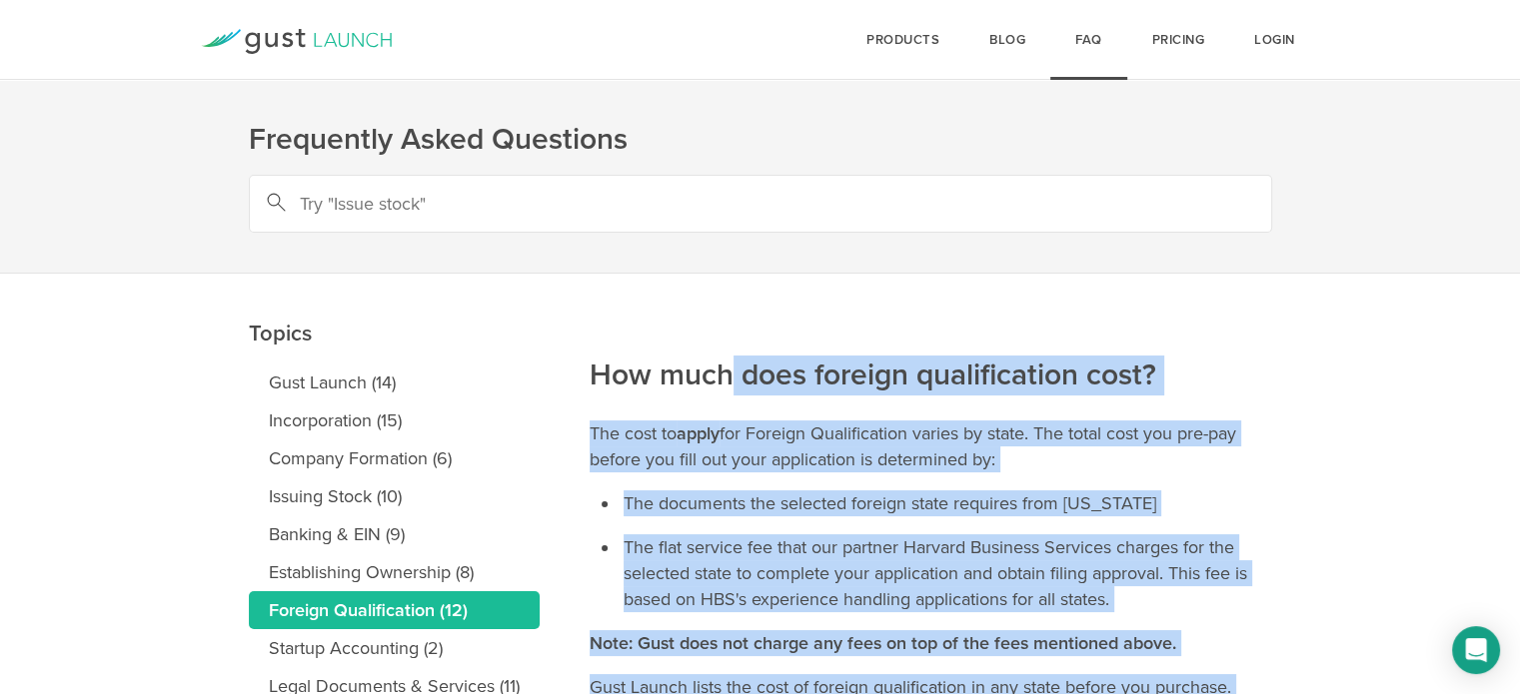
scroll to position [2, 0]
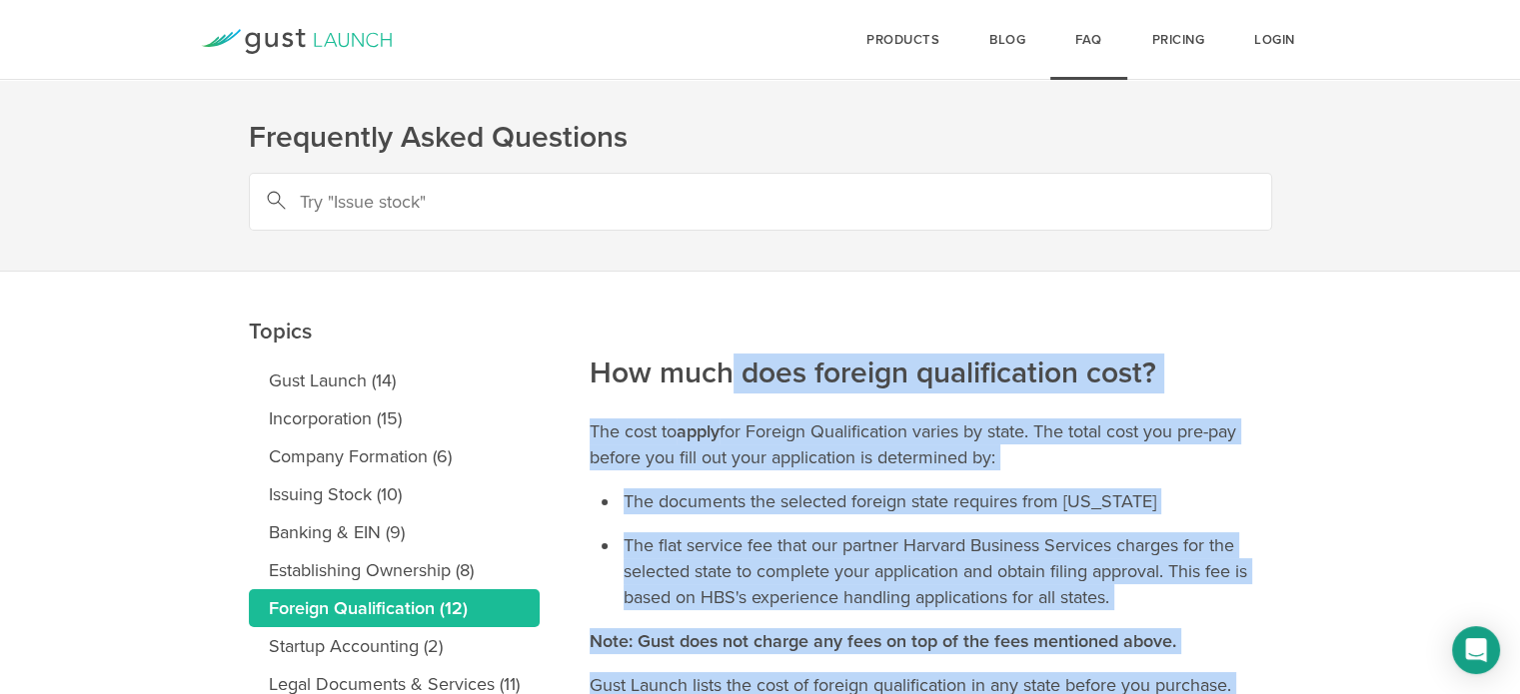
drag, startPoint x: 950, startPoint y: 526, endPoint x: 559, endPoint y: 375, distance: 419.1
click at [589, 371] on h2 "How much does foreign qualification cost?" at bounding box center [930, 306] width 682 height 175
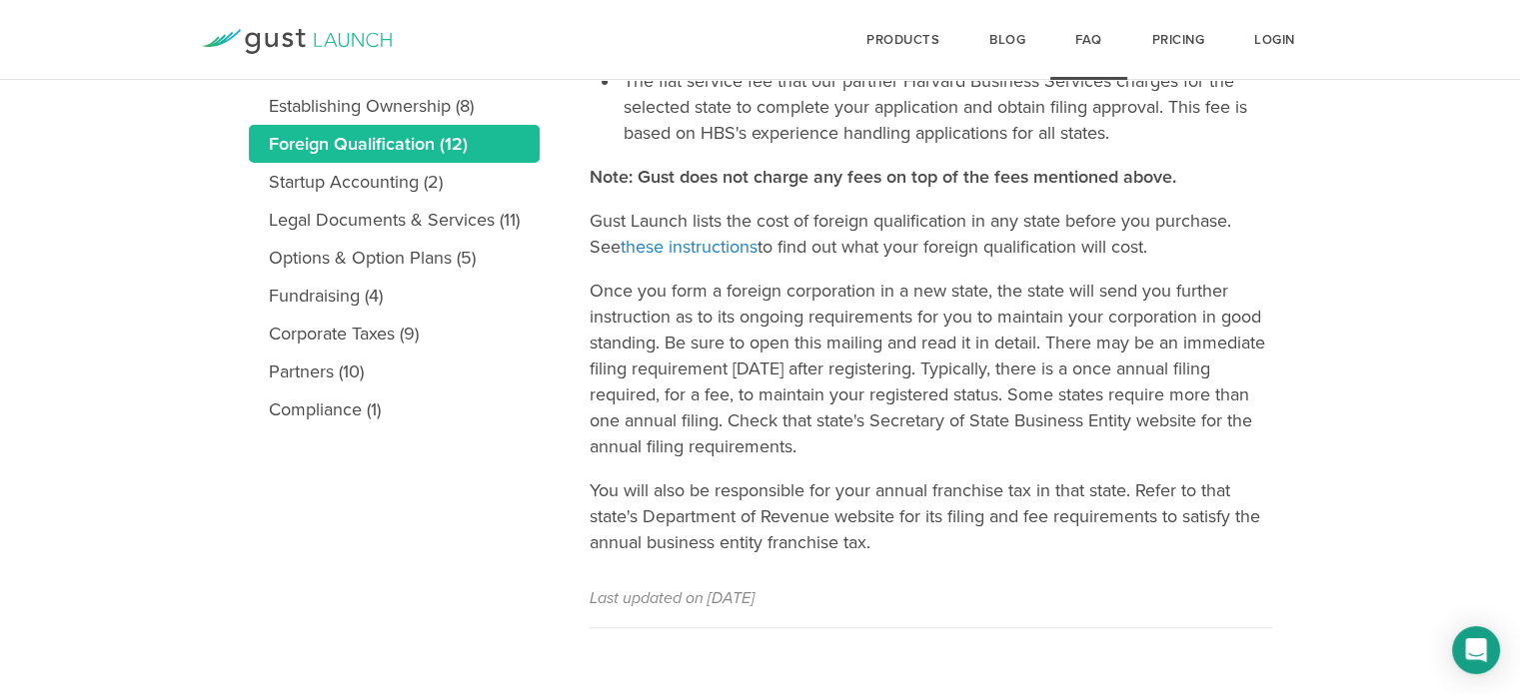
scroll to position [468, 0]
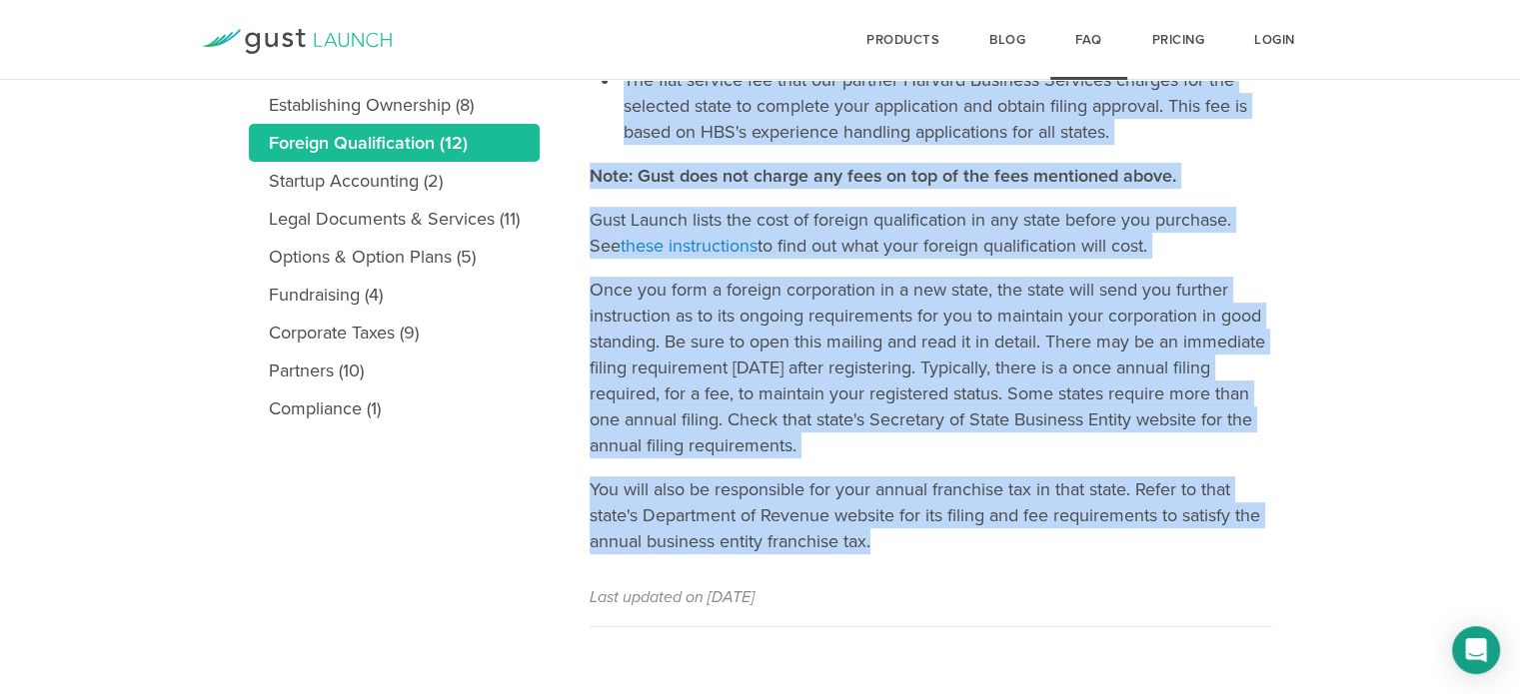
drag, startPoint x: 594, startPoint y: 372, endPoint x: 912, endPoint y: 540, distance: 359.8
click at [912, 540] on article "How much does foreign qualification cost? The cost to apply for Foreign Qualifi…" at bounding box center [930, 216] width 682 height 821
copy article "How much does foreign qualification cost? The cost to apply for Foreign Qualifi…"
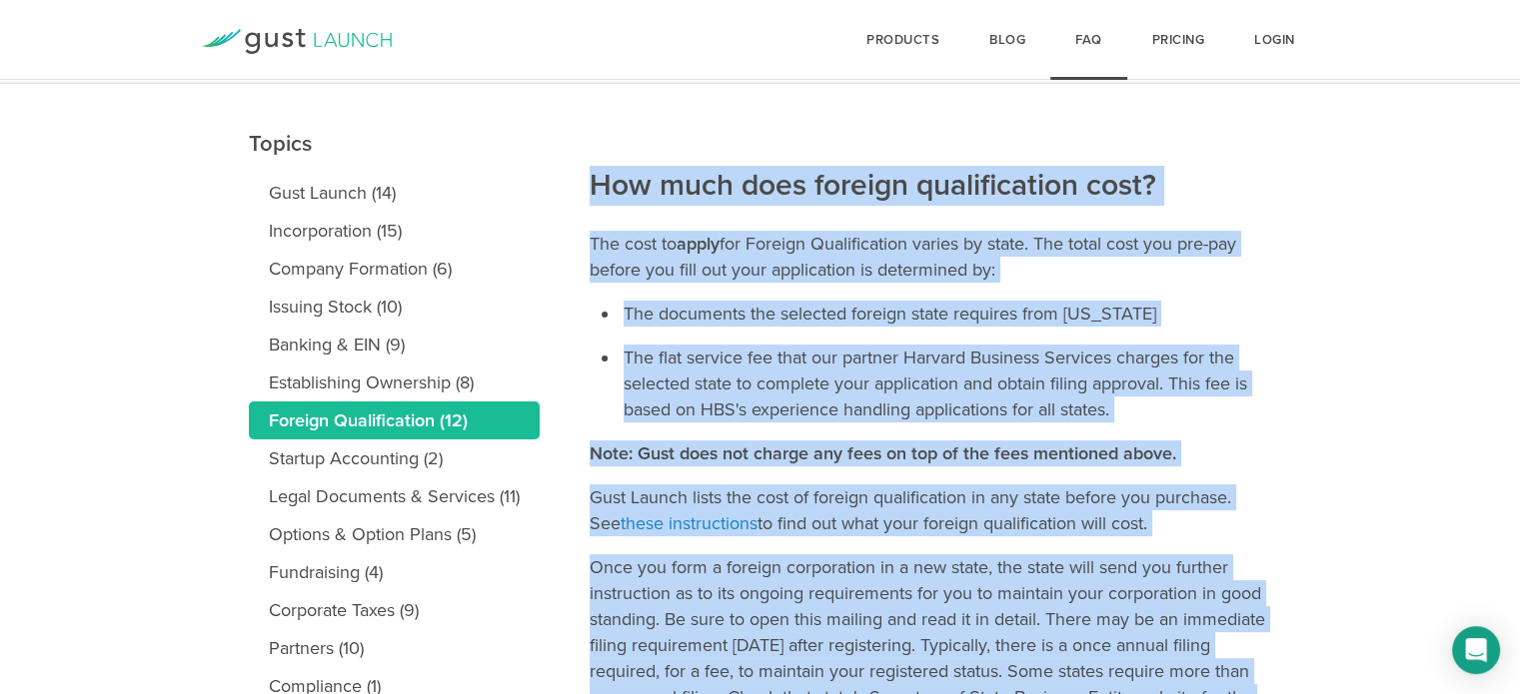
scroll to position [191, 0]
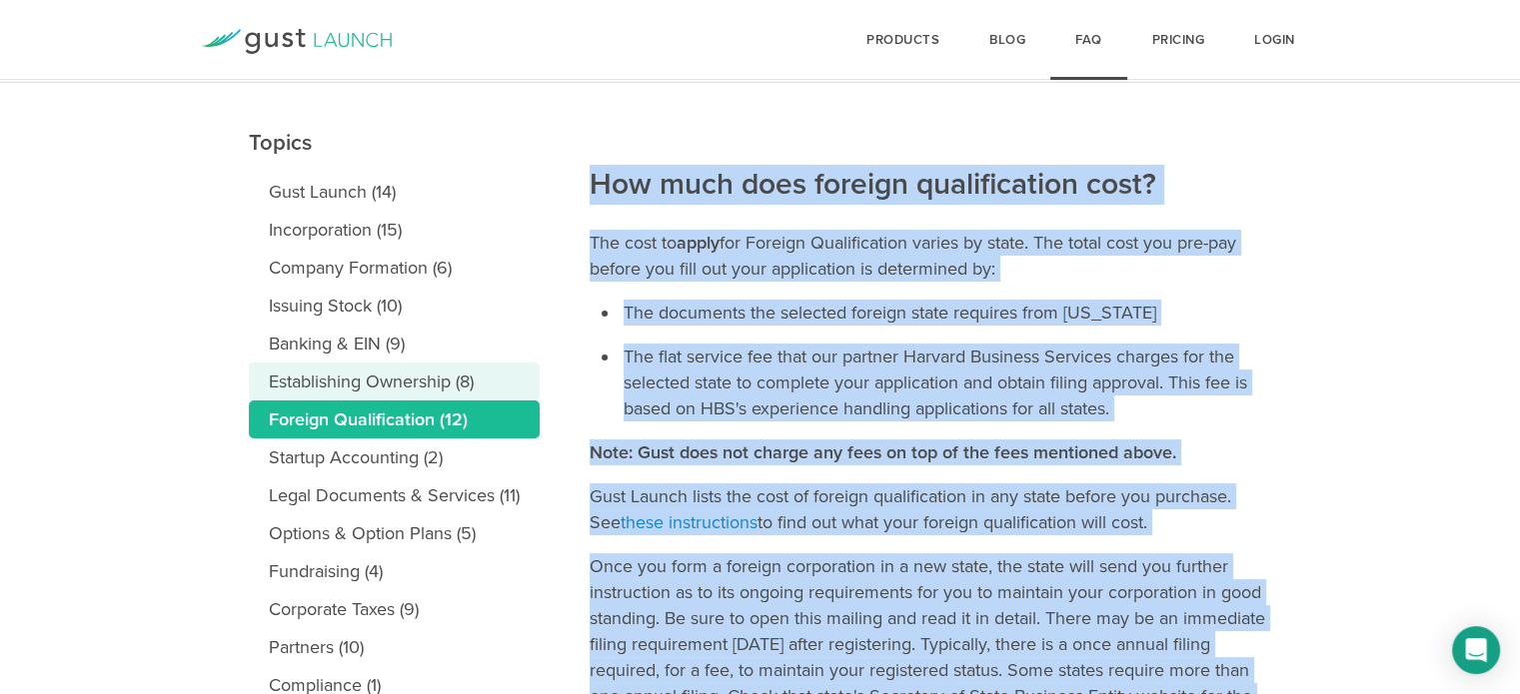
click at [412, 370] on link "Establishing Ownership (8)" at bounding box center [394, 382] width 291 height 38
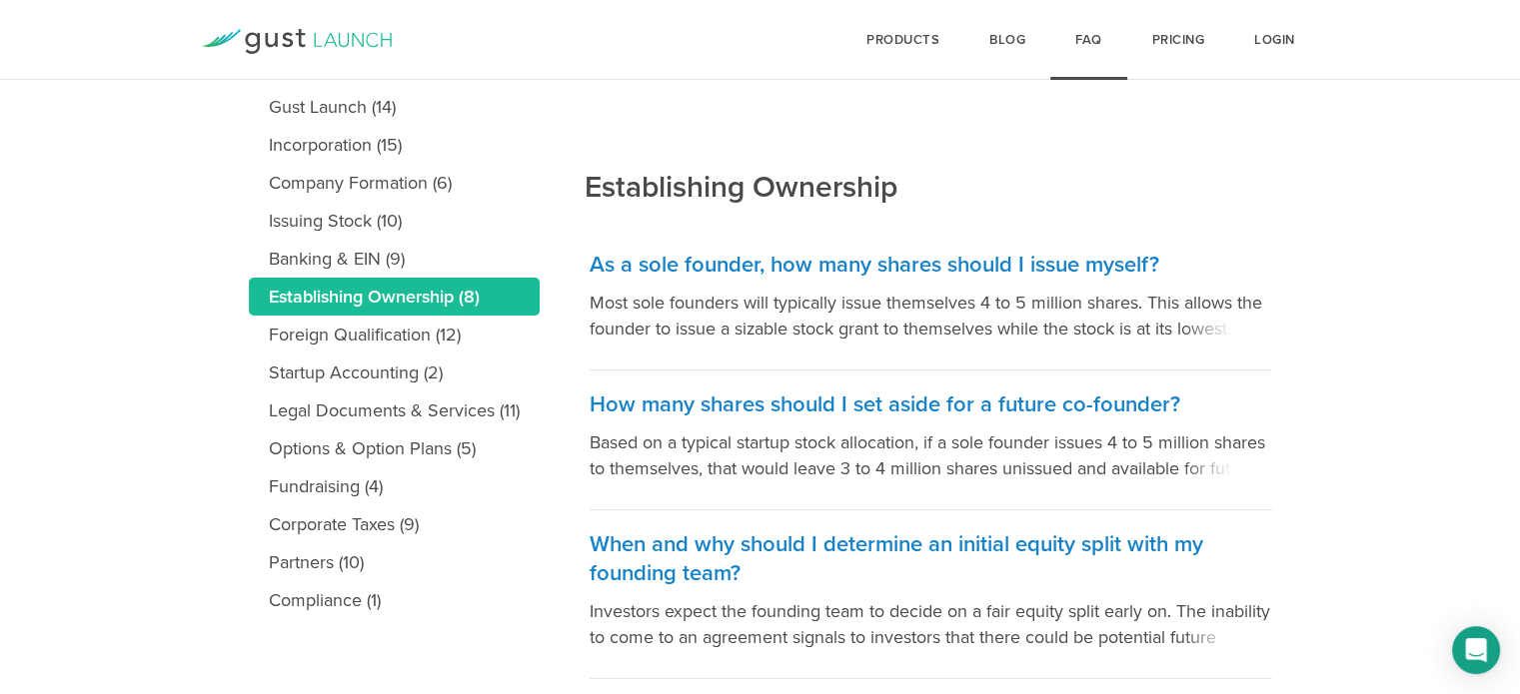
scroll to position [288, 0]
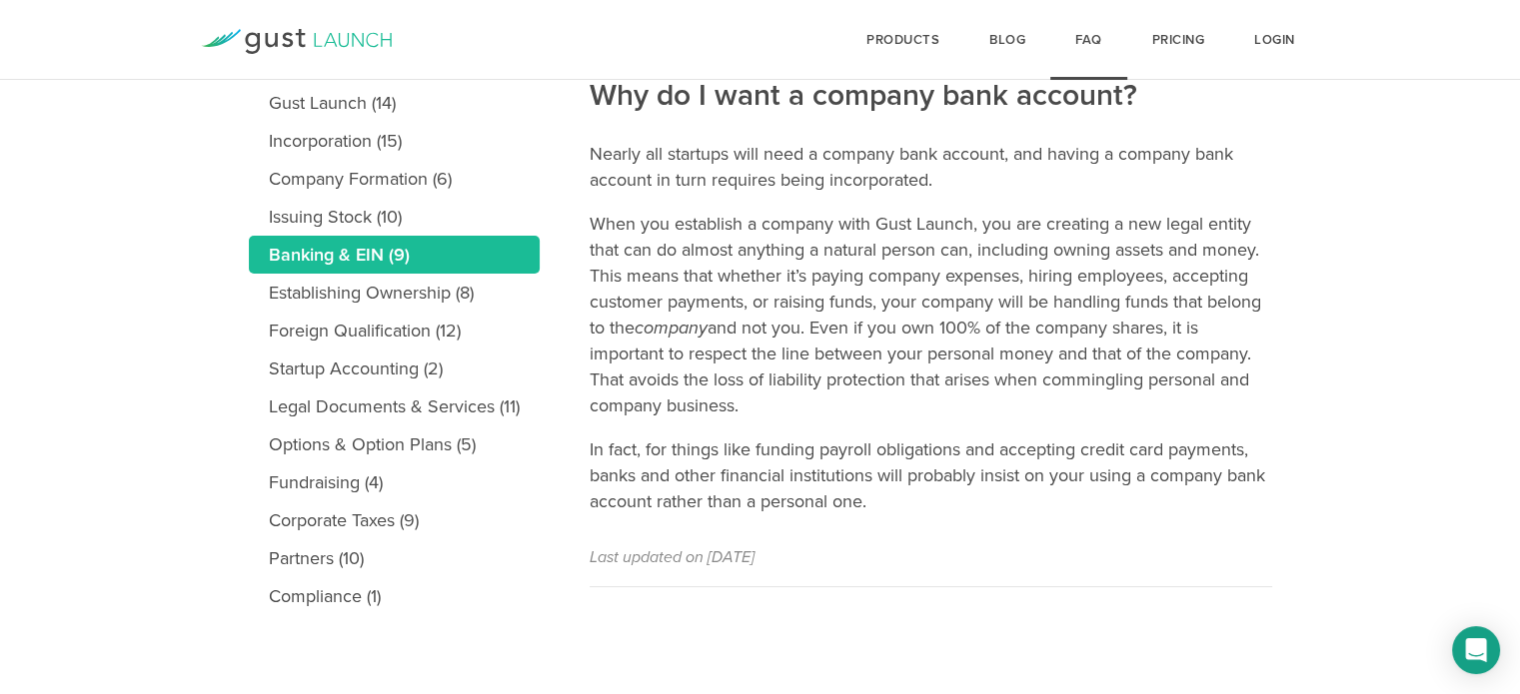
scroll to position [279, 0]
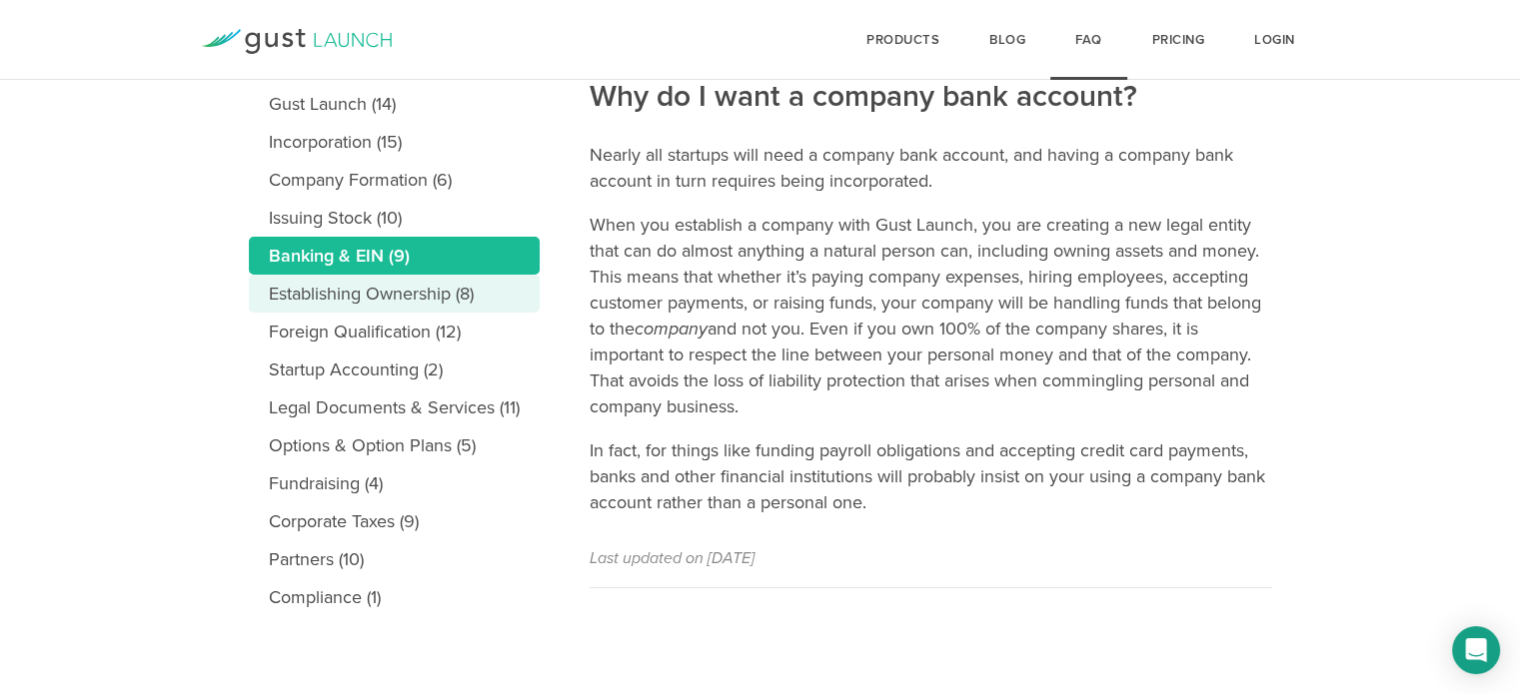
click at [376, 285] on link "Establishing Ownership (8)" at bounding box center [394, 294] width 291 height 38
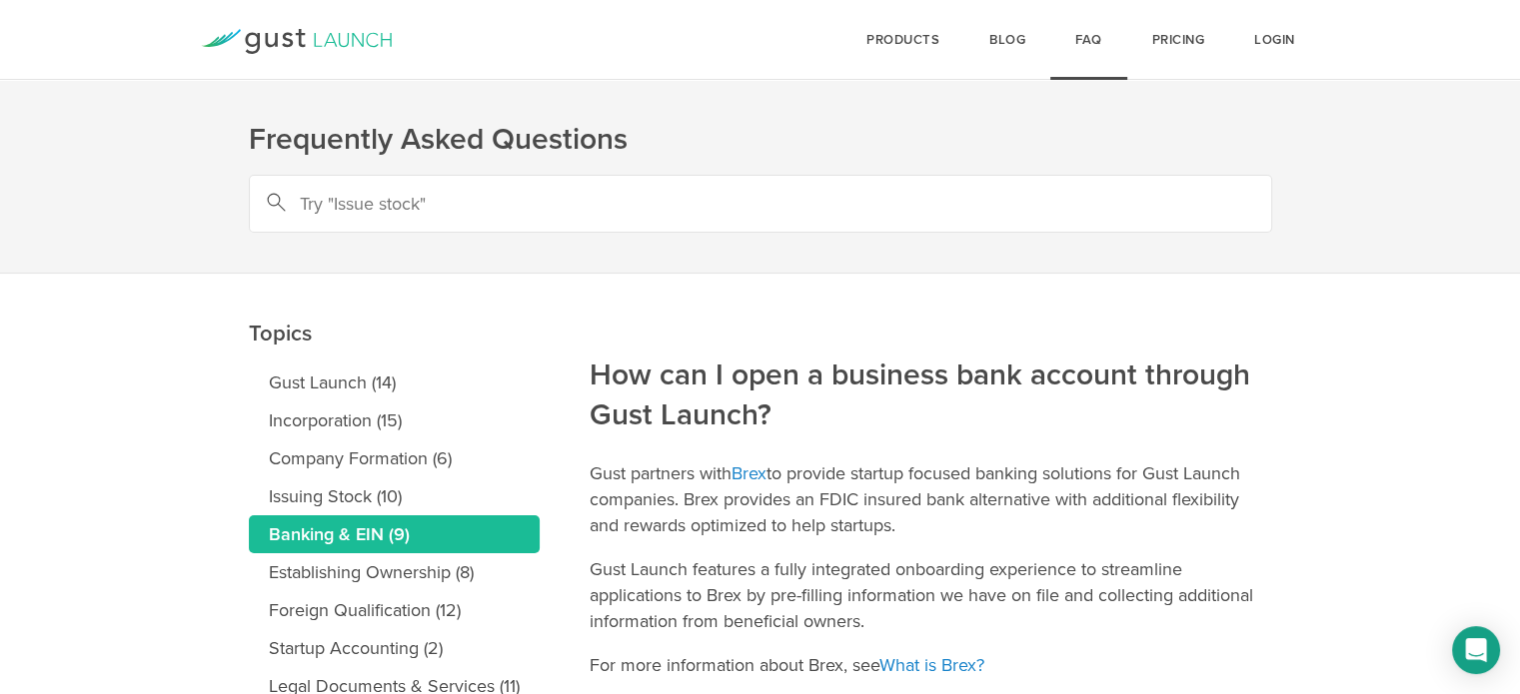
scroll to position [168, 0]
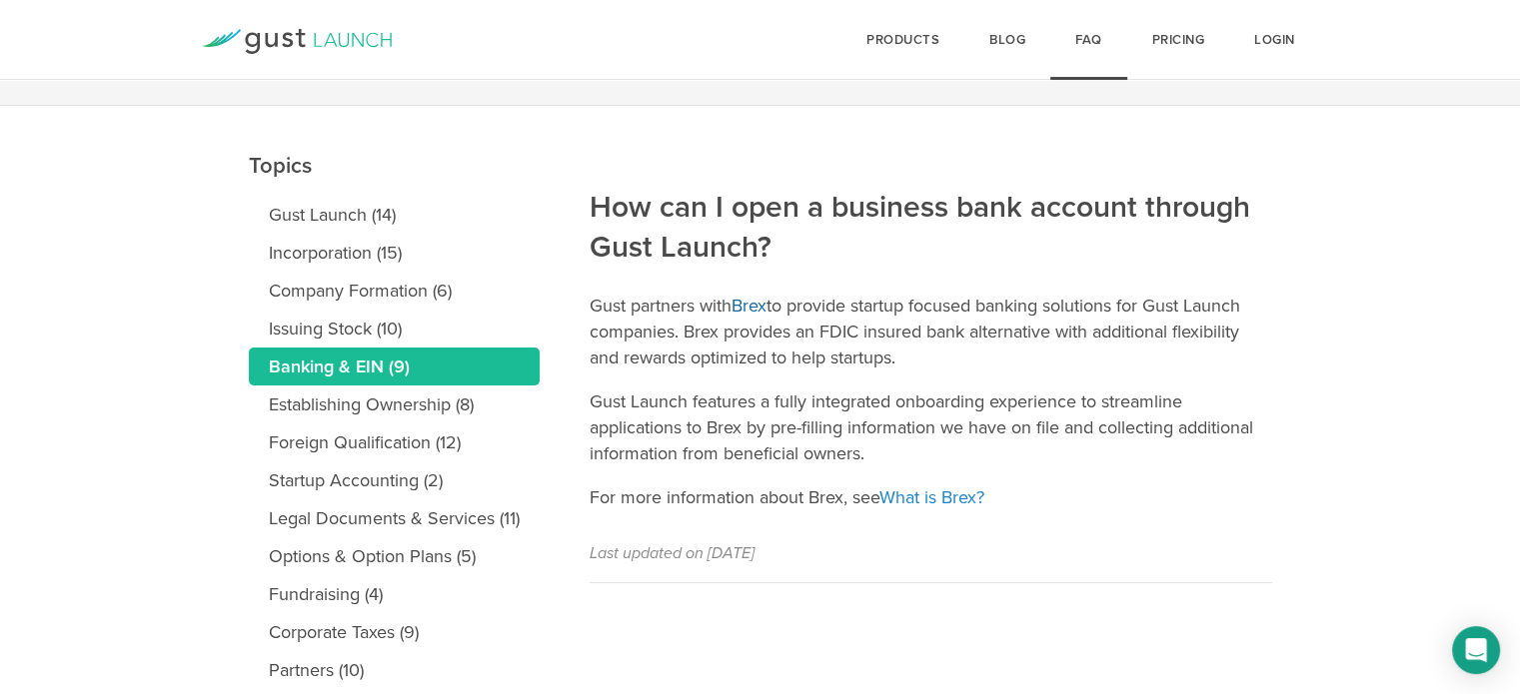
click at [756, 313] on link "Brex" at bounding box center [748, 306] width 35 height 22
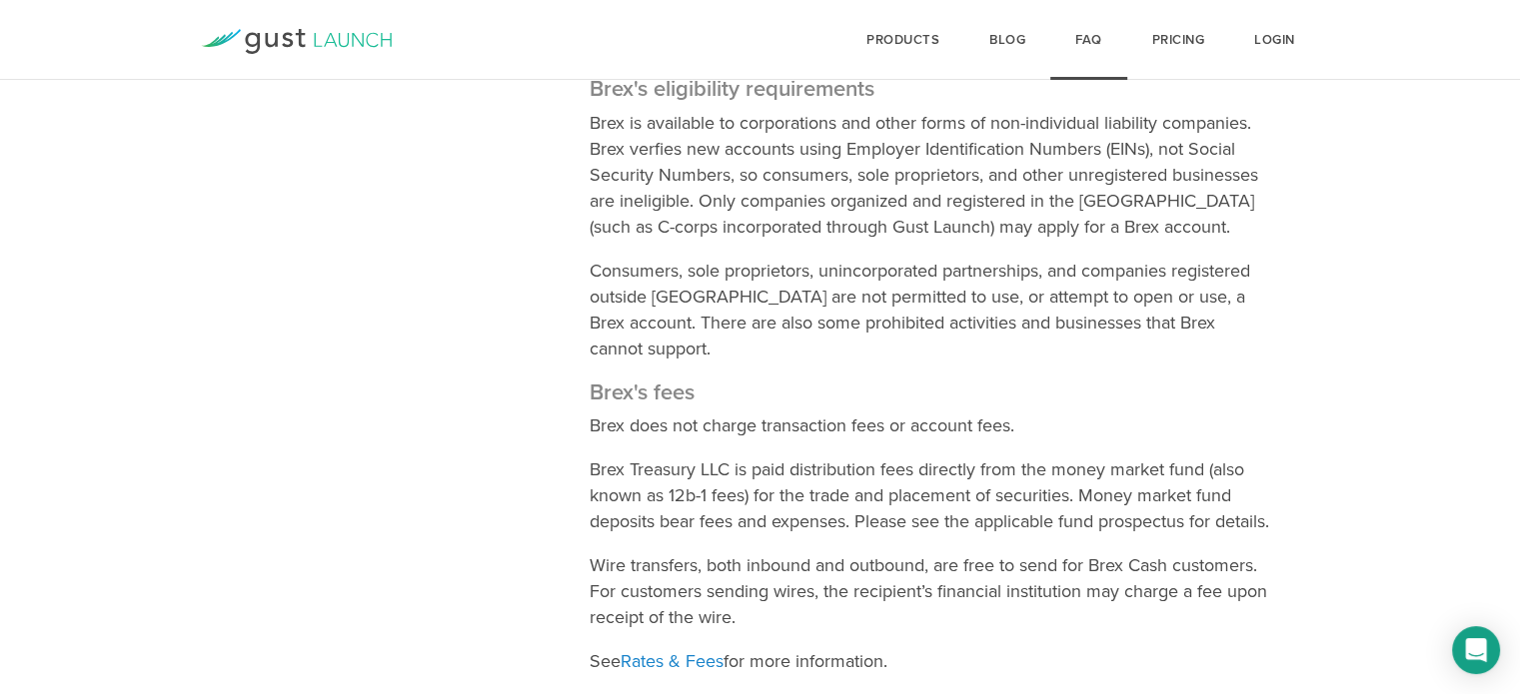
scroll to position [1838, 0]
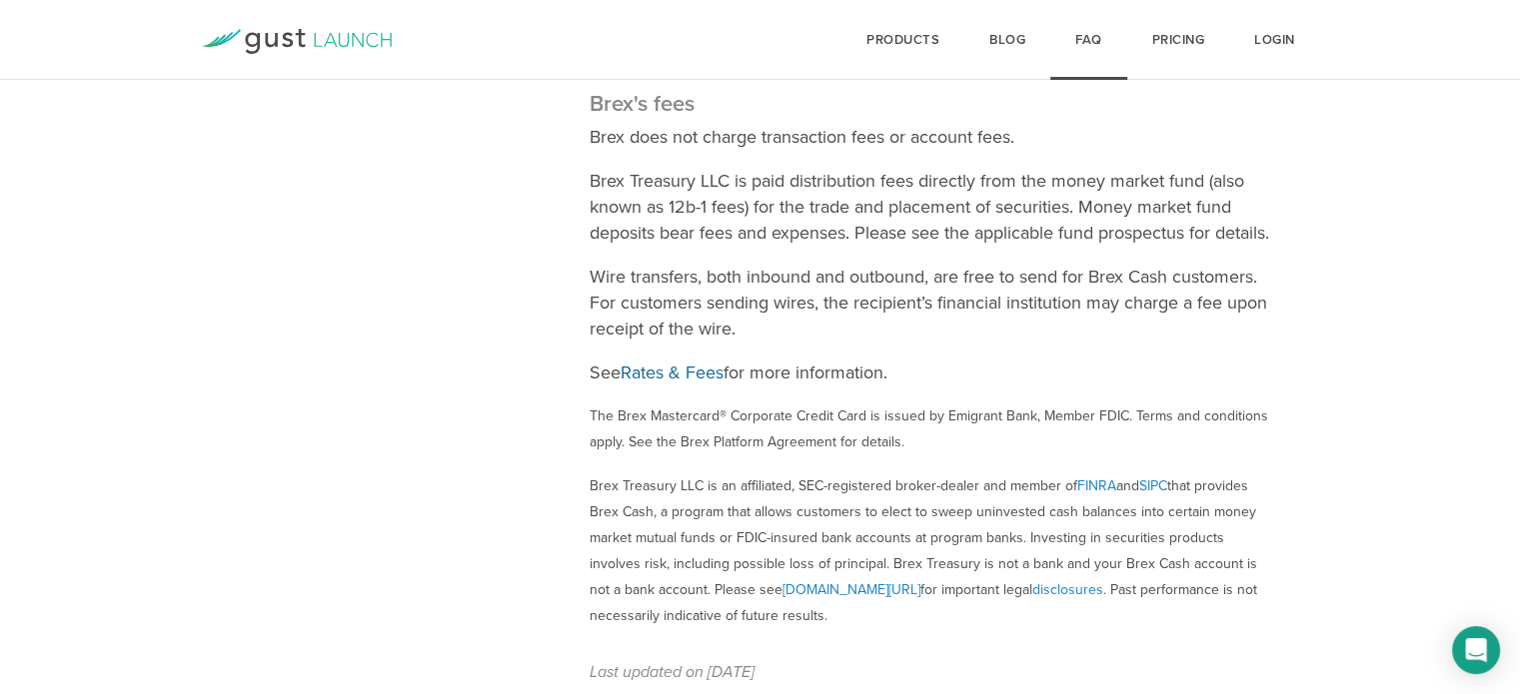
click at [668, 384] on link "Rates & Fees" at bounding box center [671, 373] width 103 height 22
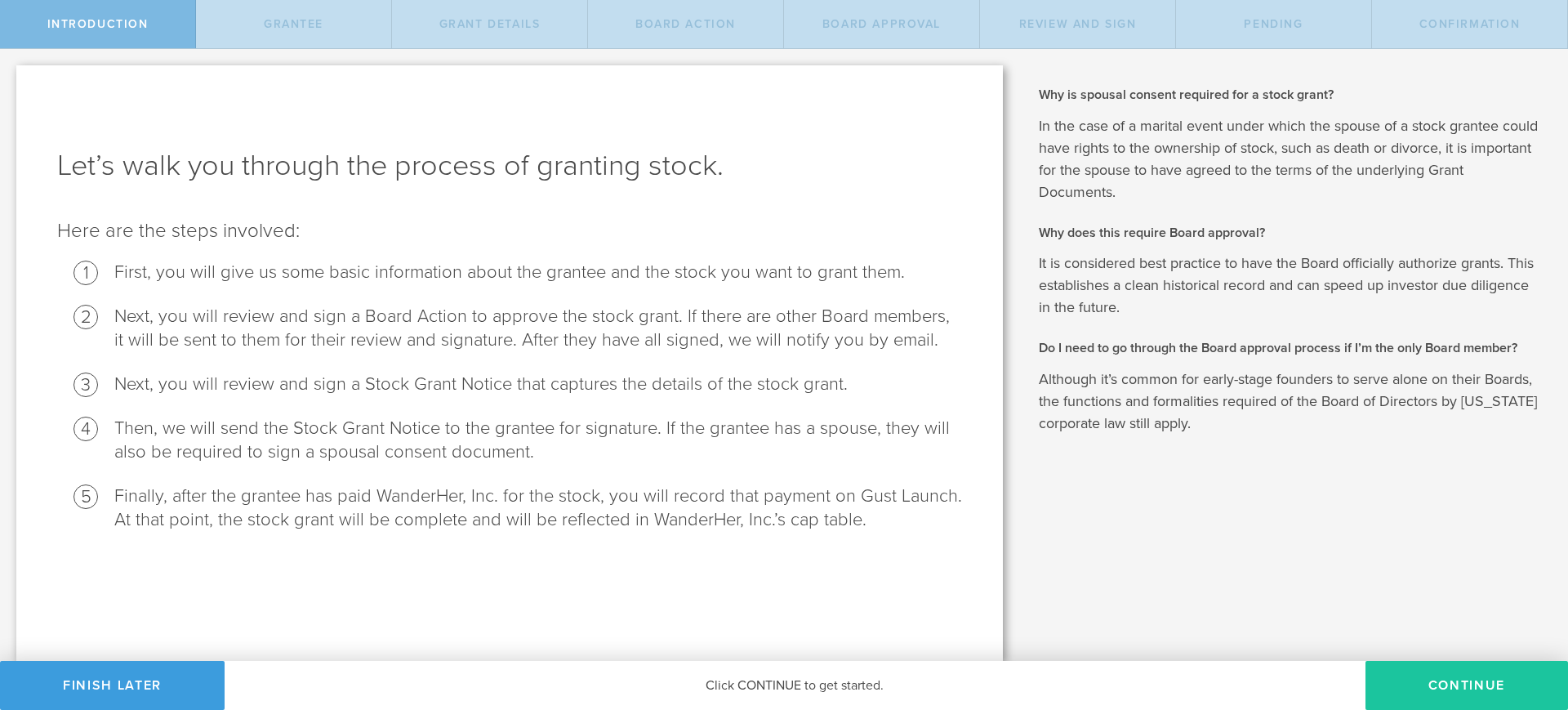
click at [1485, 691] on button "Continue" at bounding box center [1467, 685] width 203 height 49
radio input "true"
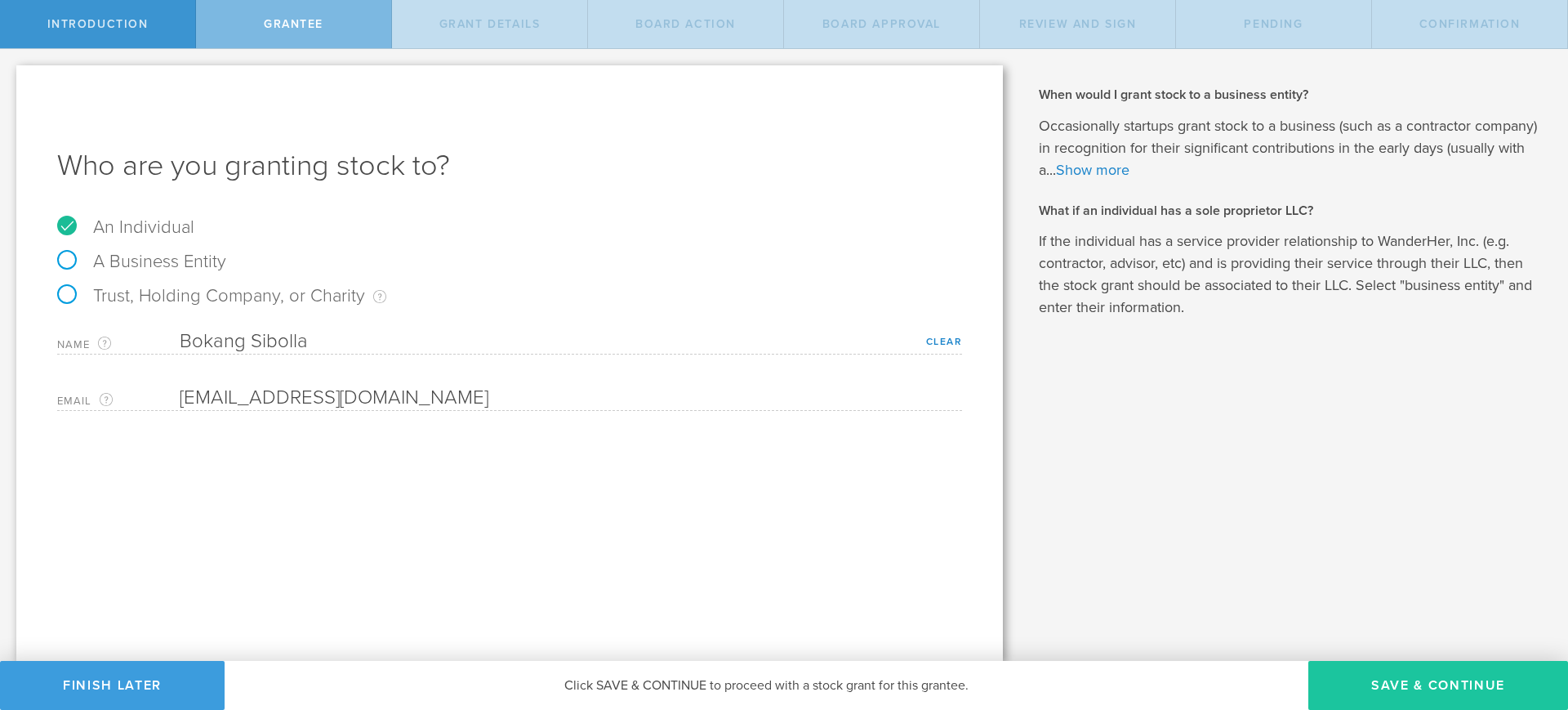
click at [1392, 678] on button "Save & Continue" at bounding box center [1438, 685] width 260 height 49
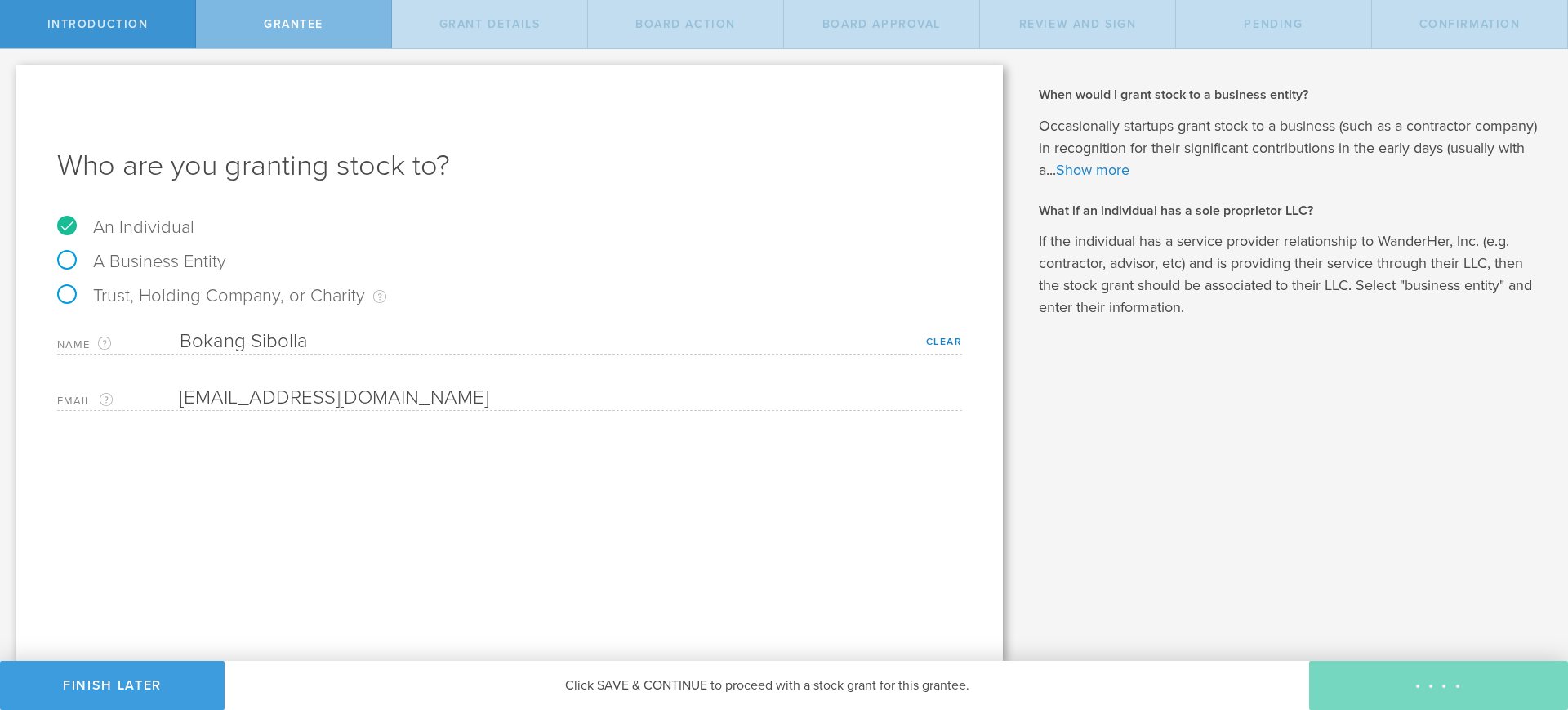
type input "4,000,000"
type input "48"
type input "12"
select select "none"
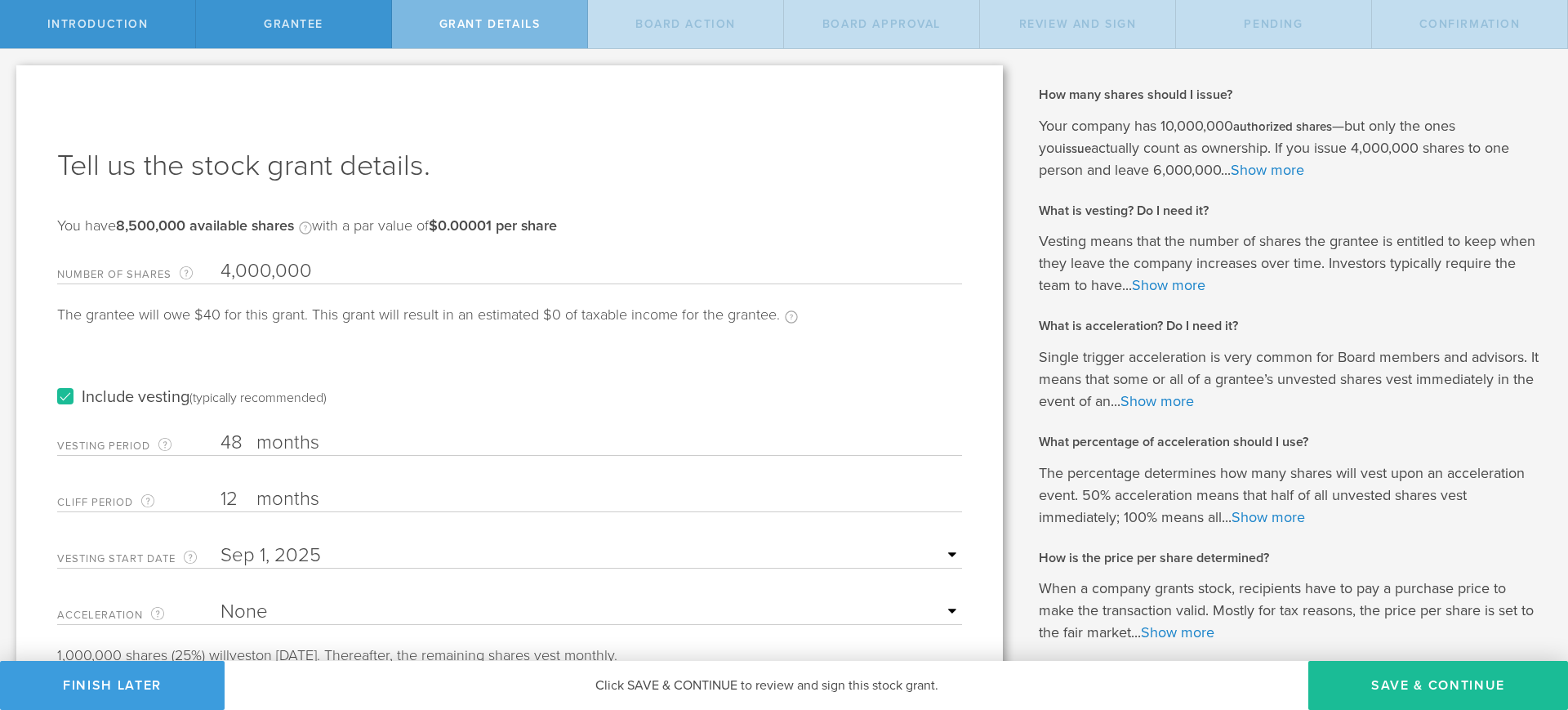
click at [347, 260] on input "4,000,000" at bounding box center [591, 272] width 741 height 25
drag, startPoint x: 347, startPoint y: 260, endPoint x: 176, endPoint y: 248, distance: 171.4
click at [176, 248] on div "Tell us the stock grant details. You have 8,500,000 available shares Available …" at bounding box center [509, 402] width 987 height 675
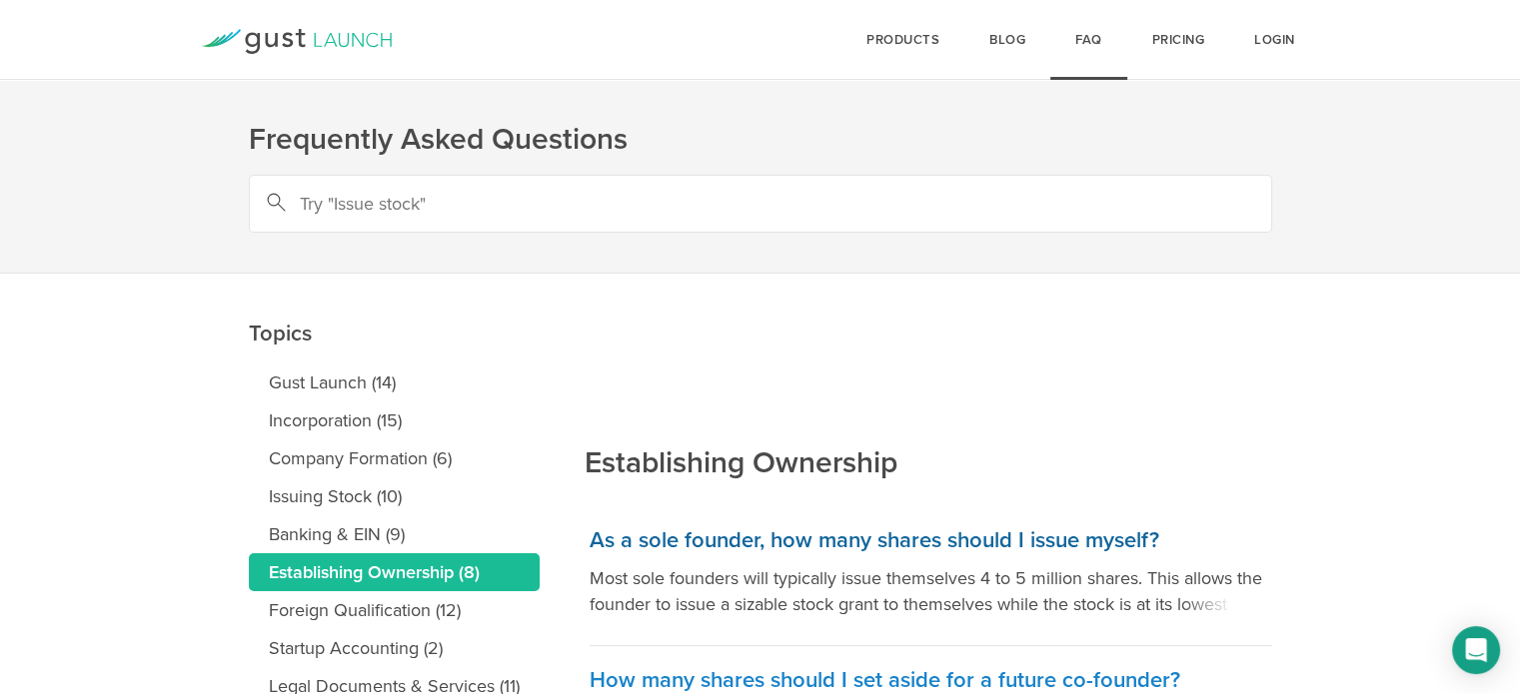
click at [861, 536] on h3 "As a sole founder, how many shares should I issue myself?" at bounding box center [930, 540] width 682 height 29
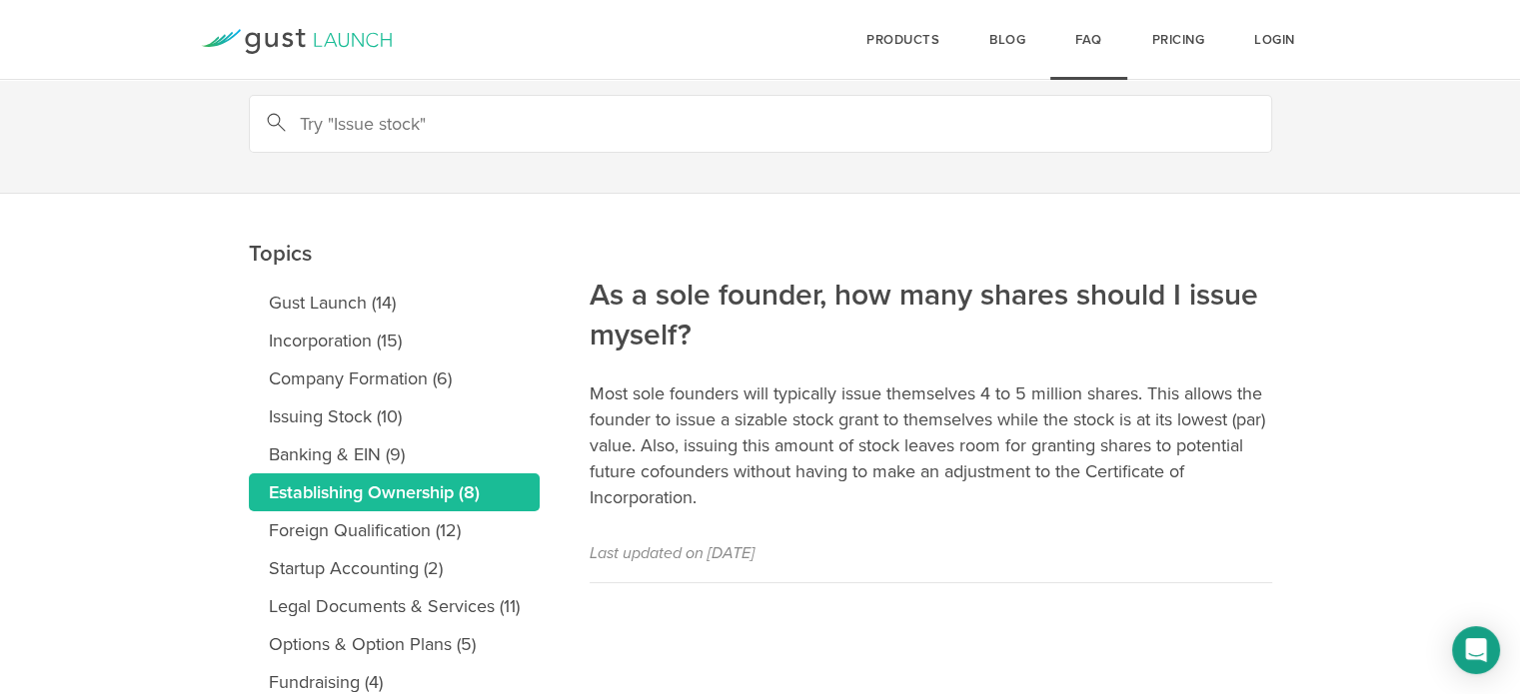
scroll to position [80, 0]
click at [509, 491] on link "Establishing Ownership (8)" at bounding box center [394, 493] width 291 height 38
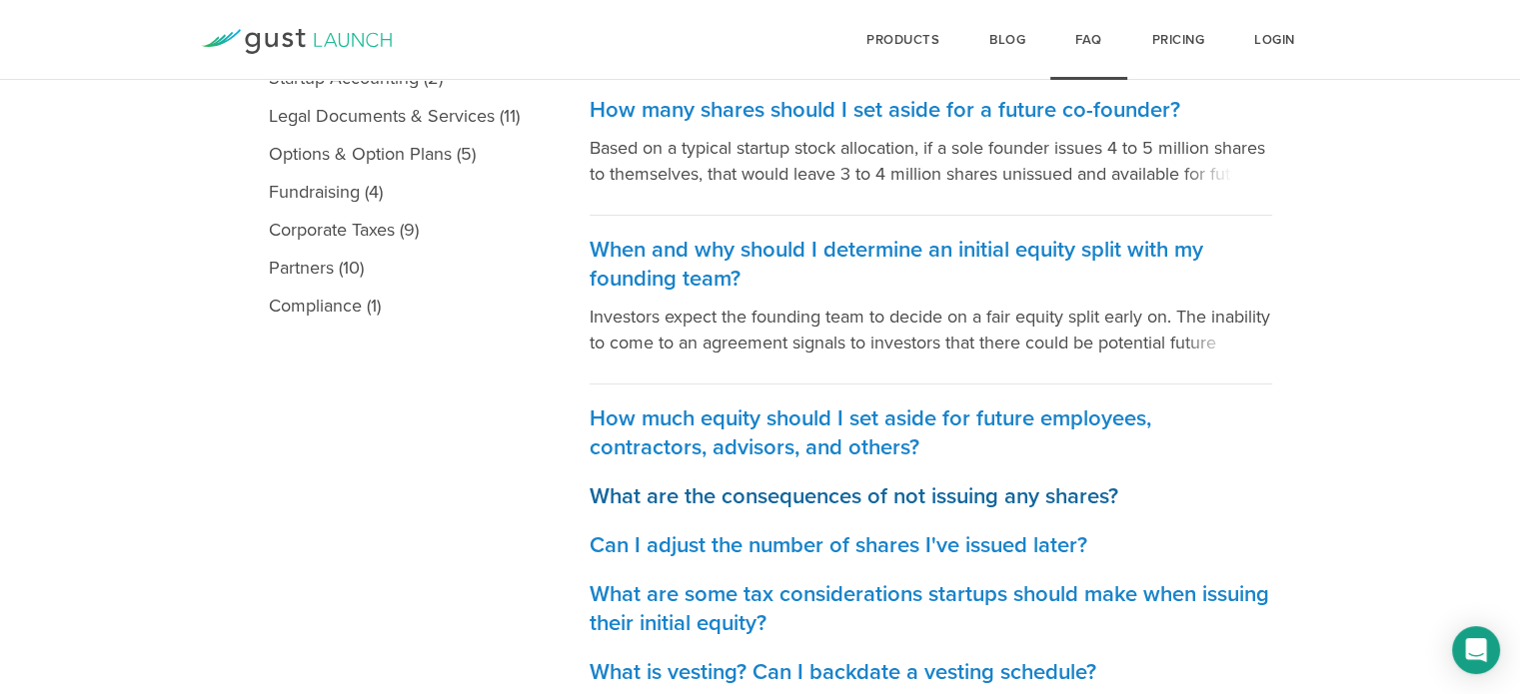
scroll to position [641, 0]
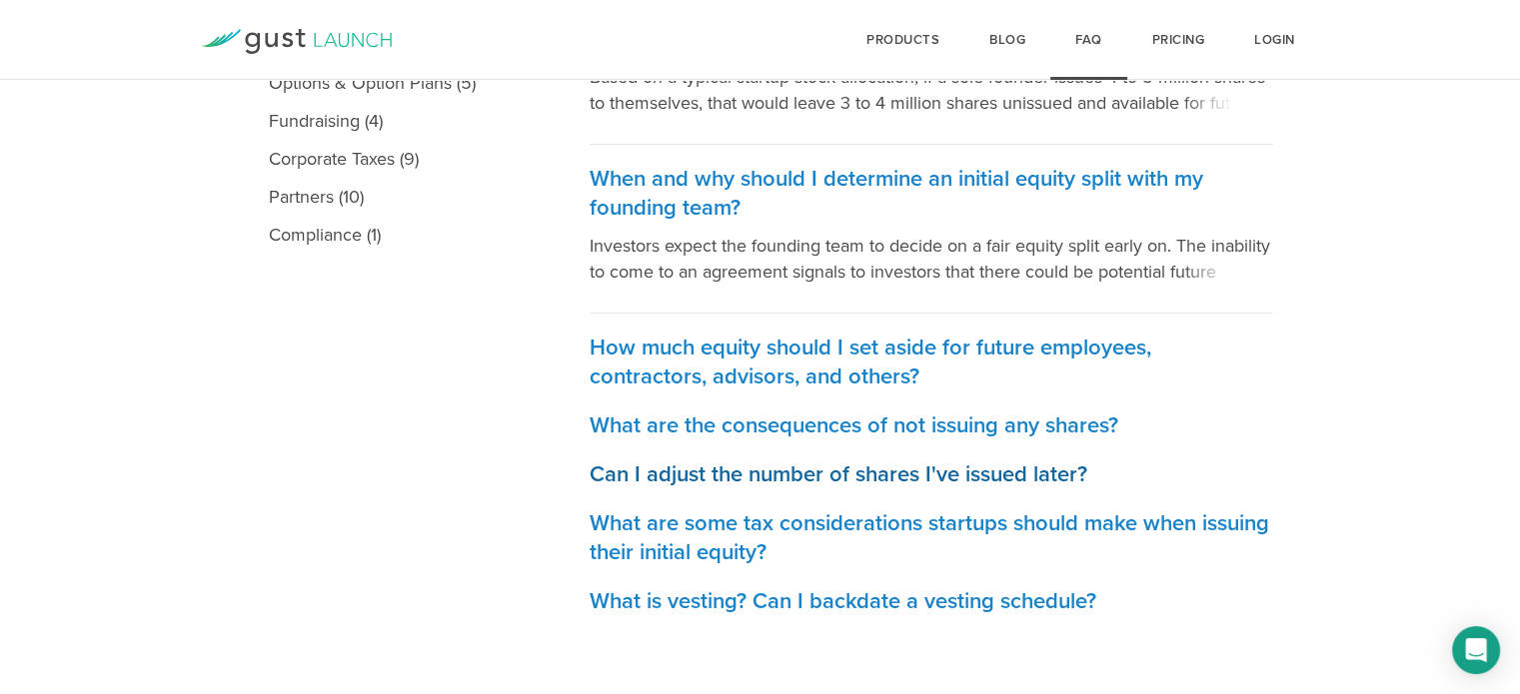
click at [947, 481] on h3 "Can I adjust the number of shares I've issued later?" at bounding box center [930, 475] width 682 height 29
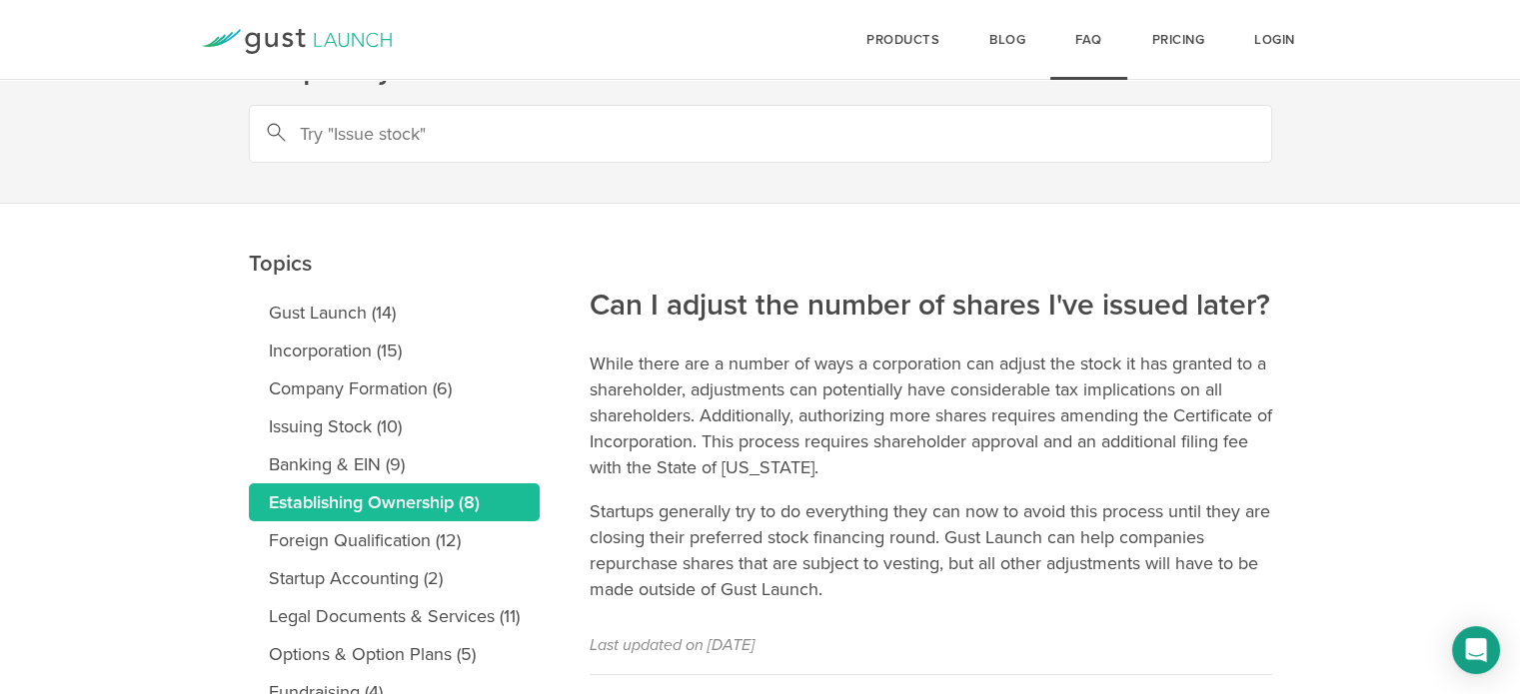
scroll to position [71, 0]
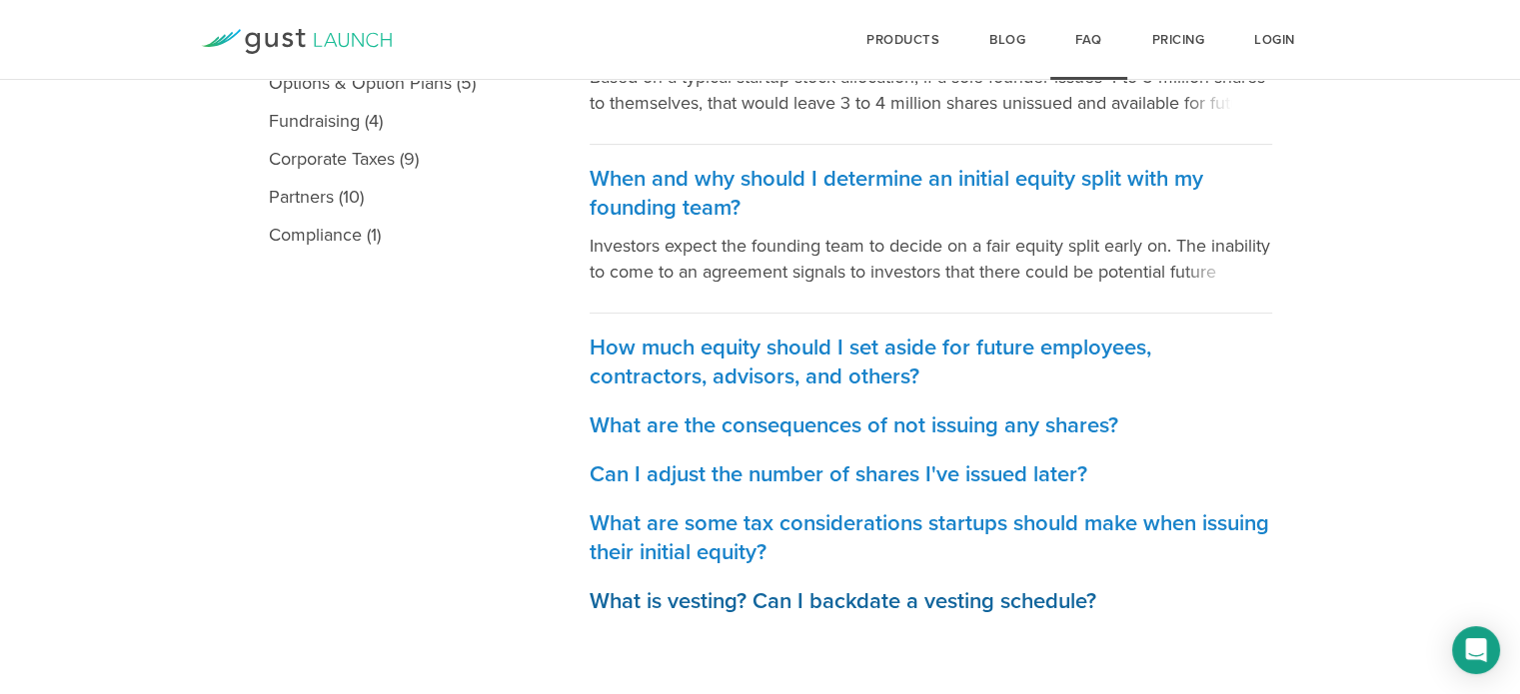
click at [869, 609] on h3 "What is vesting? Can I backdate a vesting schedule?" at bounding box center [930, 601] width 682 height 29
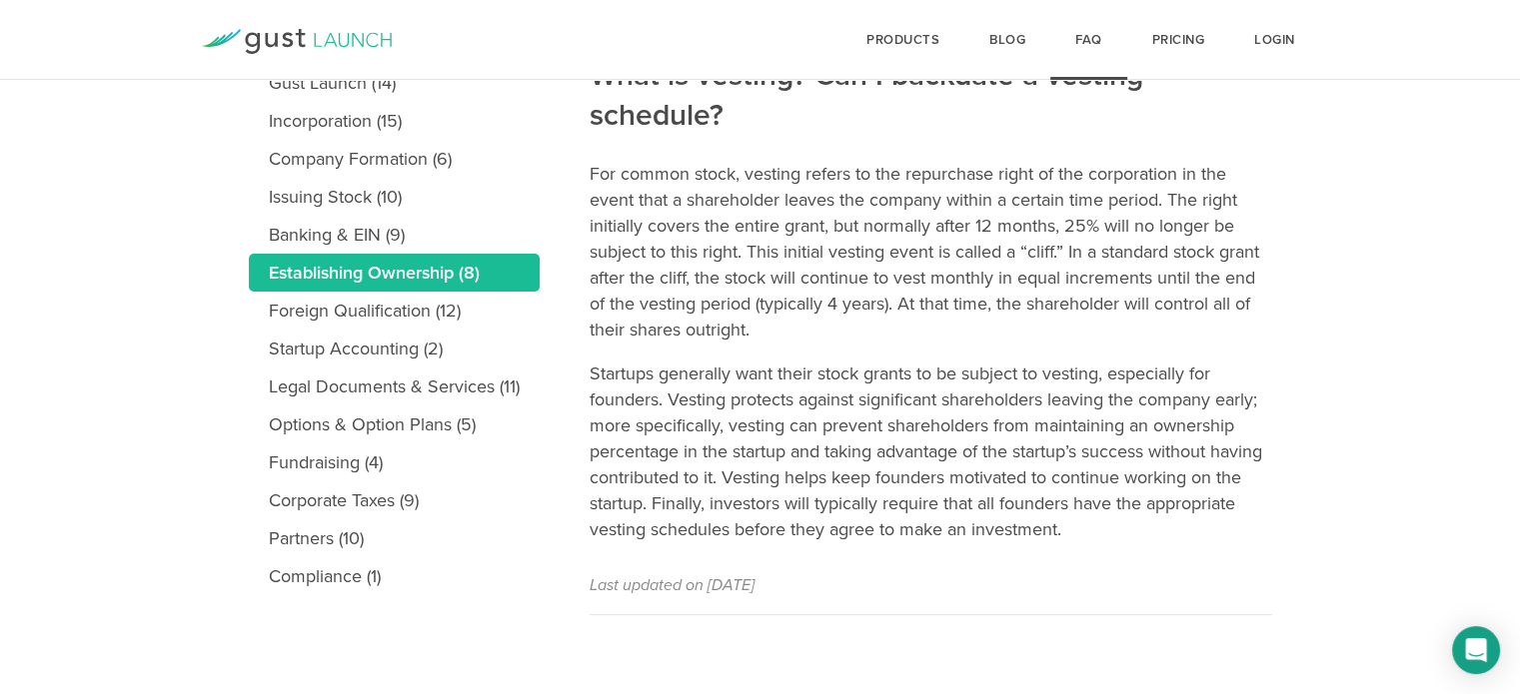
scroll to position [190, 0]
